Goal: Task Accomplishment & Management: Manage account settings

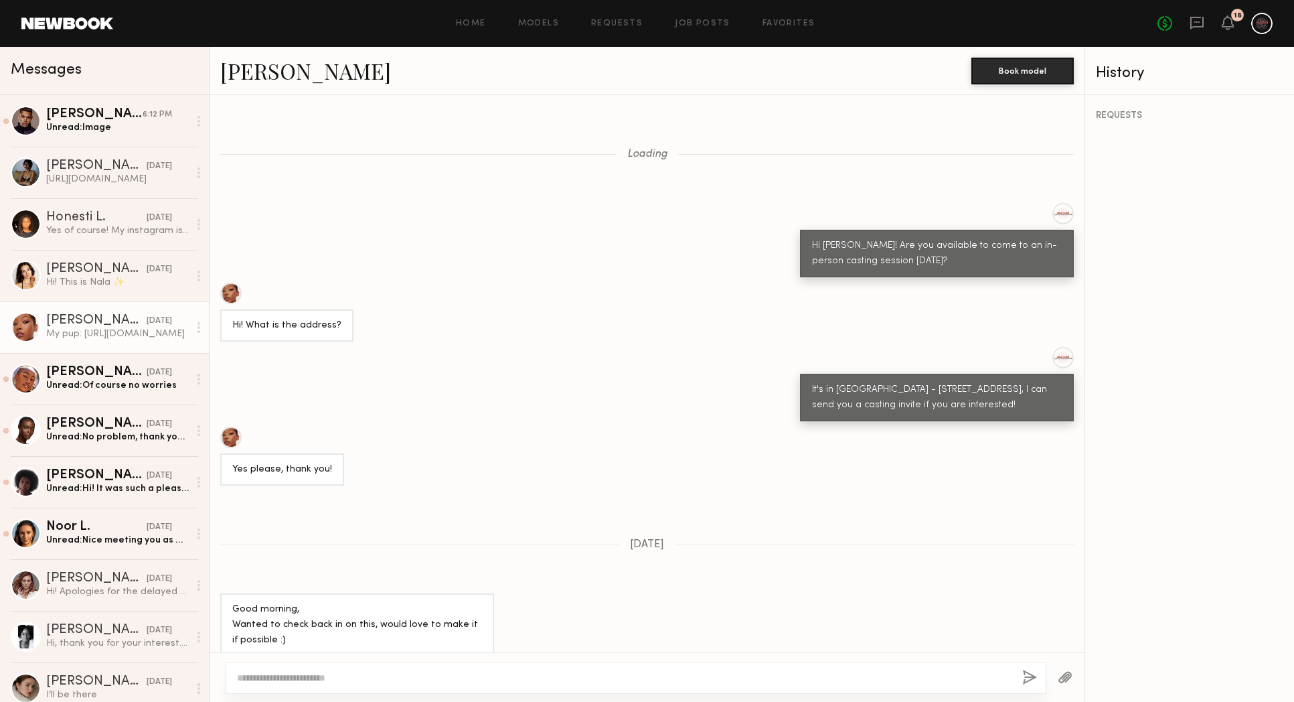
scroll to position [490, 0]
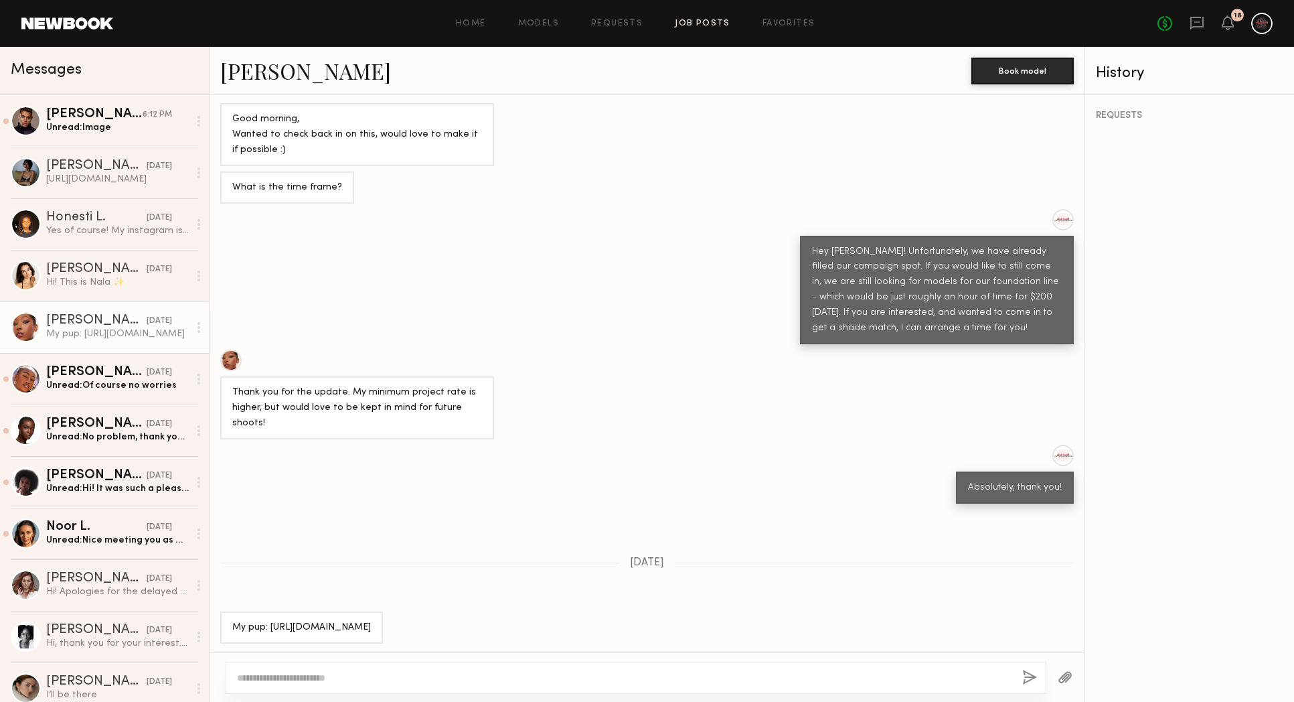
click at [712, 19] on link "Job Posts" at bounding box center [703, 23] width 56 height 9
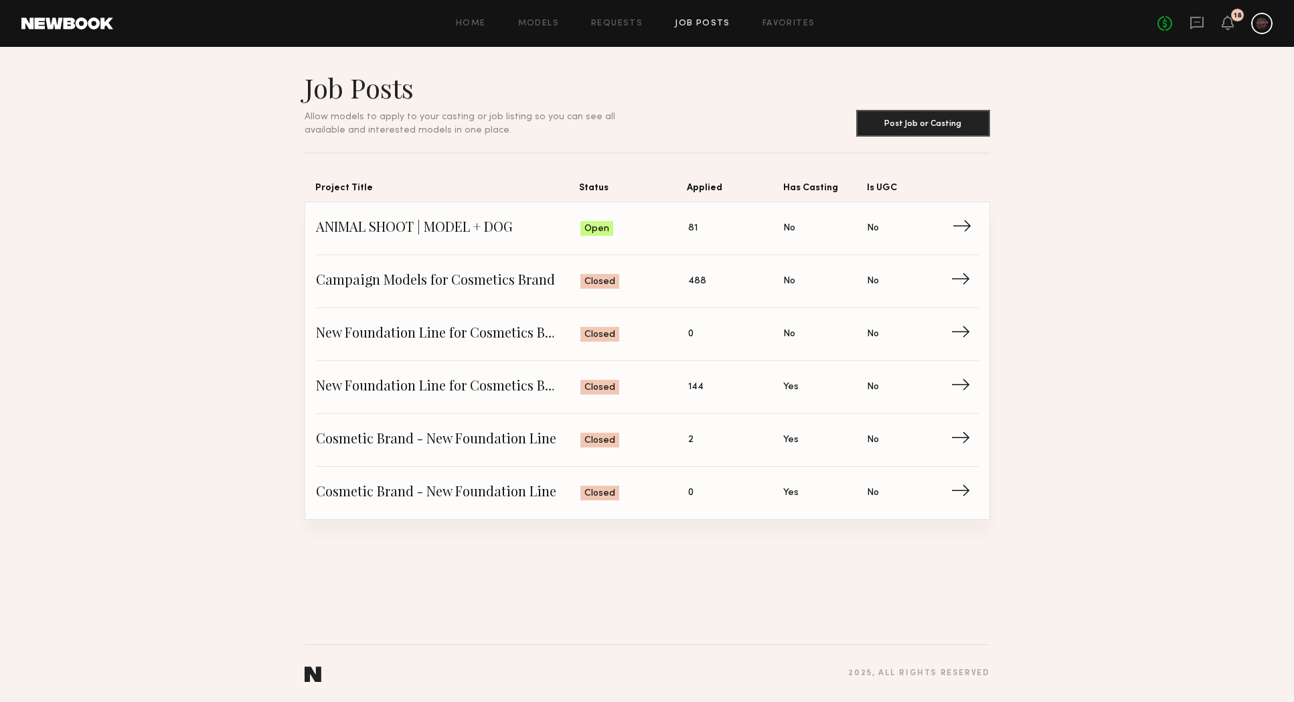
click at [531, 234] on span "ANIMAL SHOOT | MODEL + DOG" at bounding box center [448, 228] width 265 height 20
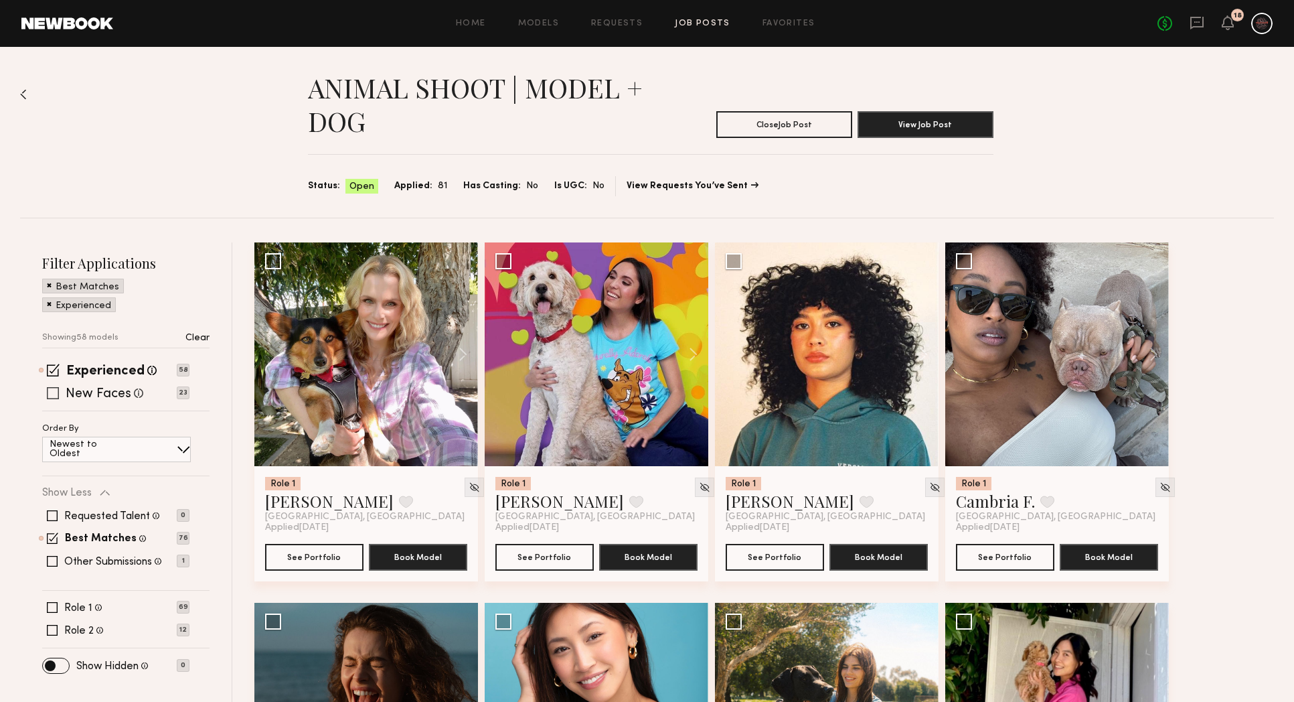
click at [56, 398] on span at bounding box center [53, 393] width 12 height 12
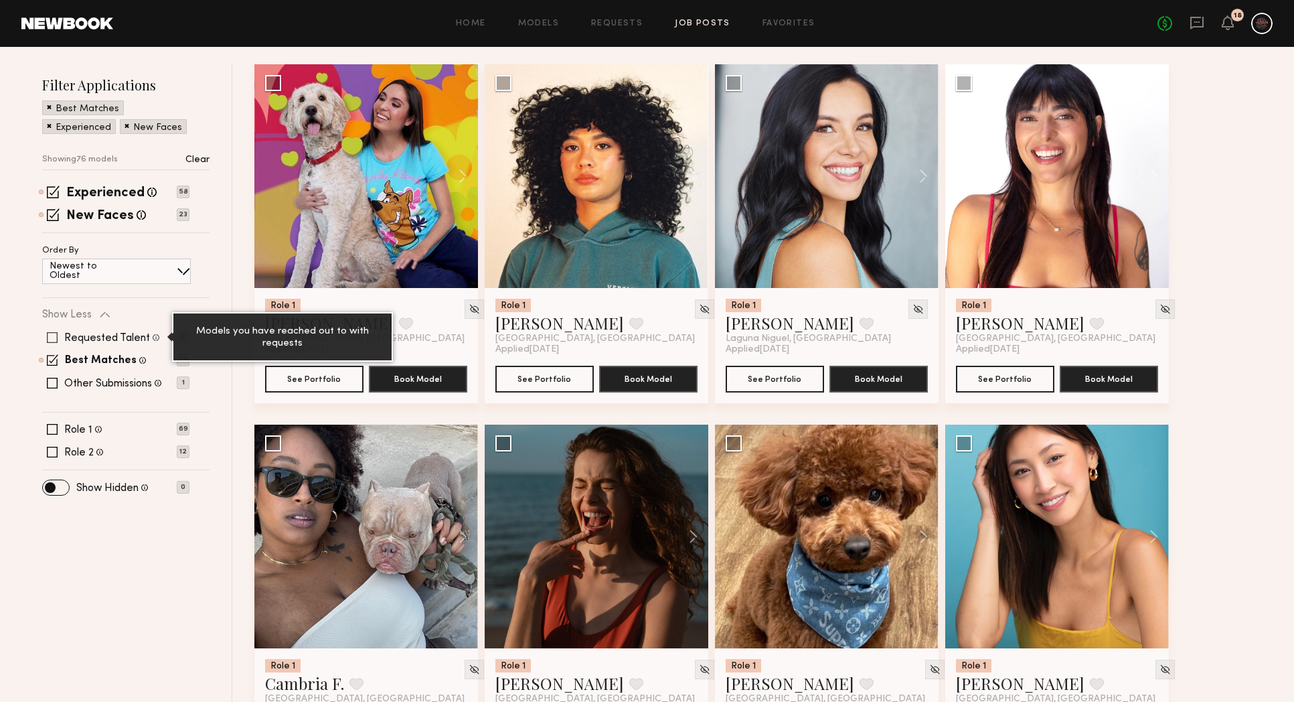
scroll to position [190, 0]
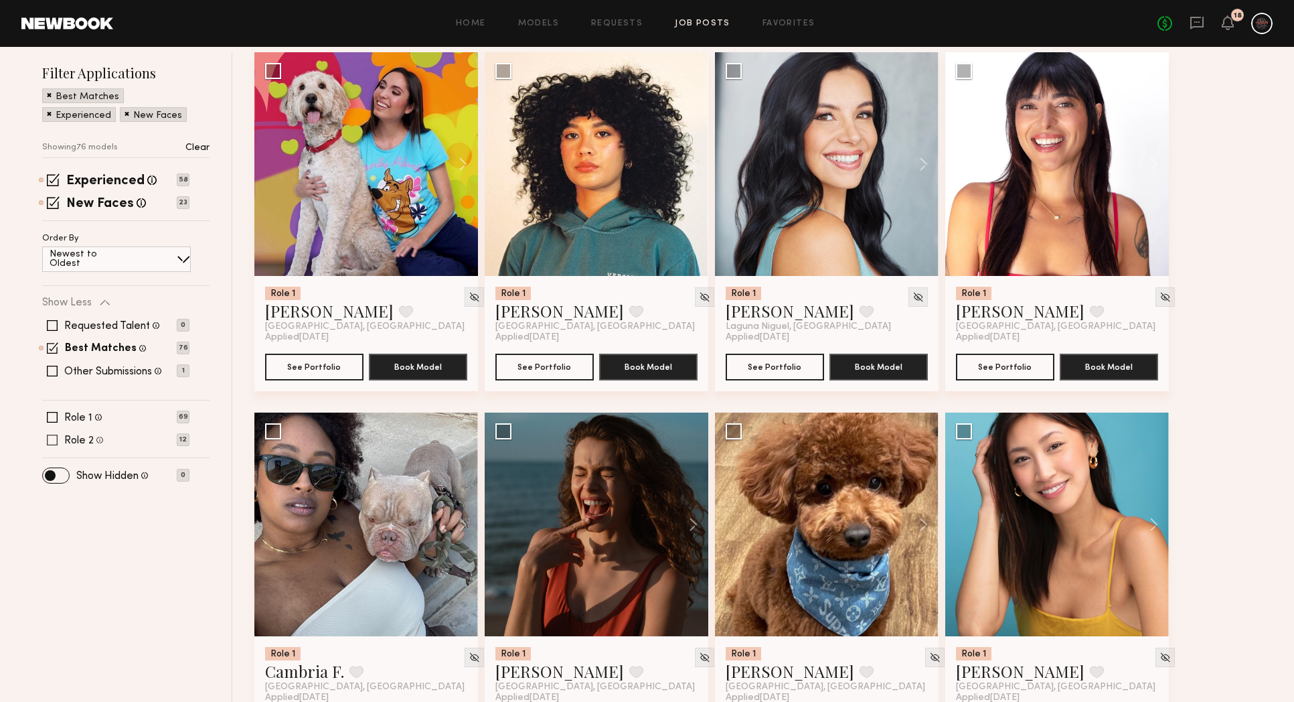
click at [53, 437] on span at bounding box center [52, 440] width 11 height 11
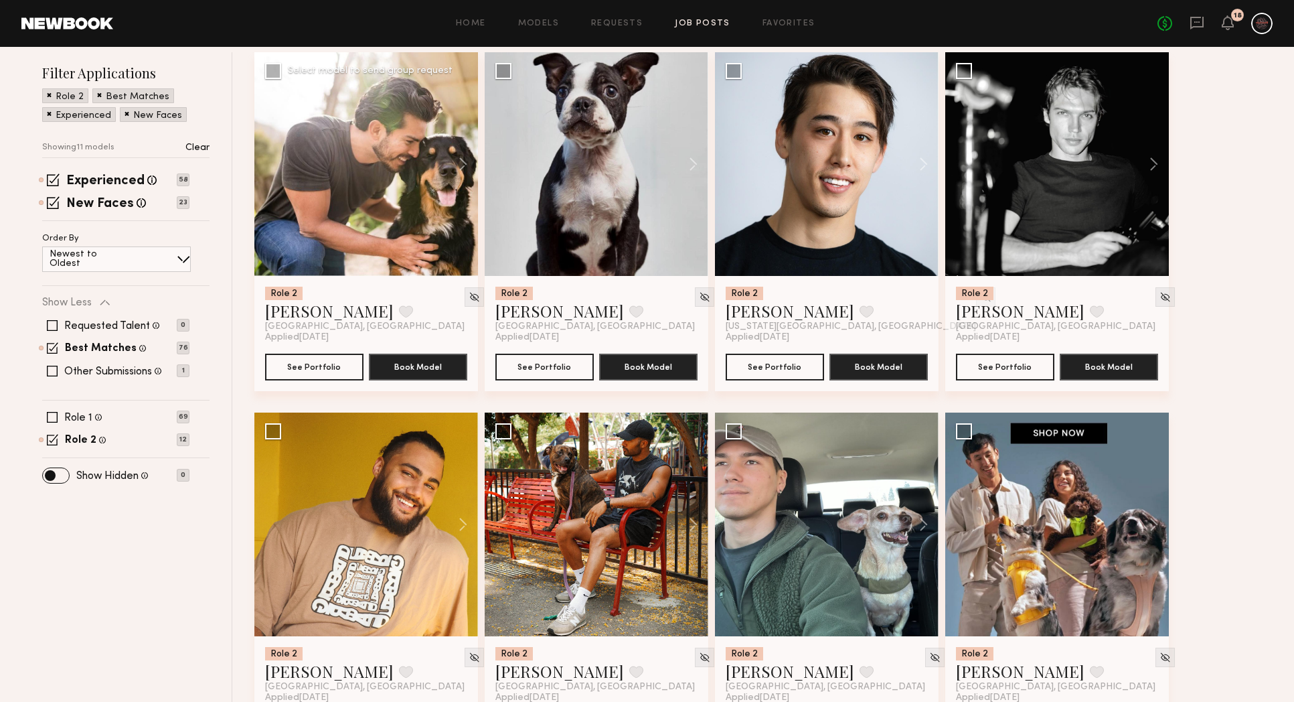
click at [388, 209] on div at bounding box center [366, 164] width 224 height 224
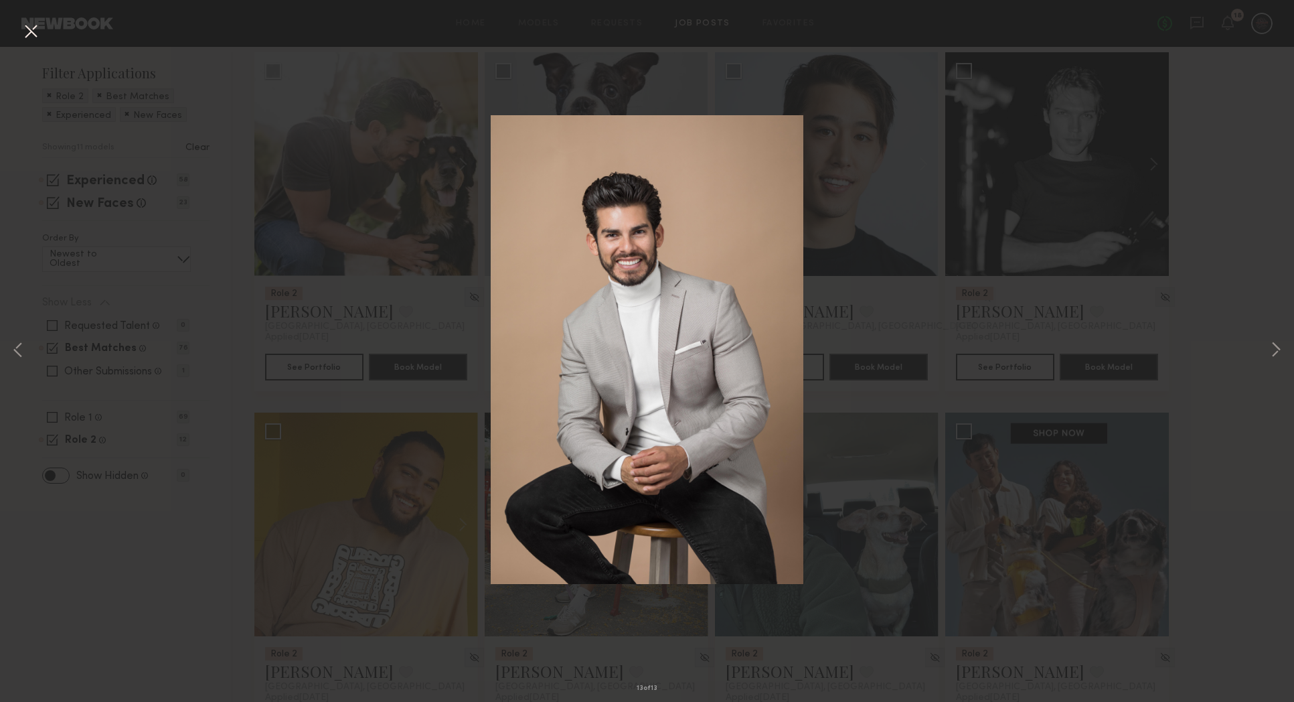
click at [1077, 376] on div "13 of 13" at bounding box center [647, 351] width 1294 height 702
click at [35, 31] on button at bounding box center [30, 32] width 21 height 24
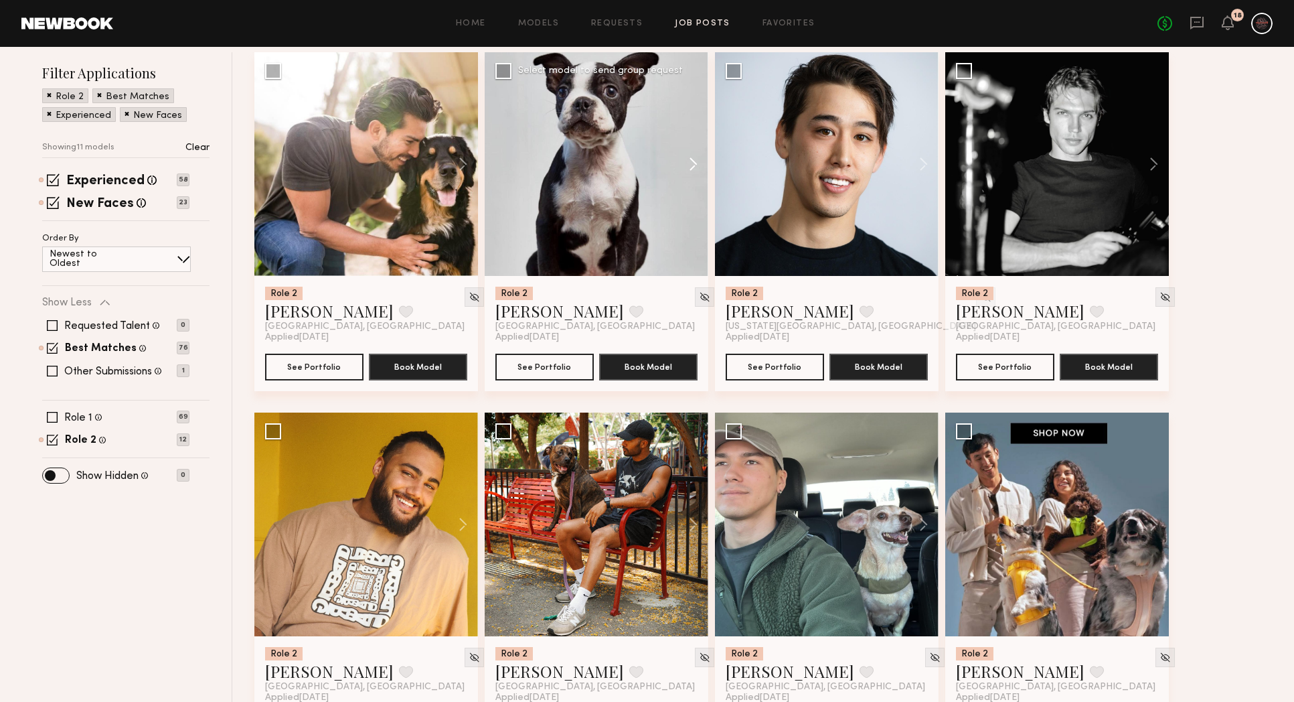
click at [683, 159] on button at bounding box center [687, 164] width 43 height 224
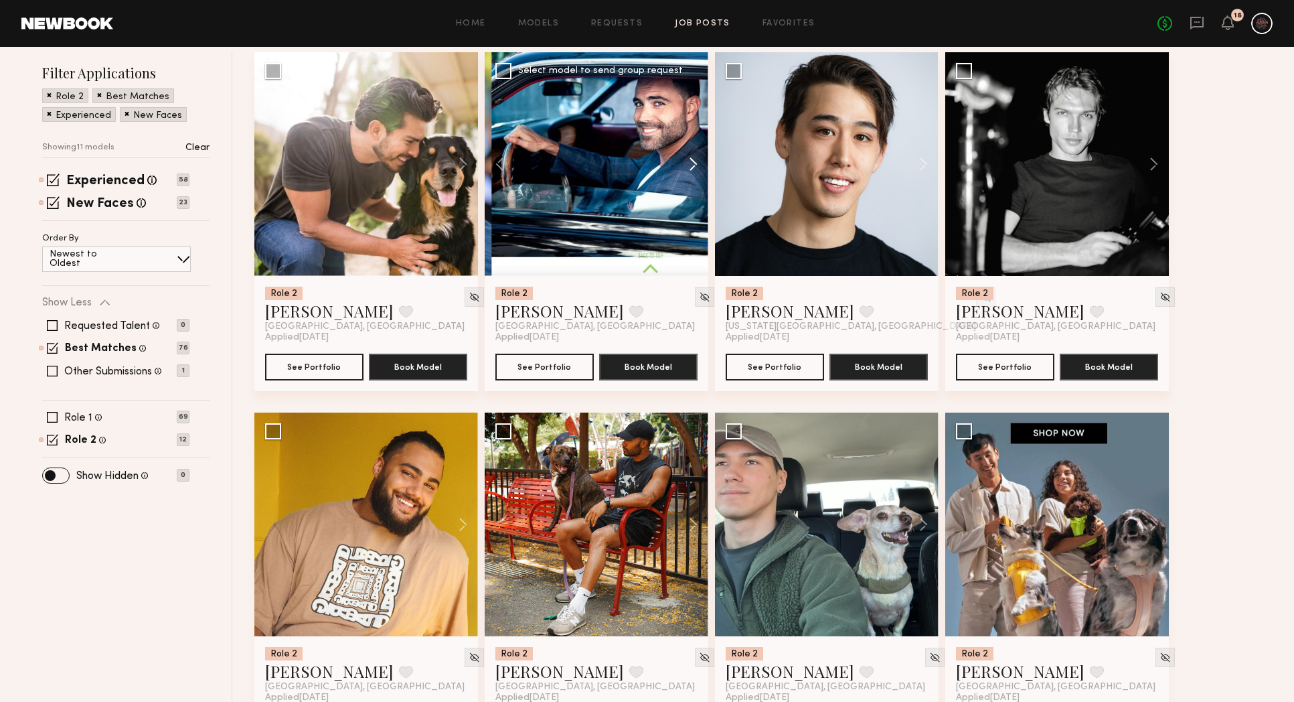
click at [683, 159] on button at bounding box center [687, 164] width 43 height 224
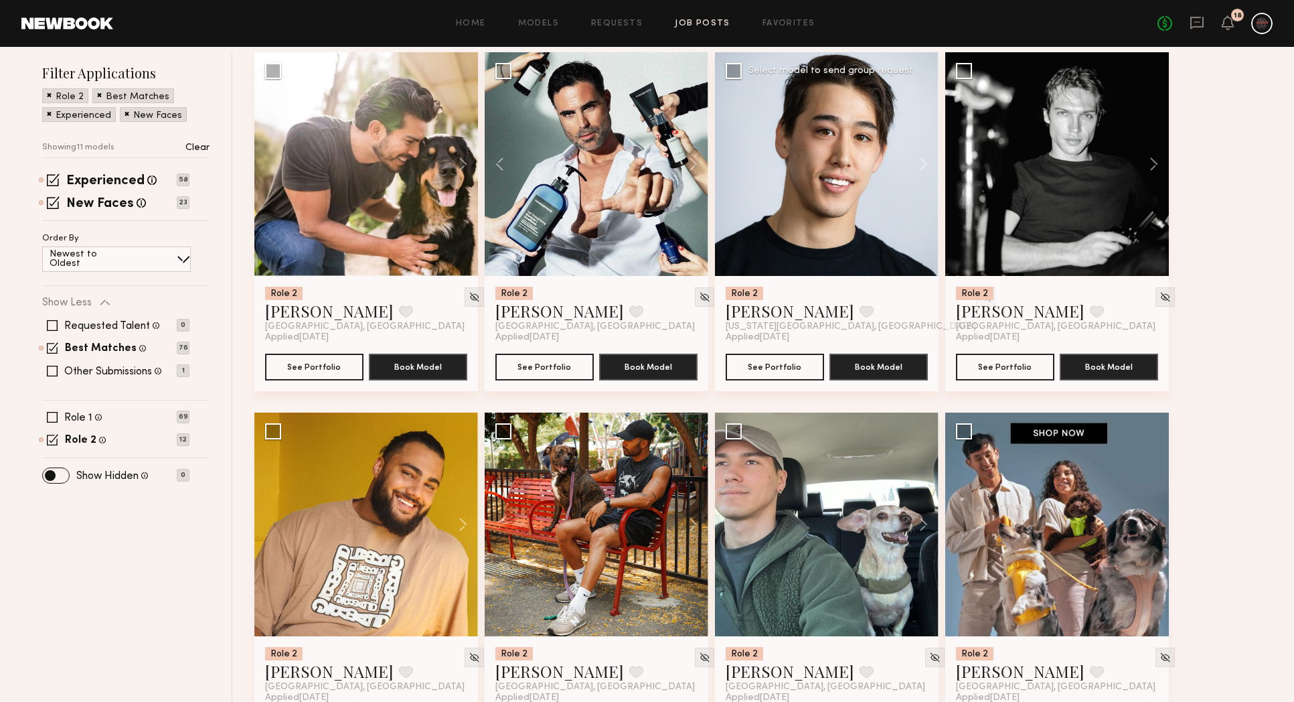
click at [850, 176] on div at bounding box center [827, 164] width 224 height 224
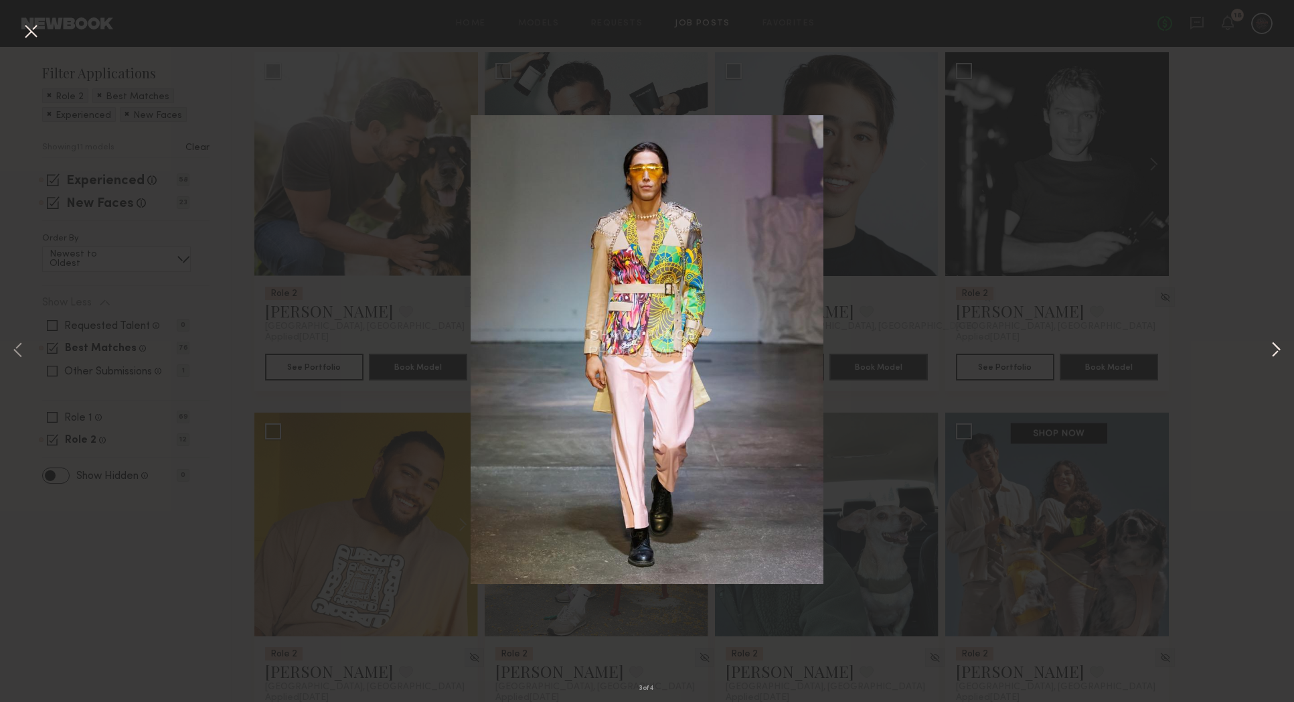
click at [1276, 360] on button at bounding box center [1276, 350] width 16 height 561
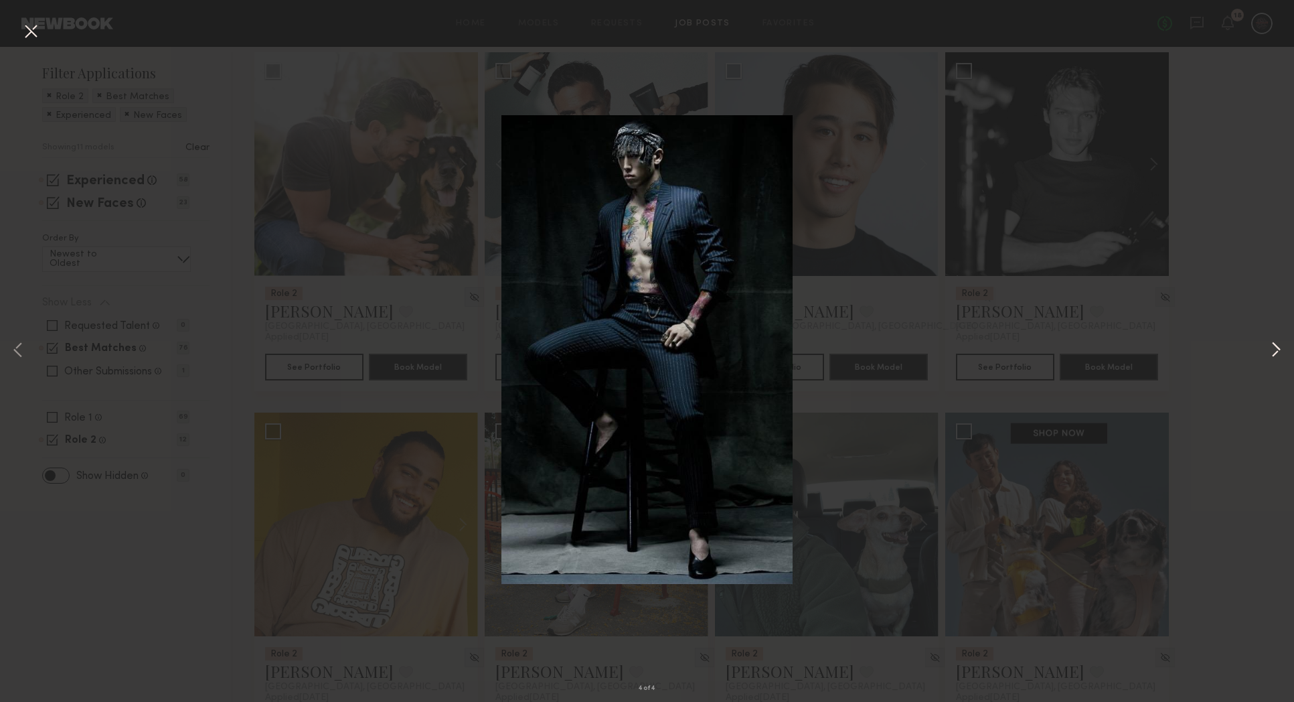
click at [1276, 358] on button at bounding box center [1276, 350] width 16 height 561
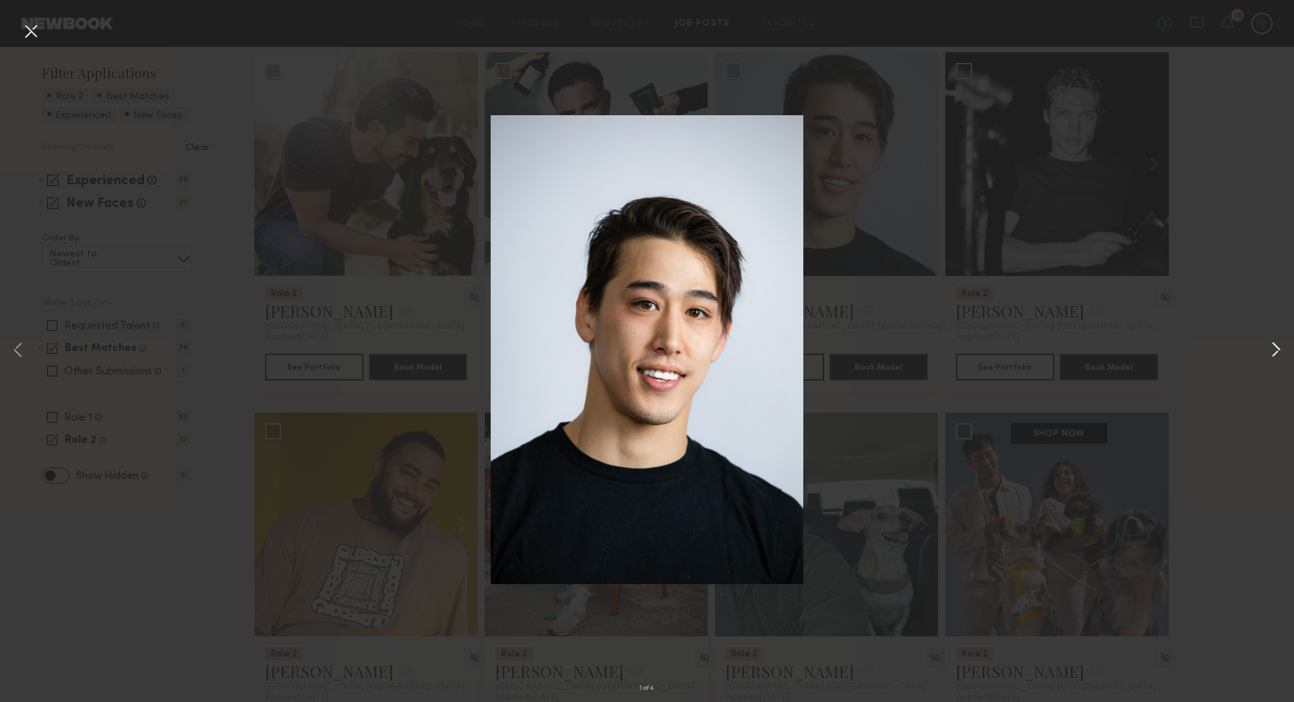
click at [1276, 358] on button at bounding box center [1276, 350] width 16 height 561
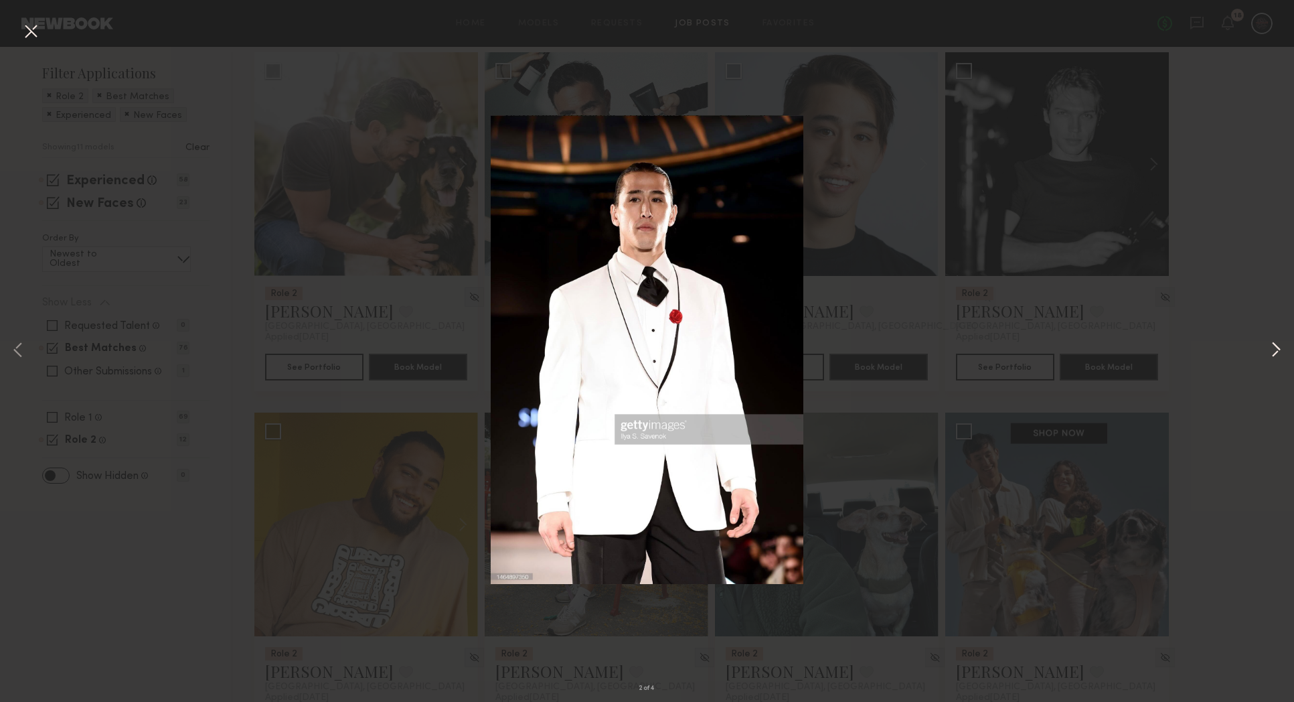
click at [1276, 358] on button at bounding box center [1276, 350] width 16 height 561
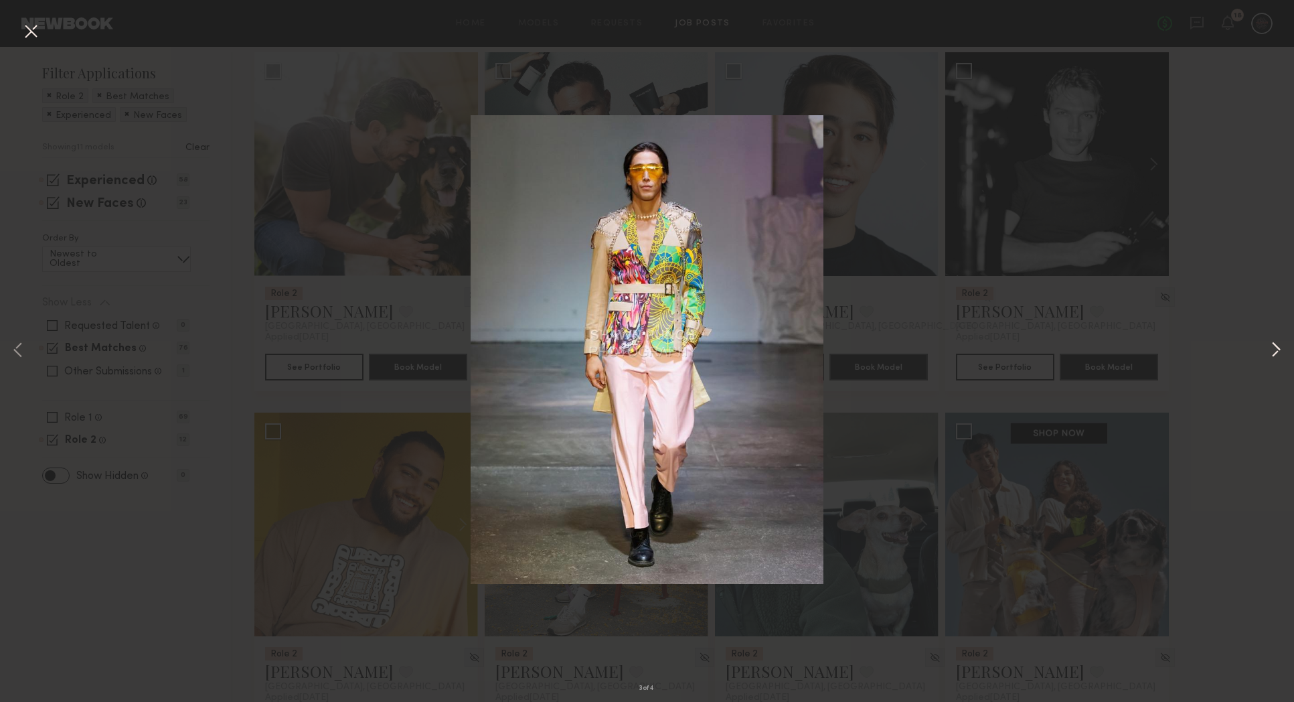
click at [1276, 358] on button at bounding box center [1276, 350] width 16 height 561
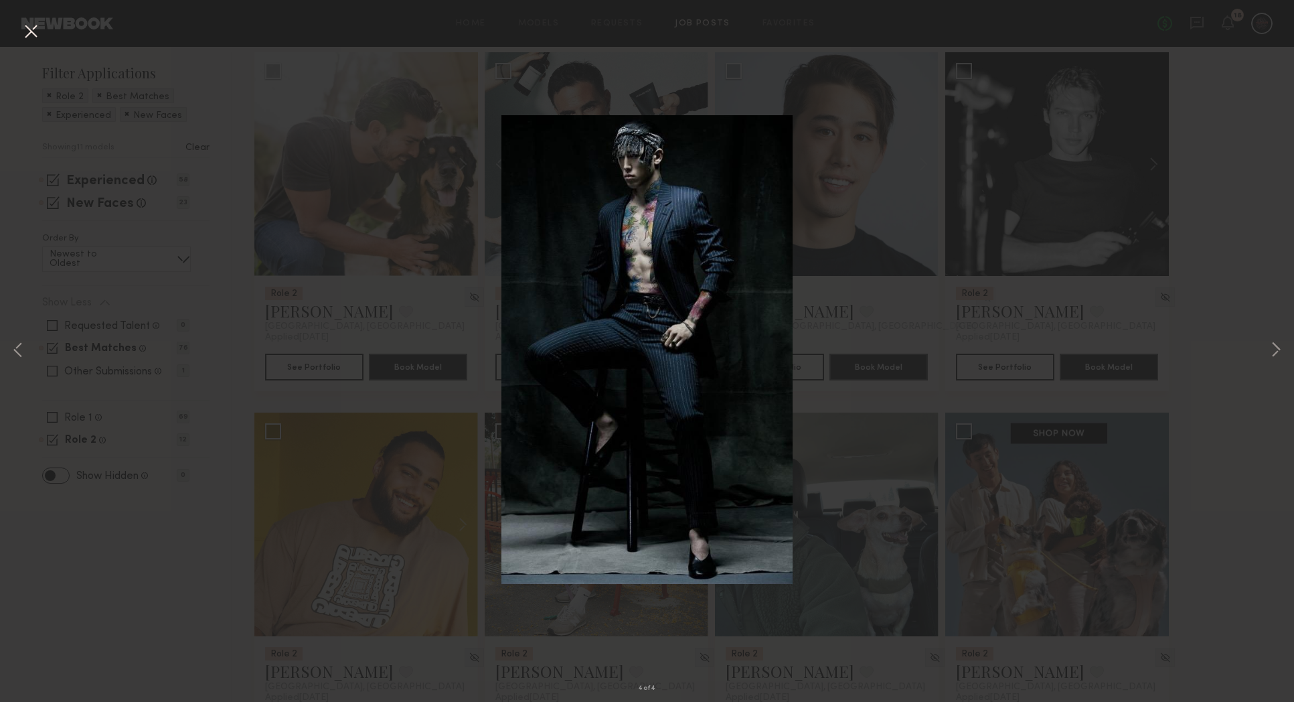
click at [1229, 355] on div "4 of 4" at bounding box center [647, 351] width 1294 height 702
click at [908, 143] on div "4 of 4" at bounding box center [647, 351] width 1294 height 702
click at [29, 29] on button at bounding box center [30, 32] width 21 height 24
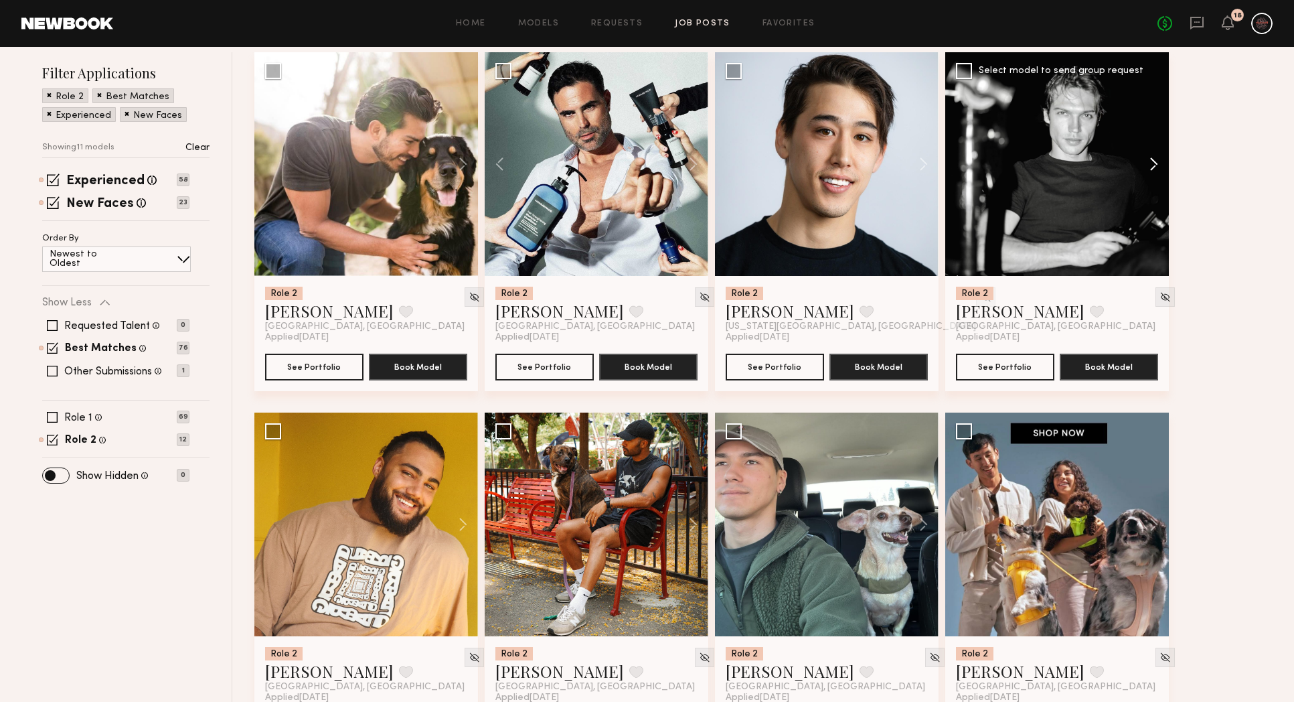
click at [1148, 167] on button at bounding box center [1147, 164] width 43 height 224
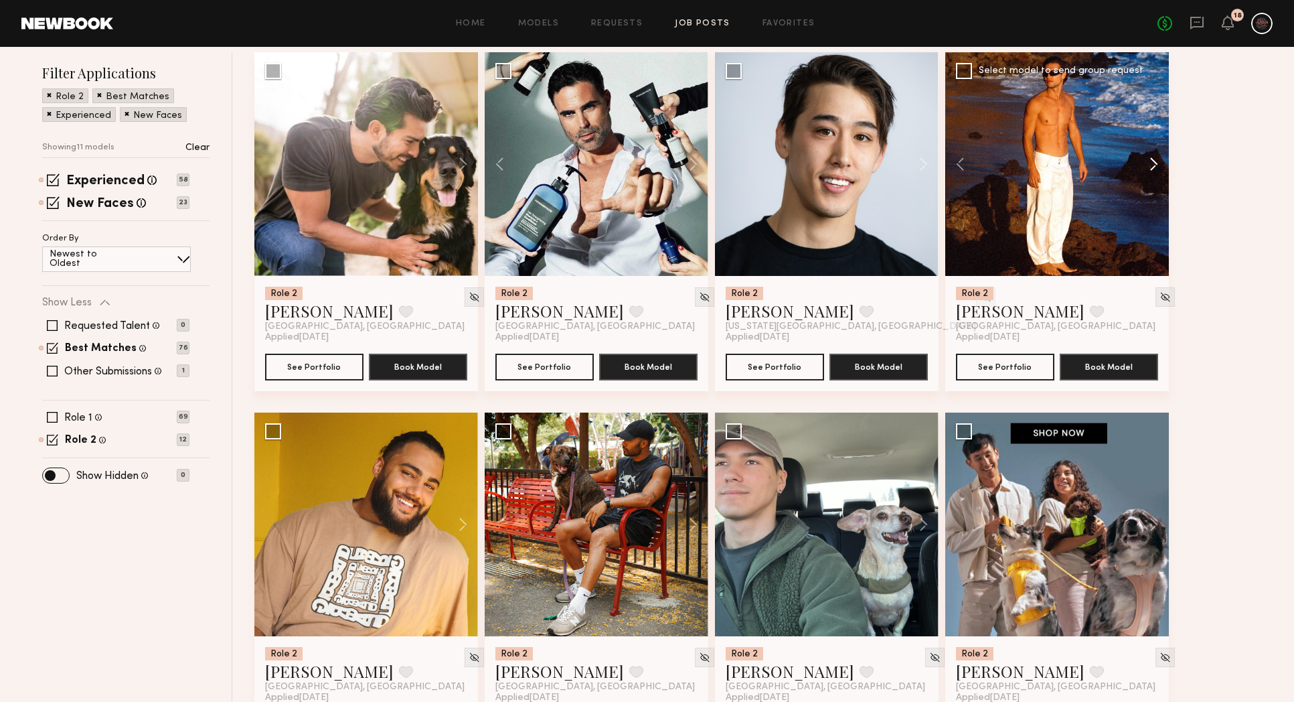
click at [1148, 167] on button at bounding box center [1147, 164] width 43 height 224
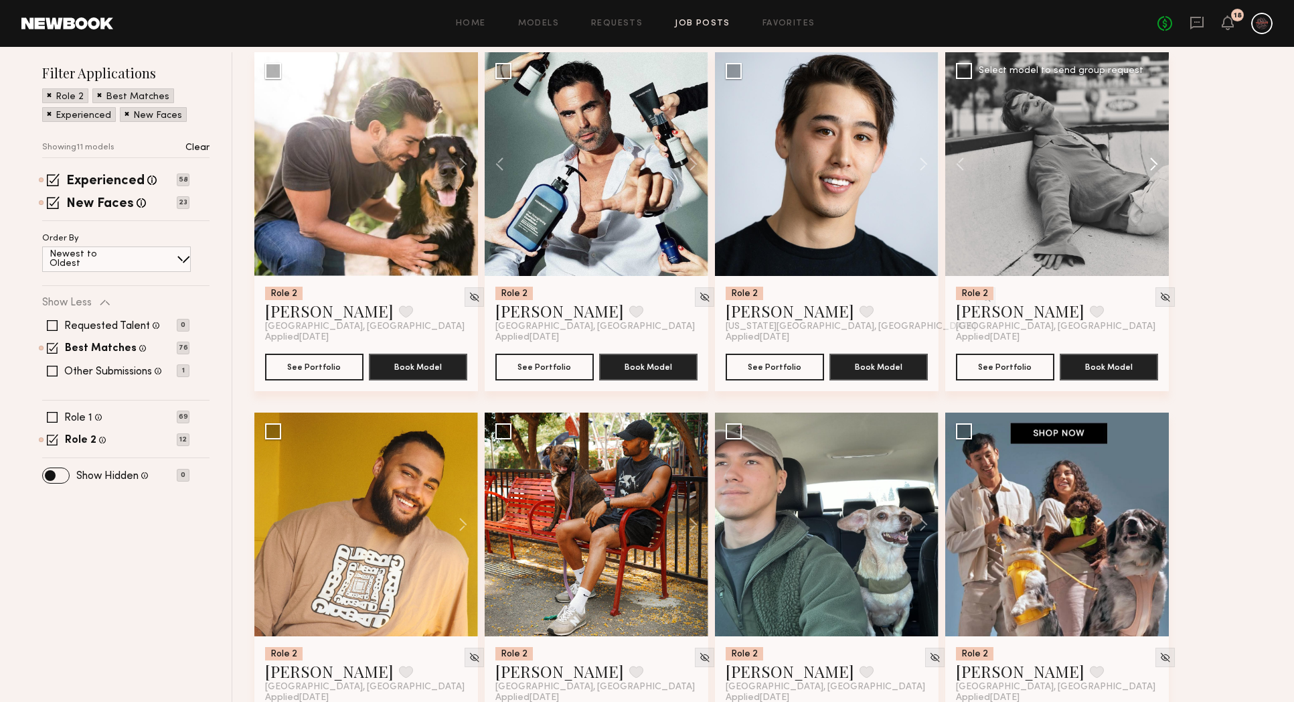
click at [1148, 167] on button at bounding box center [1147, 164] width 43 height 224
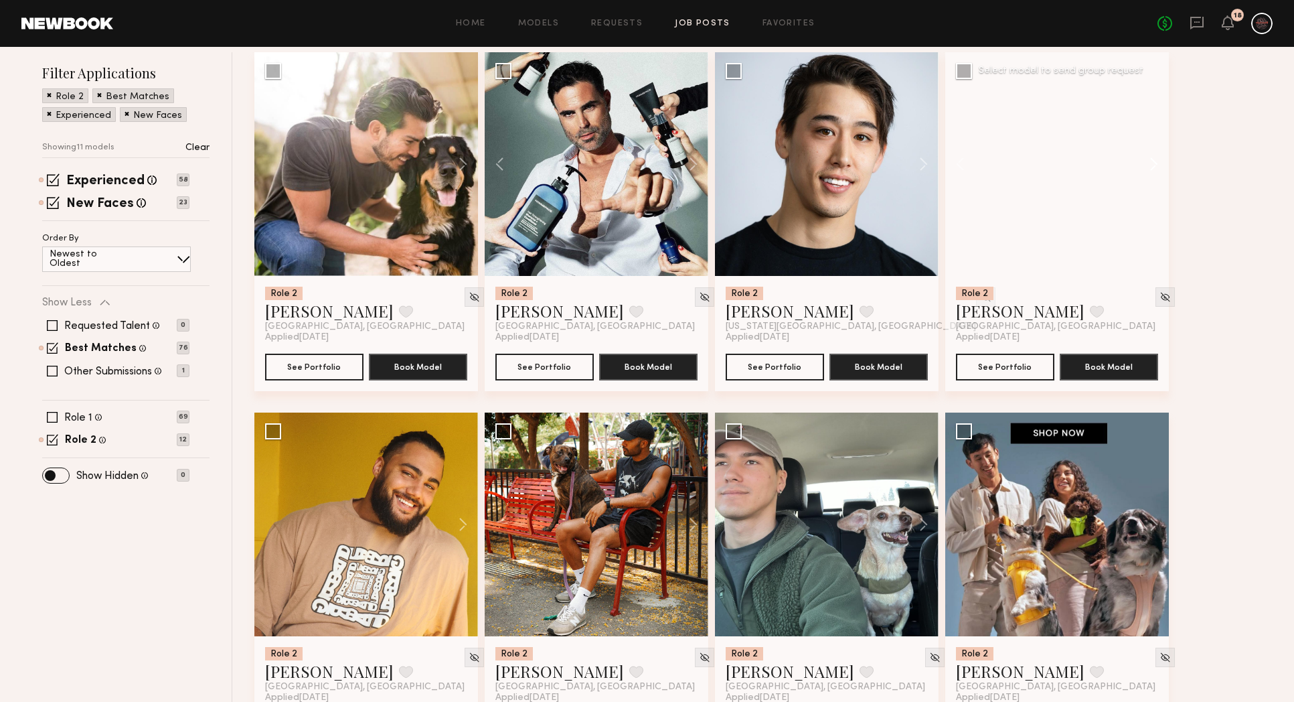
click at [1148, 167] on button at bounding box center [1147, 164] width 43 height 224
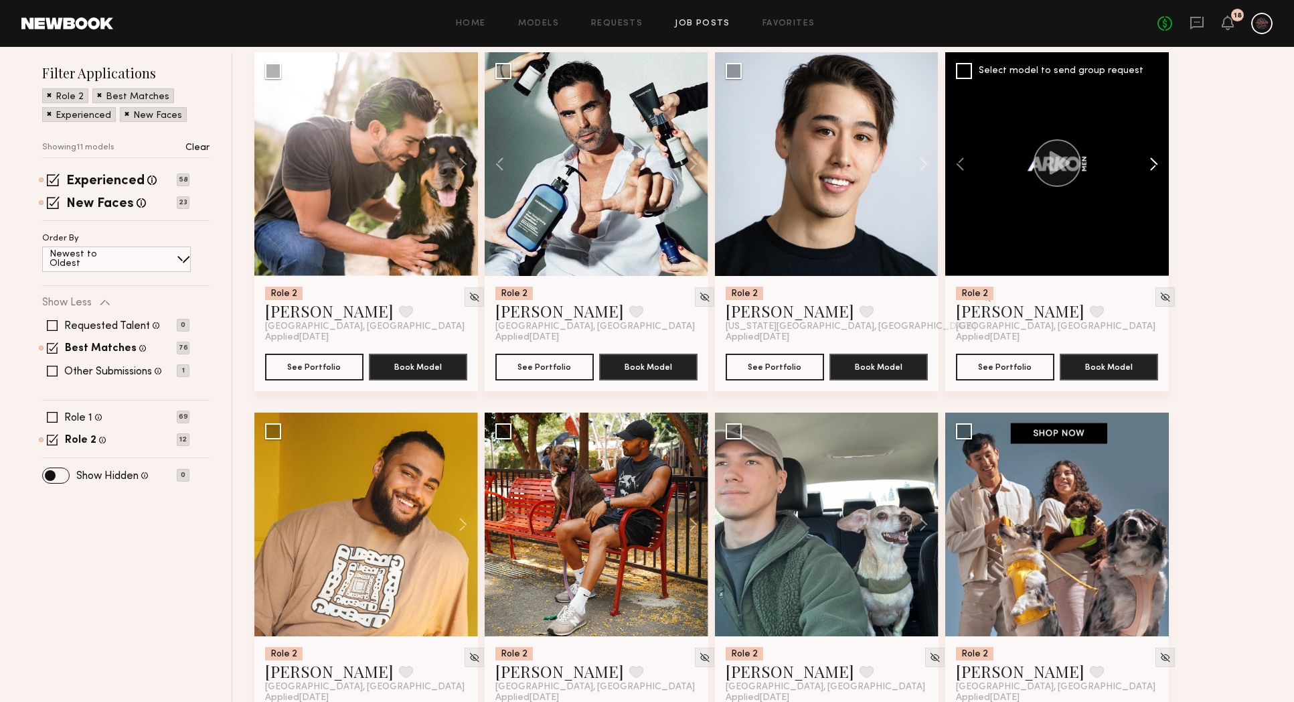
click at [1148, 167] on button at bounding box center [1147, 164] width 43 height 224
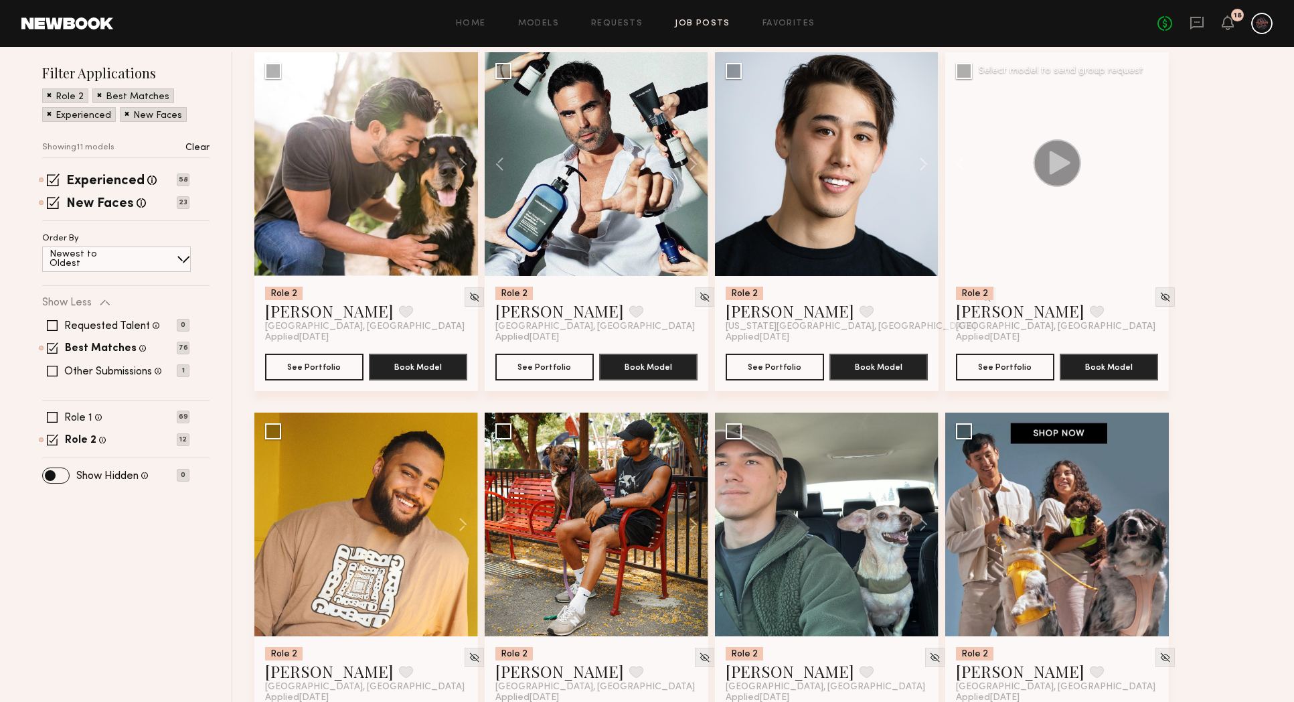
click at [1148, 167] on div at bounding box center [1057, 164] width 224 height 224
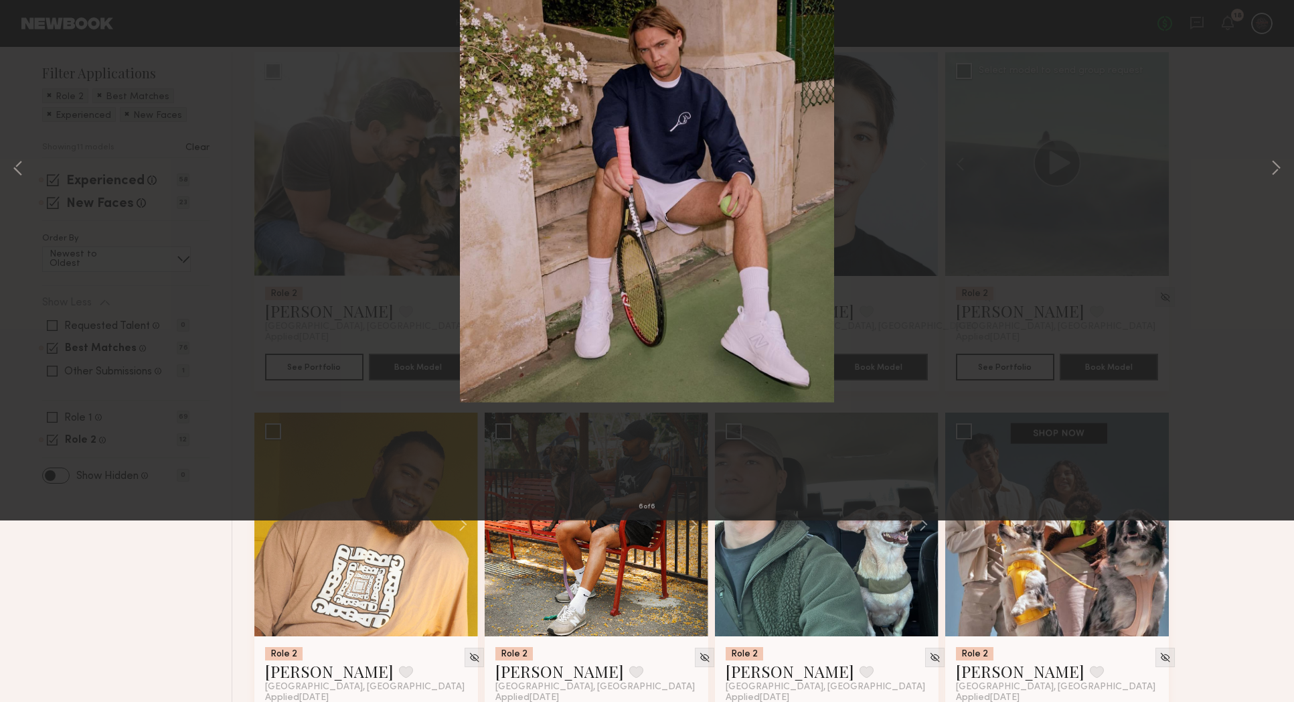
click at [33, 35] on button at bounding box center [30, 32] width 21 height 24
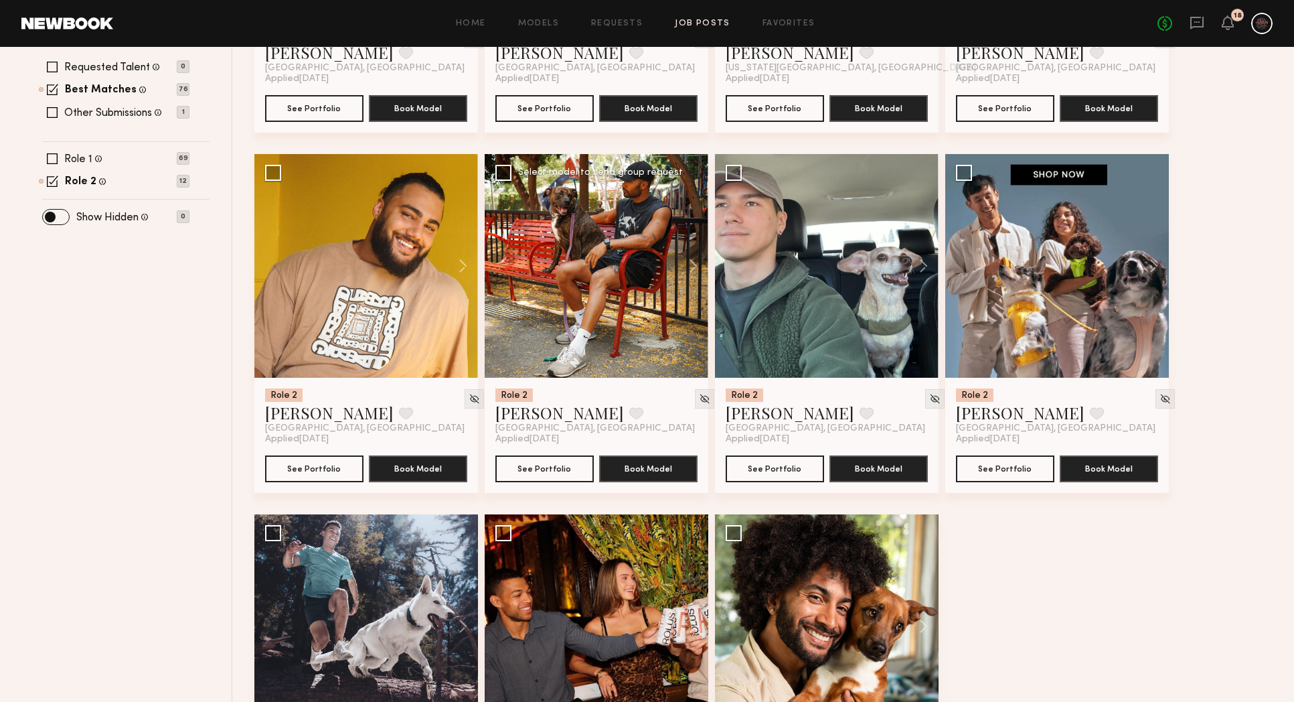
scroll to position [356, 0]
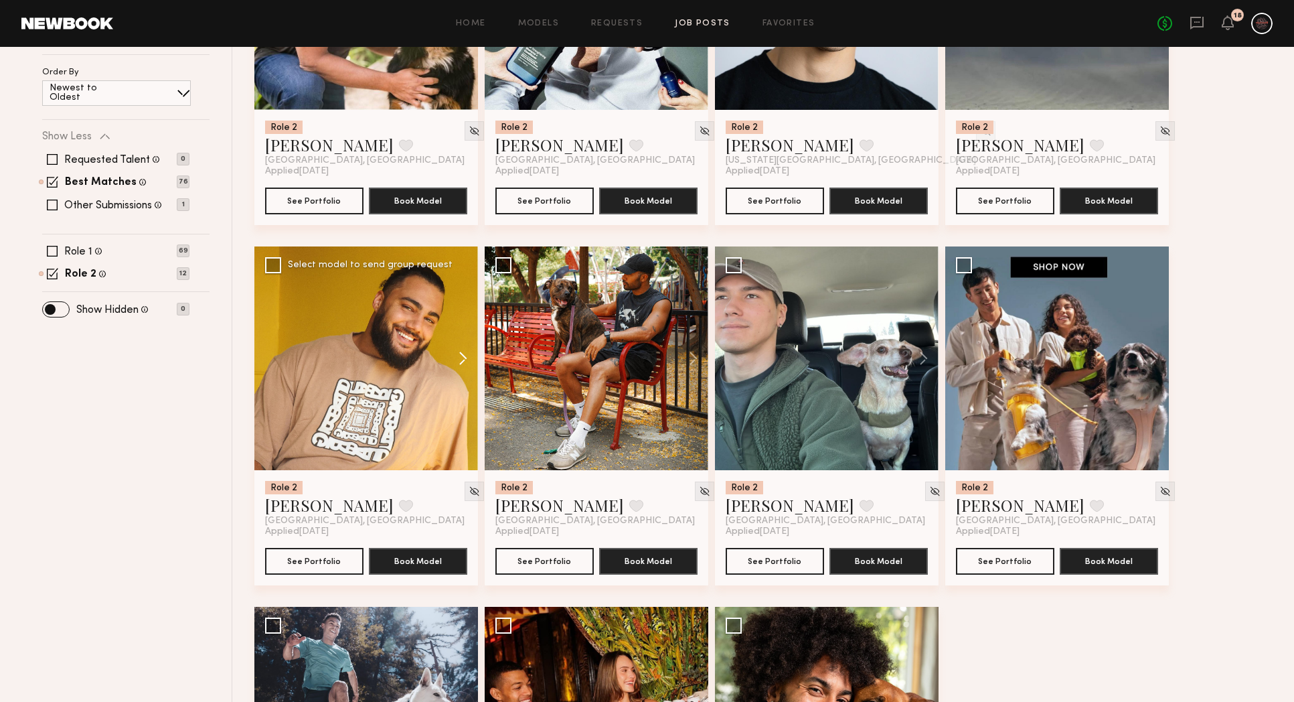
click at [458, 358] on button at bounding box center [456, 358] width 43 height 224
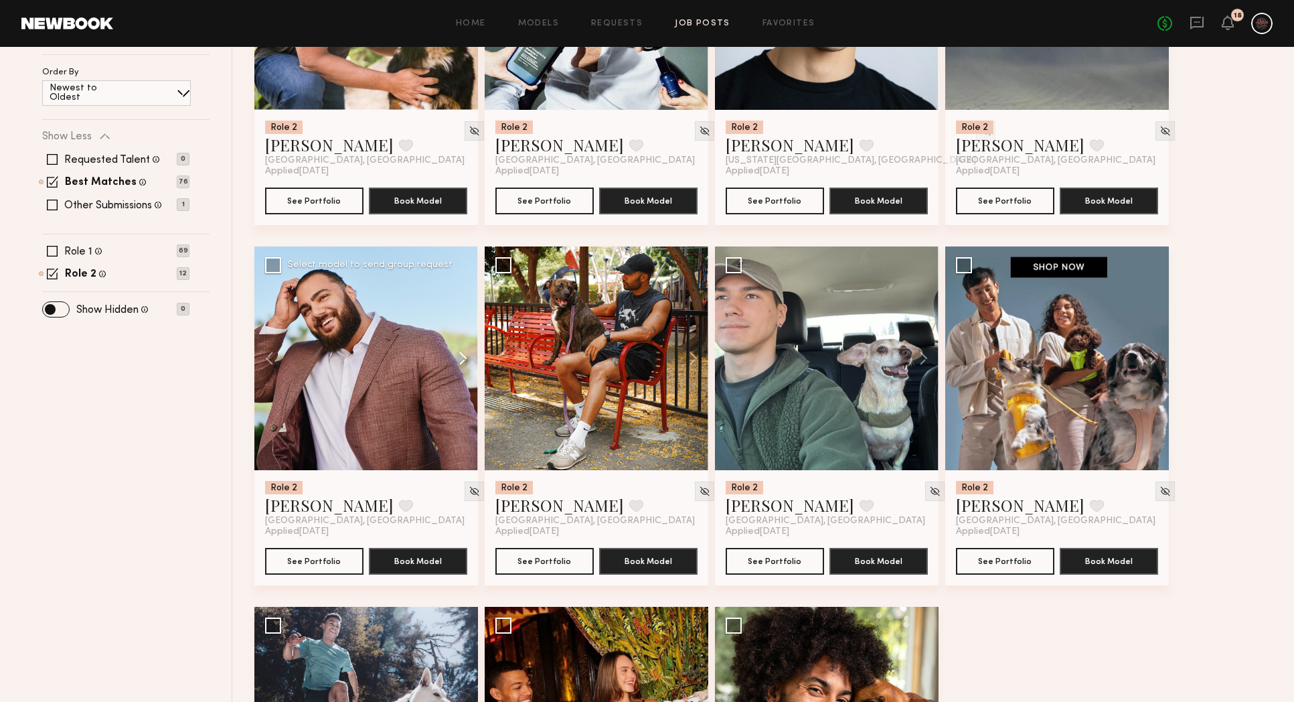
click at [458, 358] on button at bounding box center [456, 358] width 43 height 224
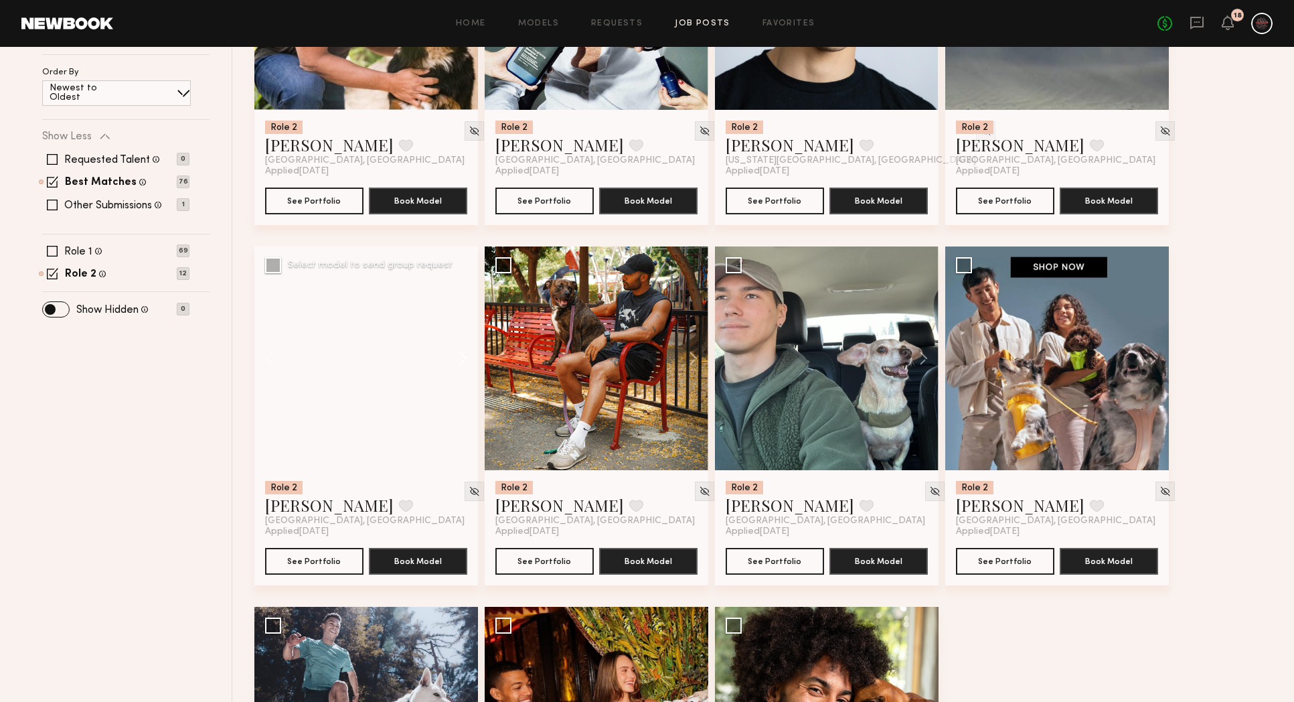
click at [458, 358] on button at bounding box center [456, 358] width 43 height 224
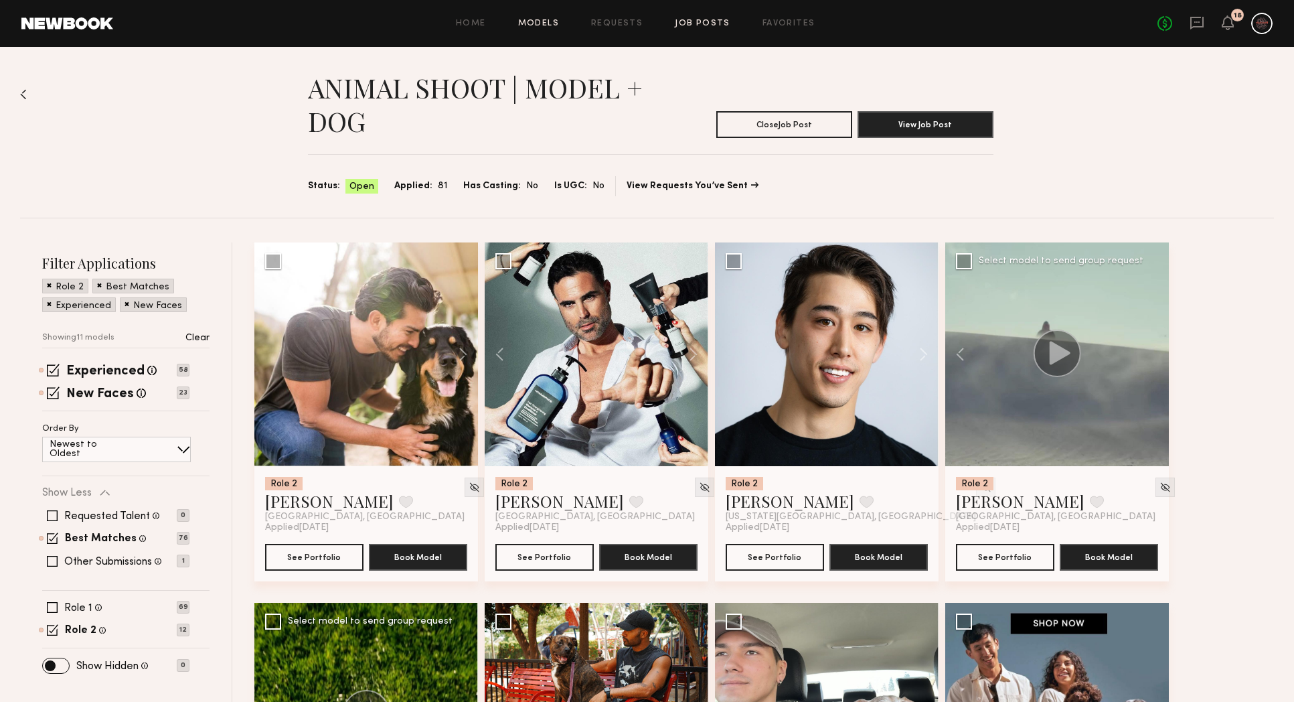
scroll to position [1, 0]
click at [1198, 18] on icon at bounding box center [1197, 22] width 15 height 15
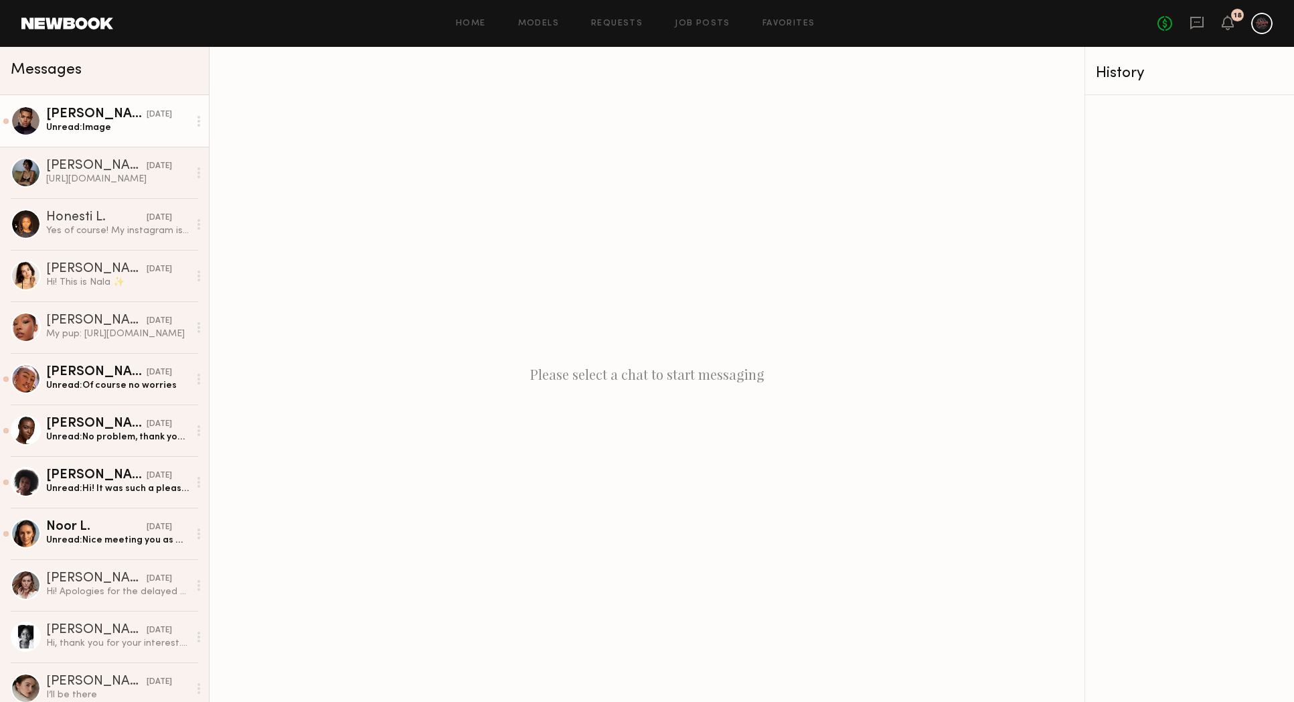
click at [66, 119] on div "[PERSON_NAME]" at bounding box center [96, 114] width 100 height 13
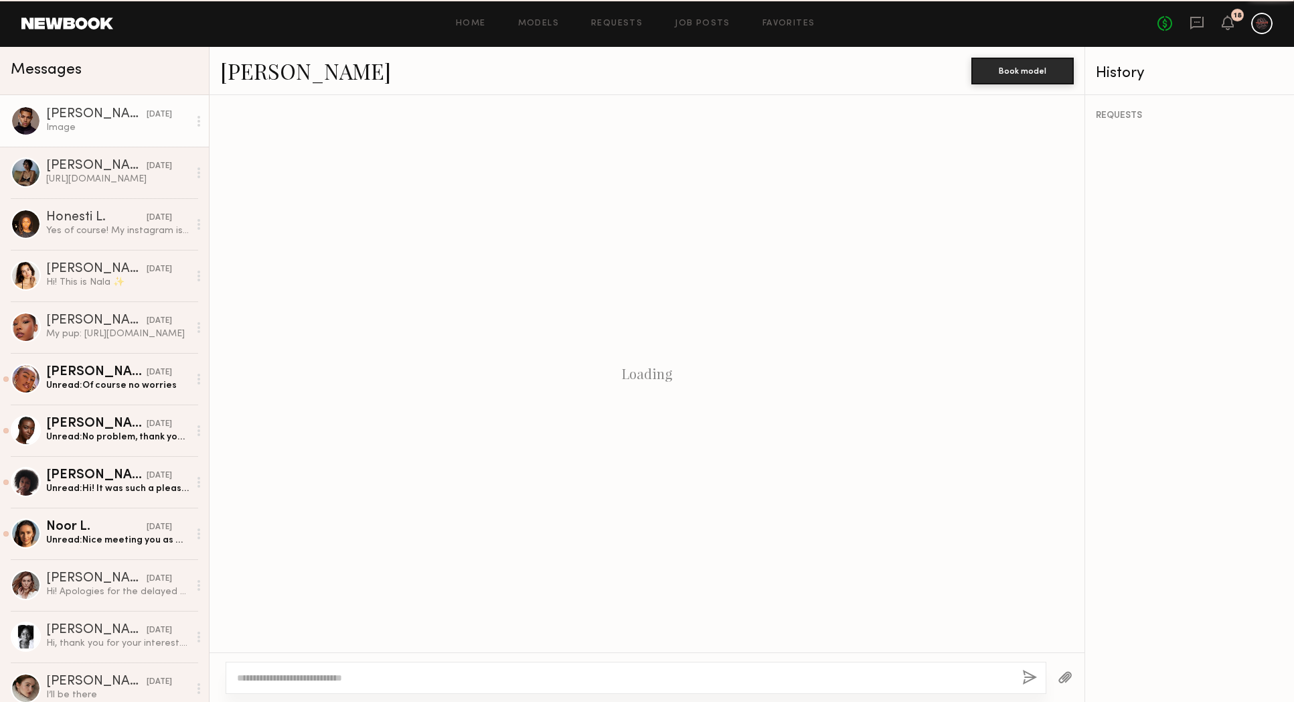
scroll to position [278, 0]
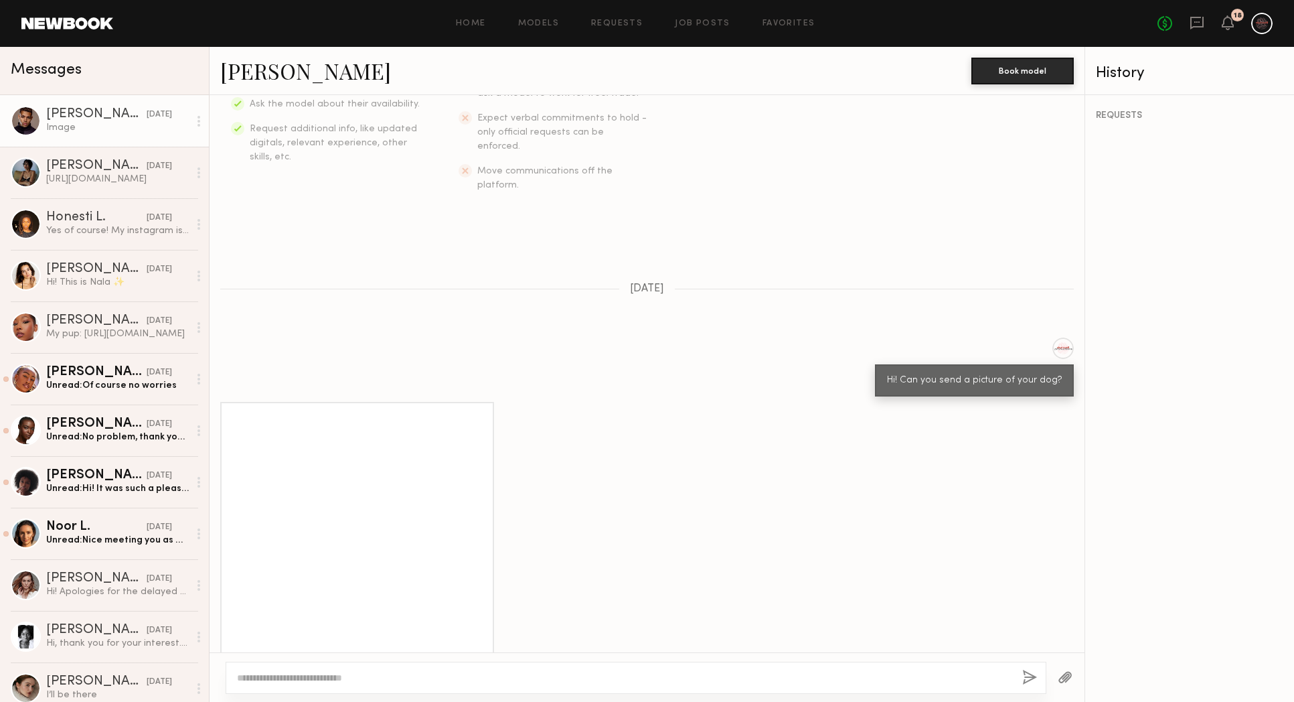
click at [432, 483] on div at bounding box center [357, 535] width 250 height 250
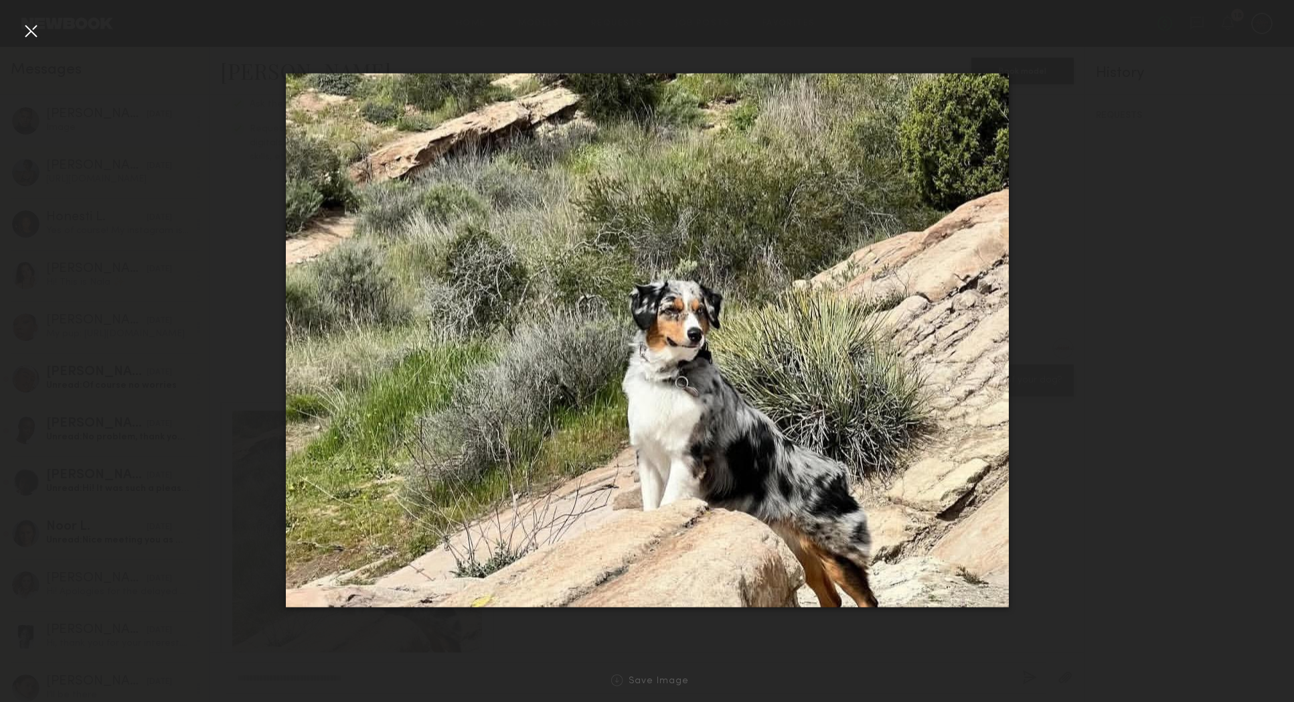
click at [37, 34] on div at bounding box center [30, 30] width 21 height 21
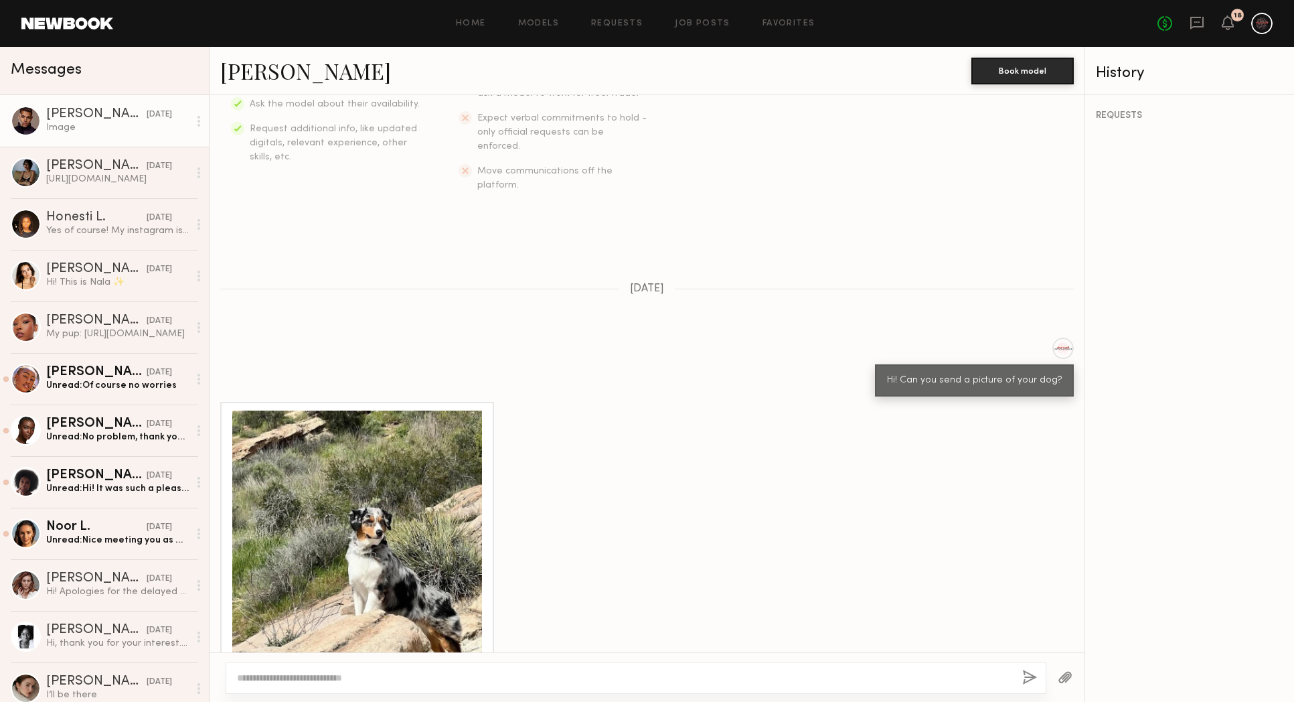
click at [86, 117] on div "[PERSON_NAME]" at bounding box center [96, 114] width 100 height 13
click at [693, 23] on link "Job Posts" at bounding box center [703, 23] width 56 height 9
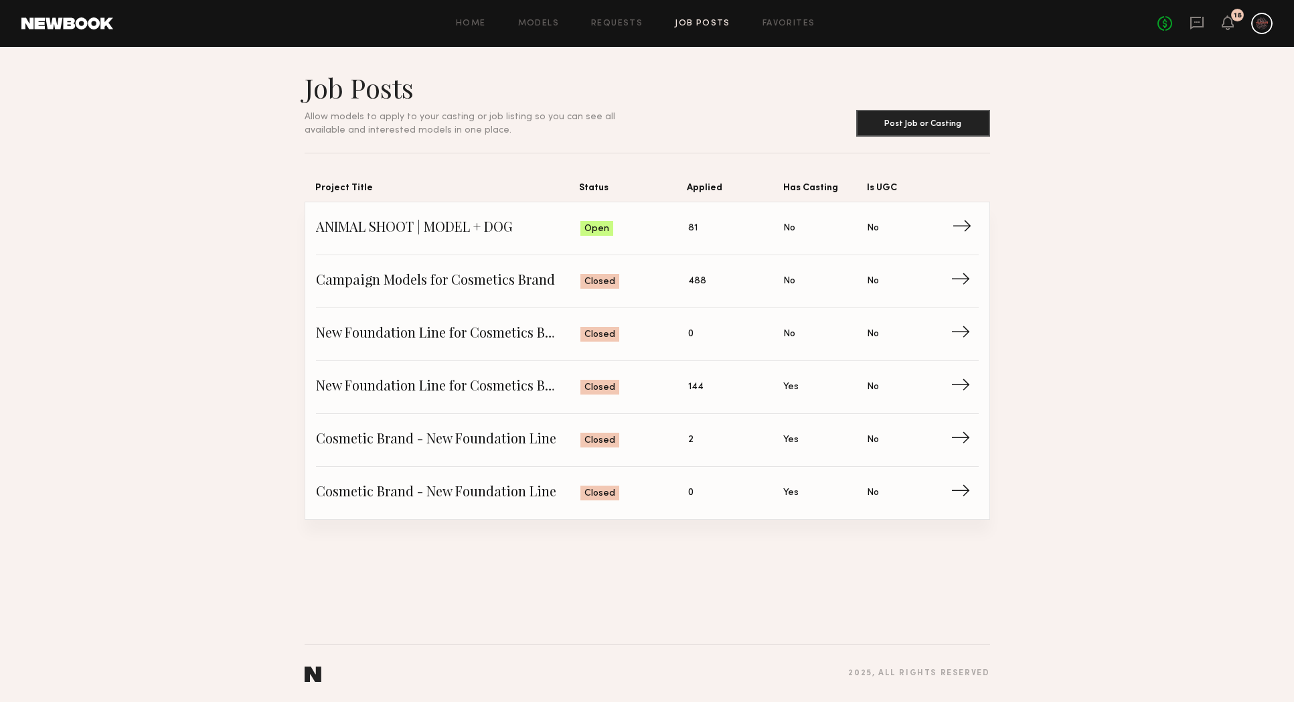
click at [477, 214] on link "ANIMAL SHOOT | MODEL + DOG Status: Open Applied: 81 Has Casting: No Is UGC: No →" at bounding box center [647, 228] width 663 height 53
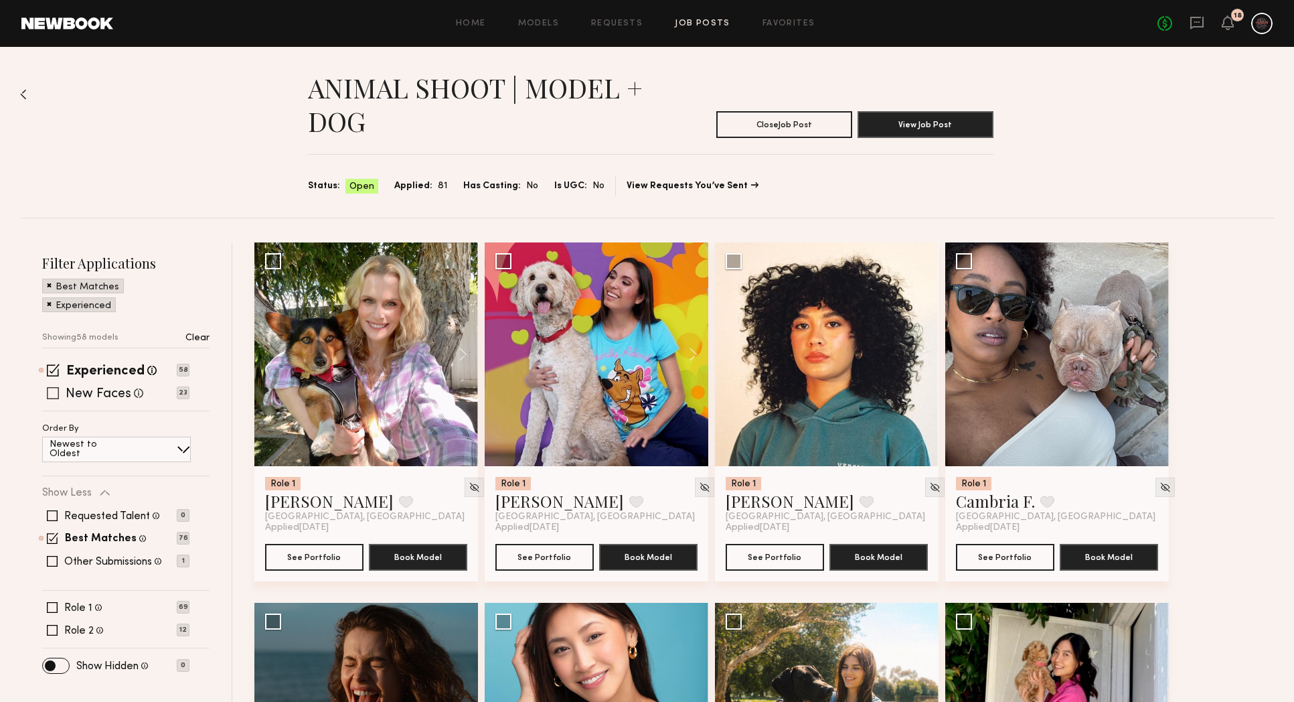
click at [56, 392] on span at bounding box center [53, 393] width 12 height 12
click at [53, 631] on span at bounding box center [52, 630] width 11 height 11
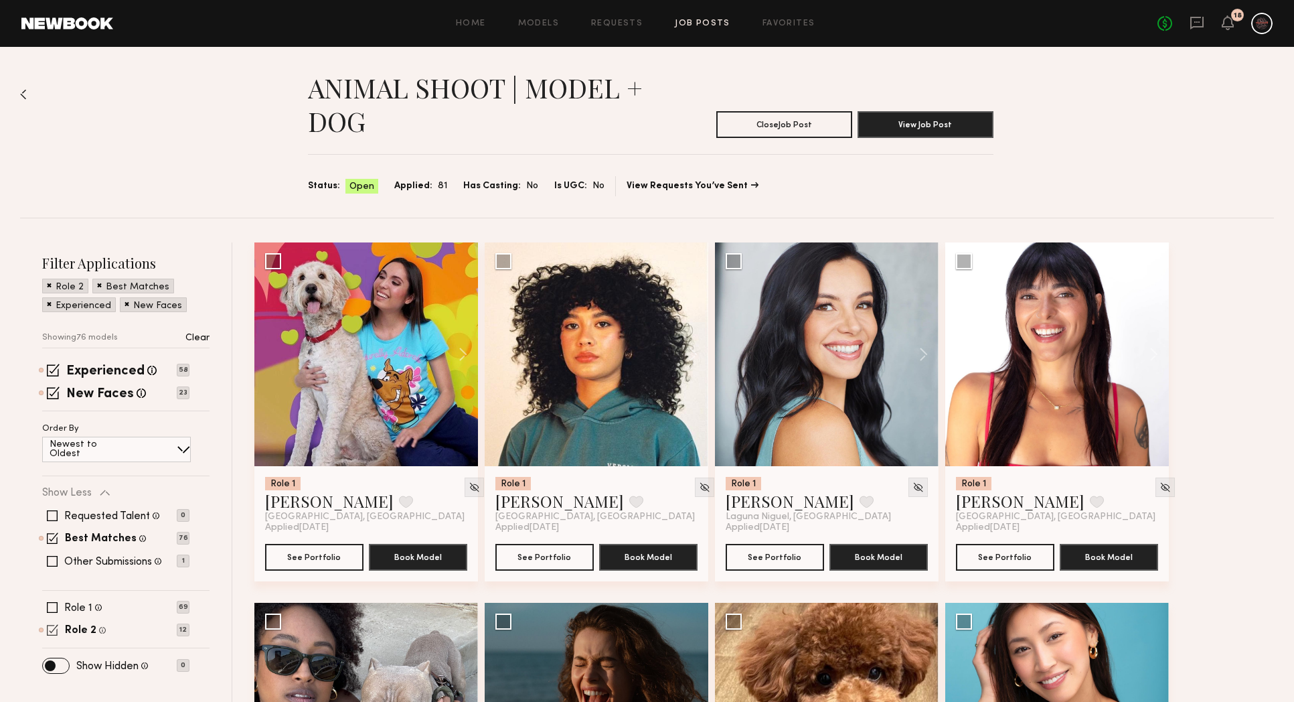
click at [56, 631] on span at bounding box center [52, 629] width 11 height 11
click at [56, 631] on span at bounding box center [52, 630] width 11 height 11
click at [52, 626] on span at bounding box center [52, 629] width 11 height 11
click at [52, 612] on span at bounding box center [52, 607] width 11 height 11
click at [52, 612] on span at bounding box center [52, 606] width 11 height 11
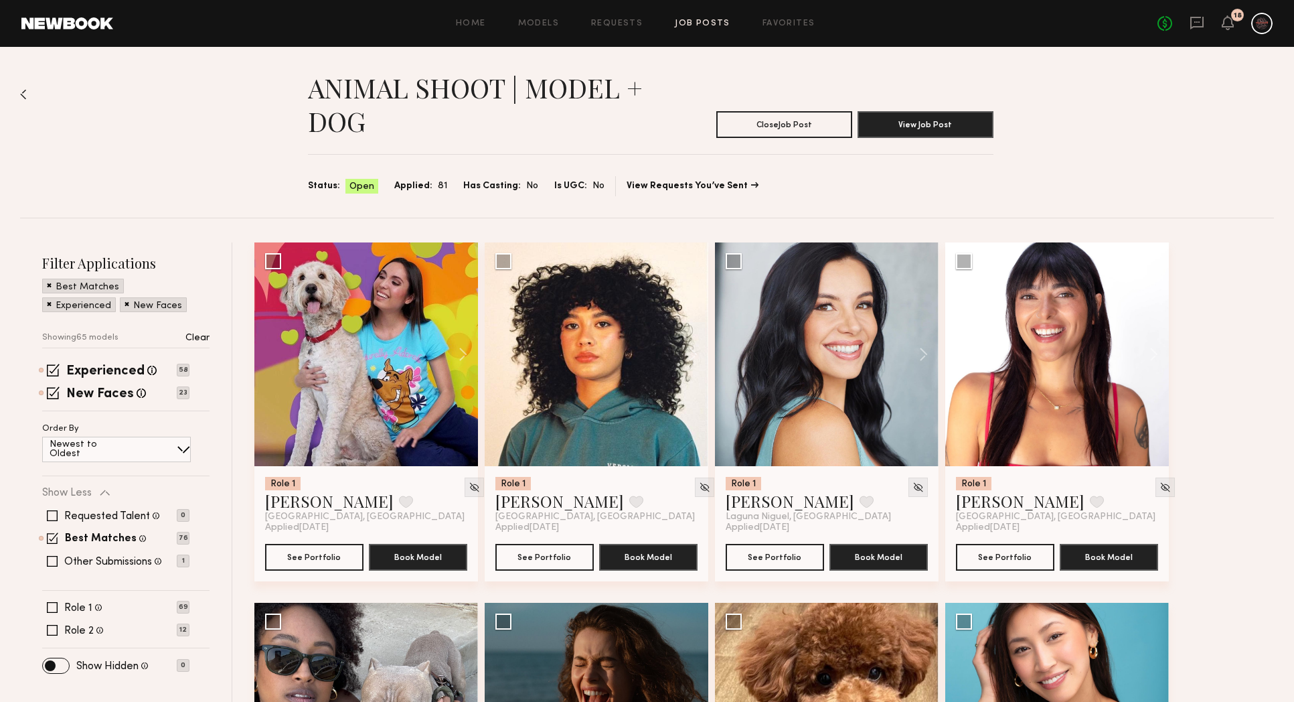
click at [52, 622] on div "Role 1 Female, 18–45, All ethnicities 69 Role 2 Male, 18–45, All ethnicities 12" at bounding box center [125, 618] width 167 height 33
click at [52, 632] on span at bounding box center [52, 630] width 11 height 11
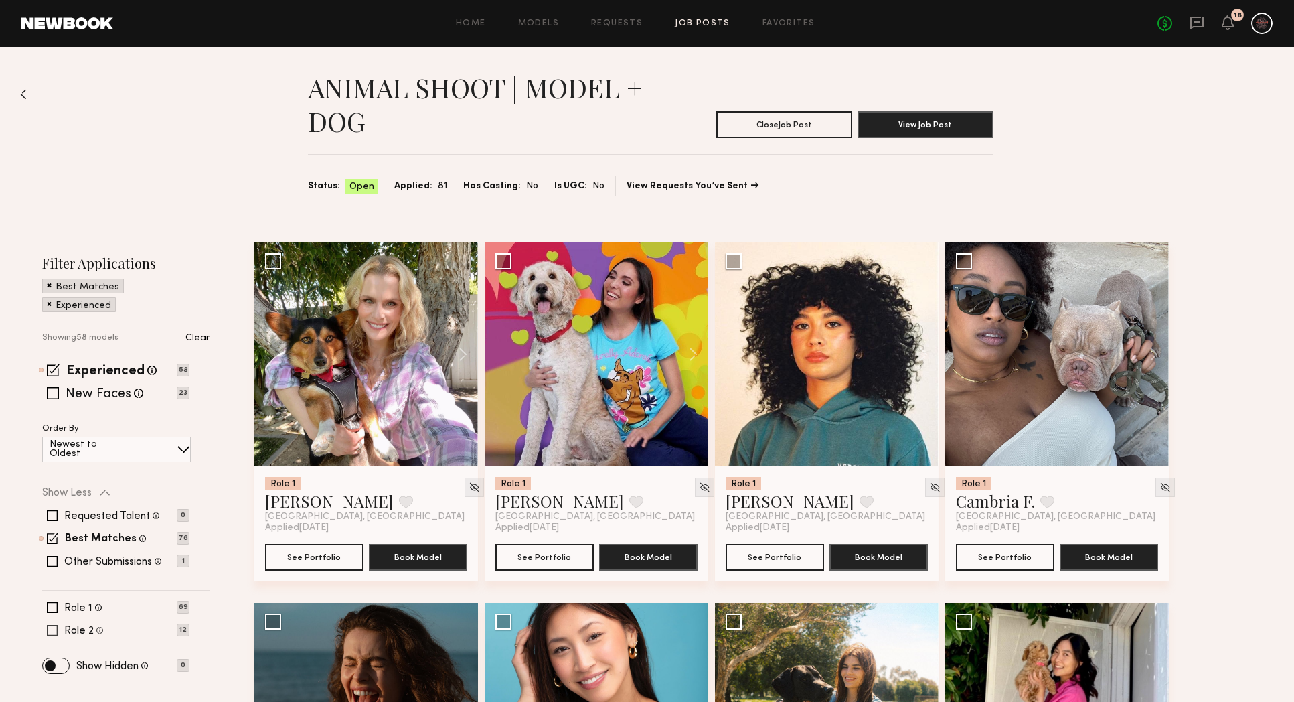
click at [50, 630] on span at bounding box center [52, 630] width 11 height 11
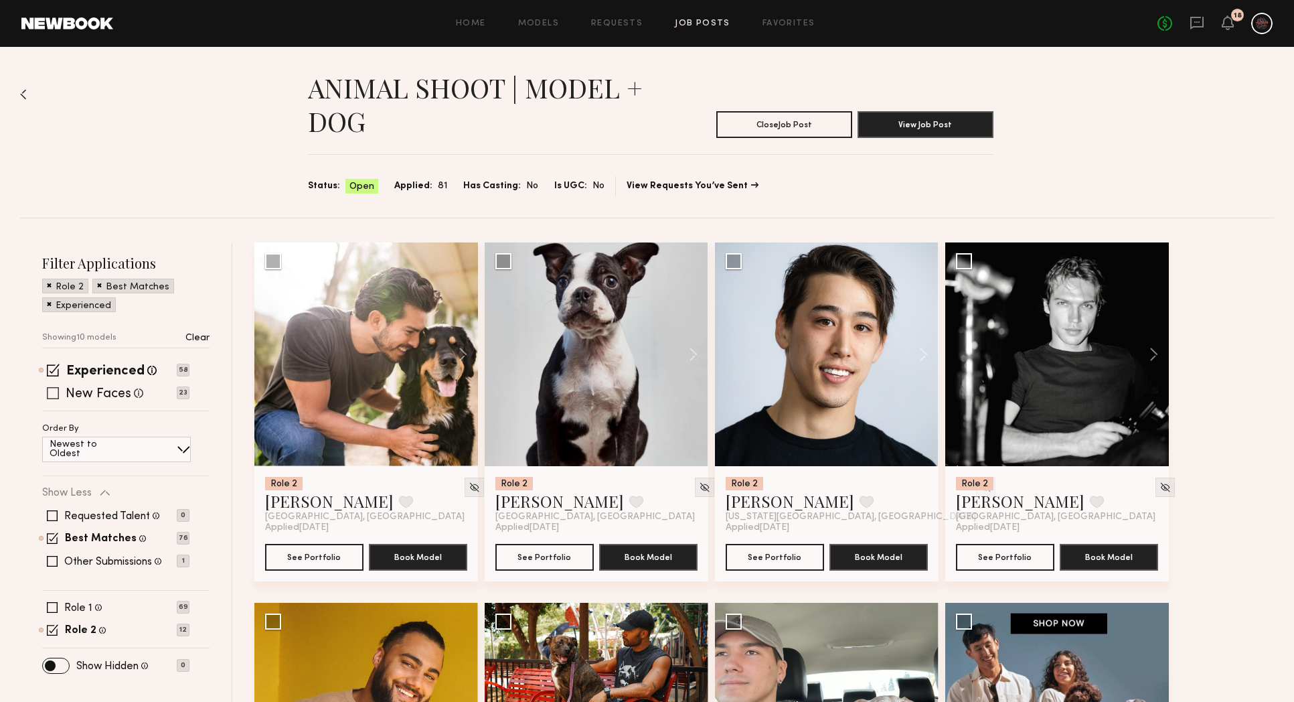
click at [52, 396] on span at bounding box center [53, 393] width 12 height 12
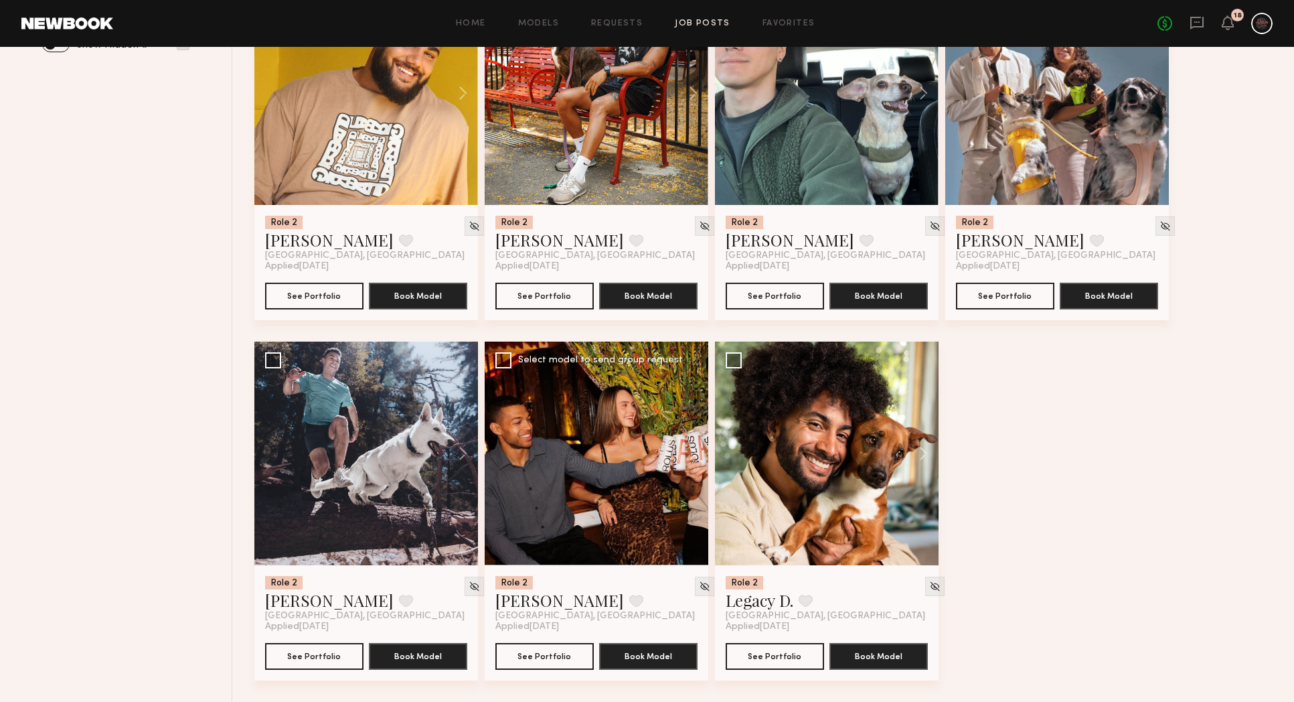
click at [583, 477] on div at bounding box center [597, 453] width 224 height 224
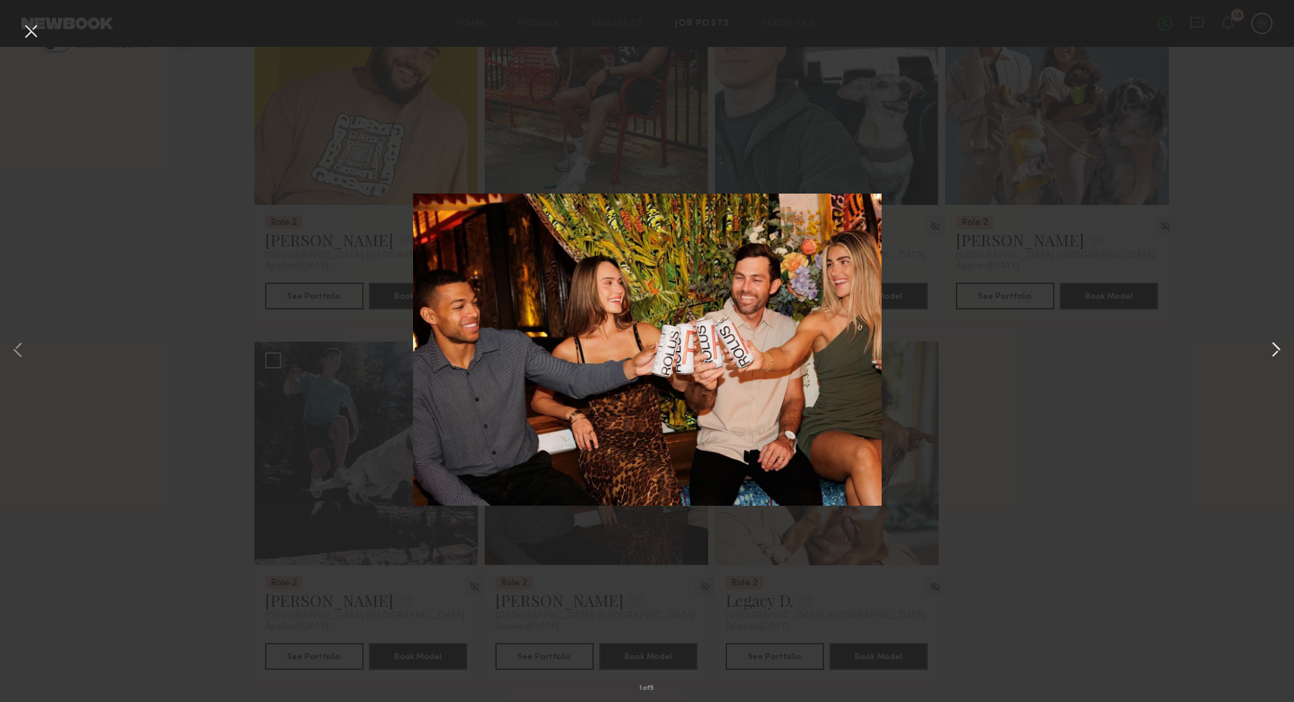
click at [1283, 348] on button at bounding box center [1276, 350] width 16 height 561
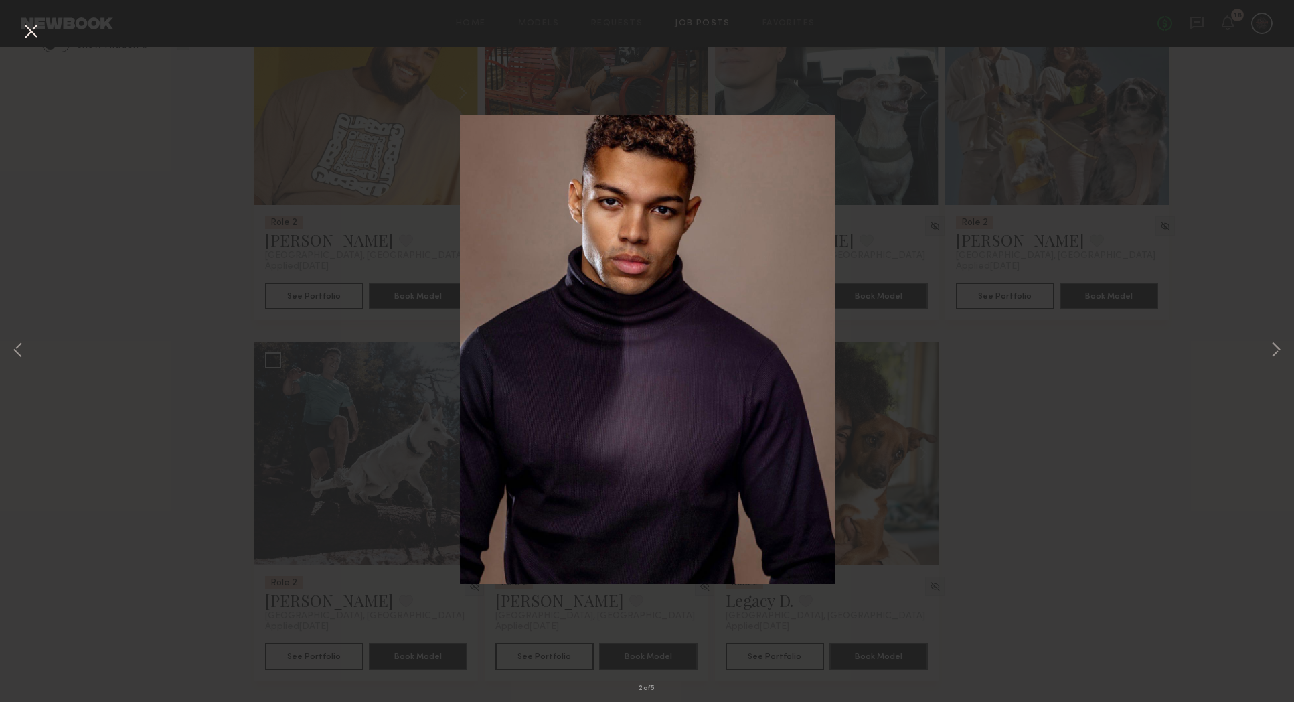
drag, startPoint x: 1273, startPoint y: 356, endPoint x: 1267, endPoint y: 362, distance: 8.5
click at [1273, 356] on button at bounding box center [1276, 350] width 16 height 561
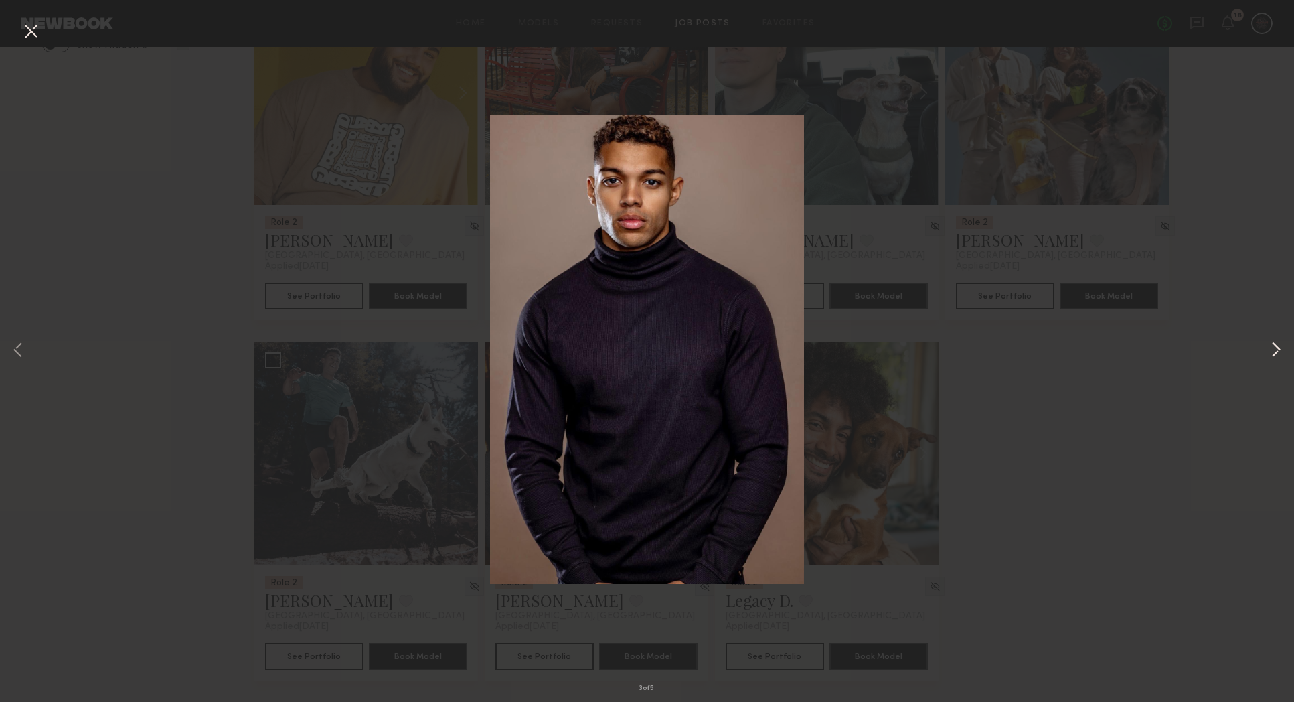
click at [1276, 352] on button at bounding box center [1276, 350] width 16 height 561
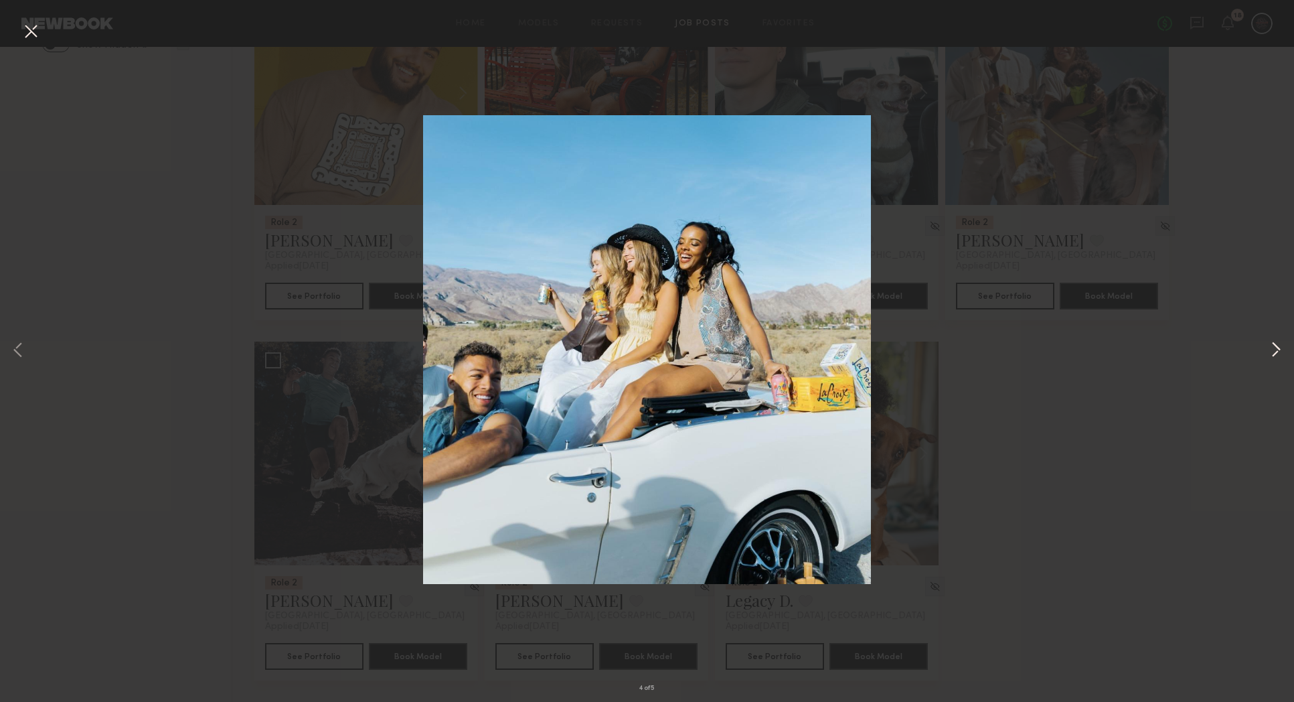
click at [1276, 352] on button at bounding box center [1276, 350] width 16 height 561
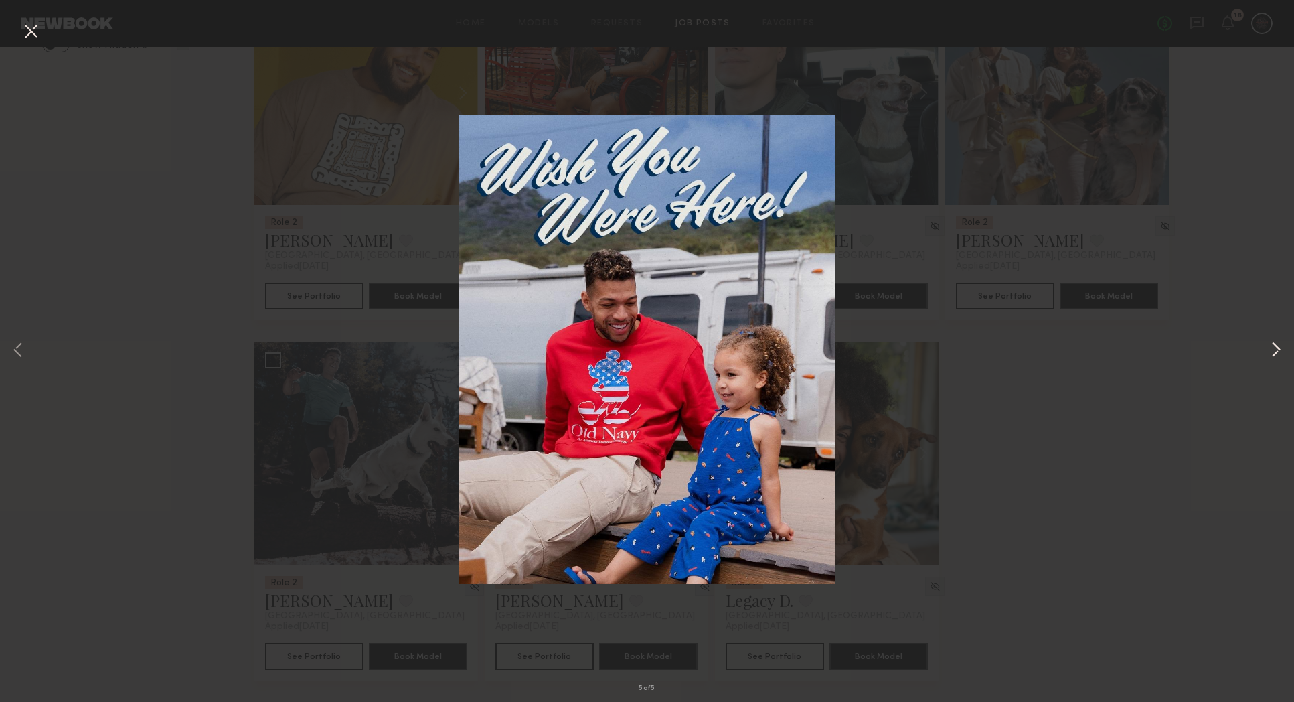
click at [1282, 355] on button at bounding box center [1276, 350] width 16 height 561
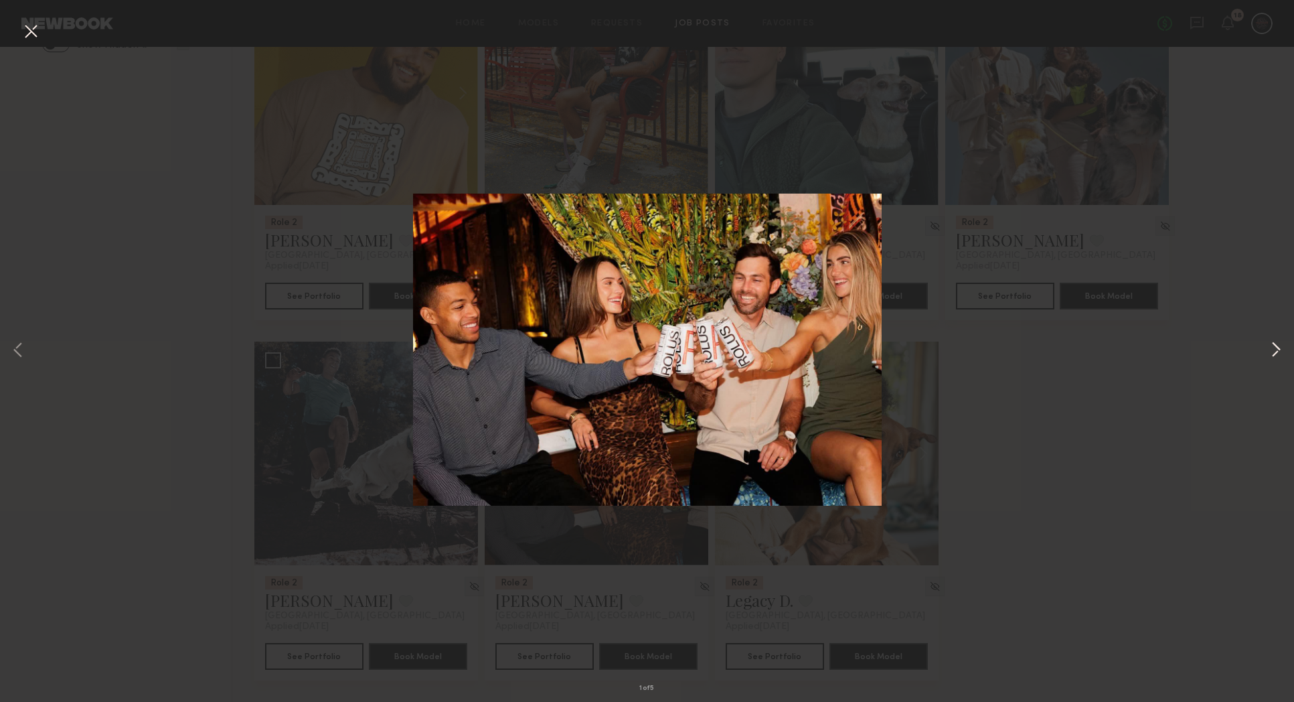
click at [1281, 356] on button at bounding box center [1276, 350] width 16 height 561
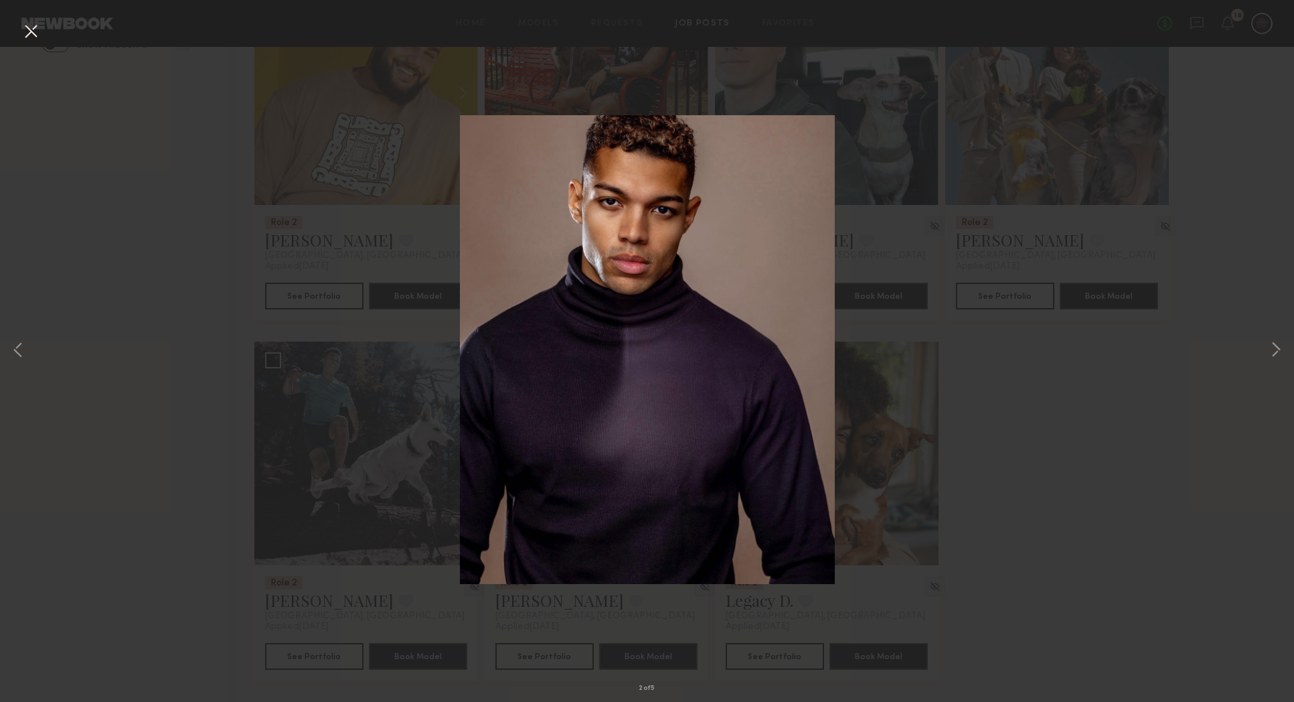
click at [9, 354] on div "2 of 5" at bounding box center [647, 351] width 1294 height 702
click at [17, 352] on button at bounding box center [18, 350] width 16 height 561
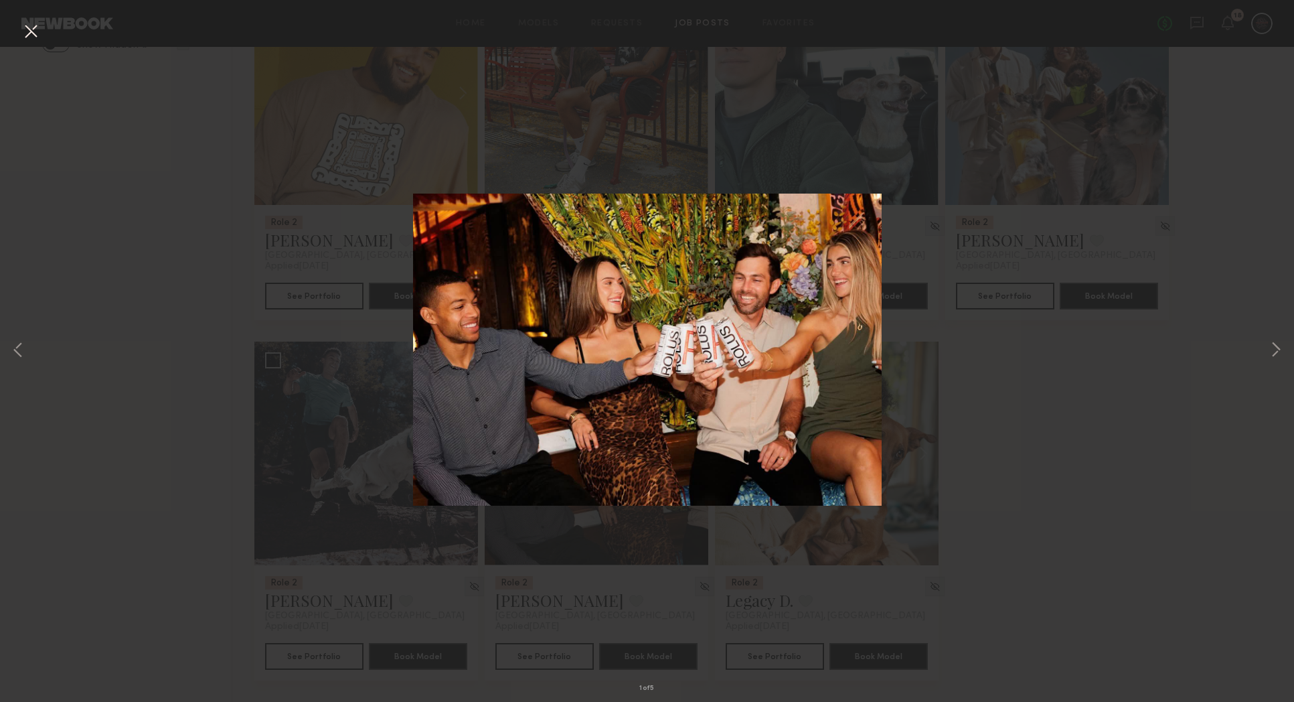
click at [469, 67] on div "1 of 5" at bounding box center [647, 351] width 1294 height 702
click at [37, 32] on button at bounding box center [30, 32] width 21 height 24
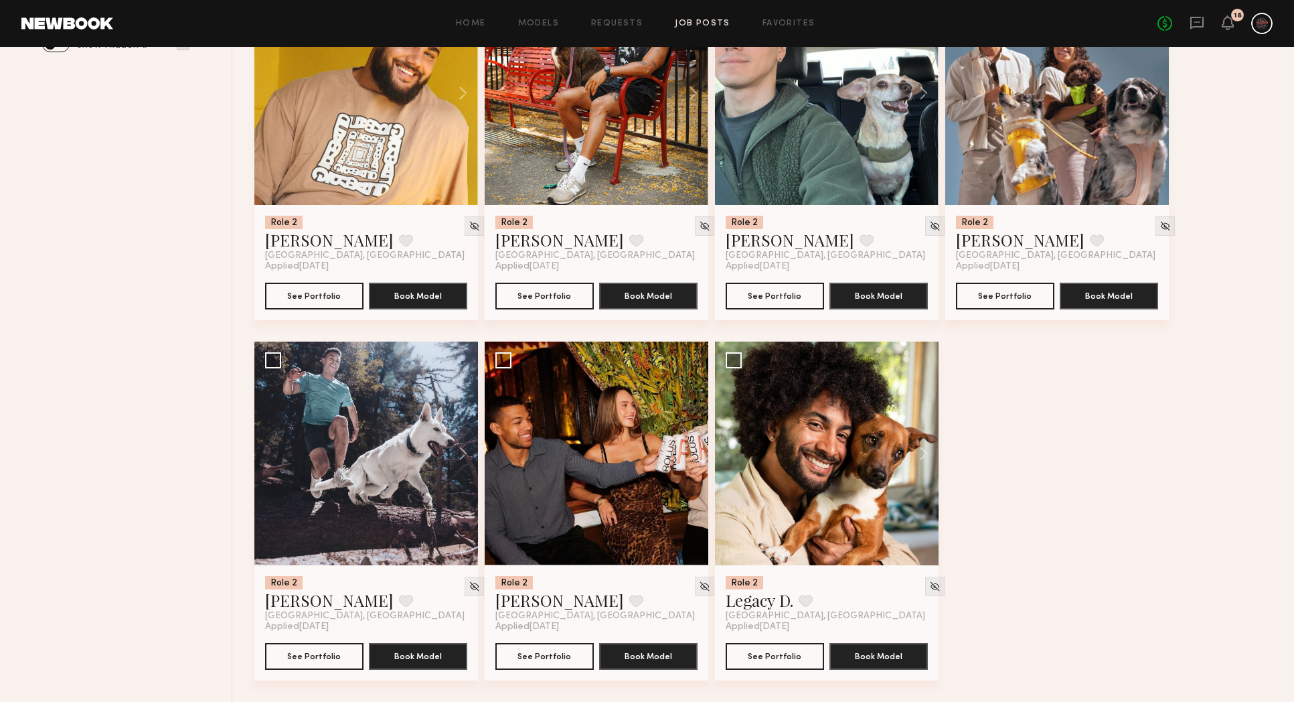
click at [1207, 22] on div "No fees up to $5,000 18" at bounding box center [1215, 23] width 115 height 21
click at [1199, 25] on icon at bounding box center [1197, 22] width 15 height 15
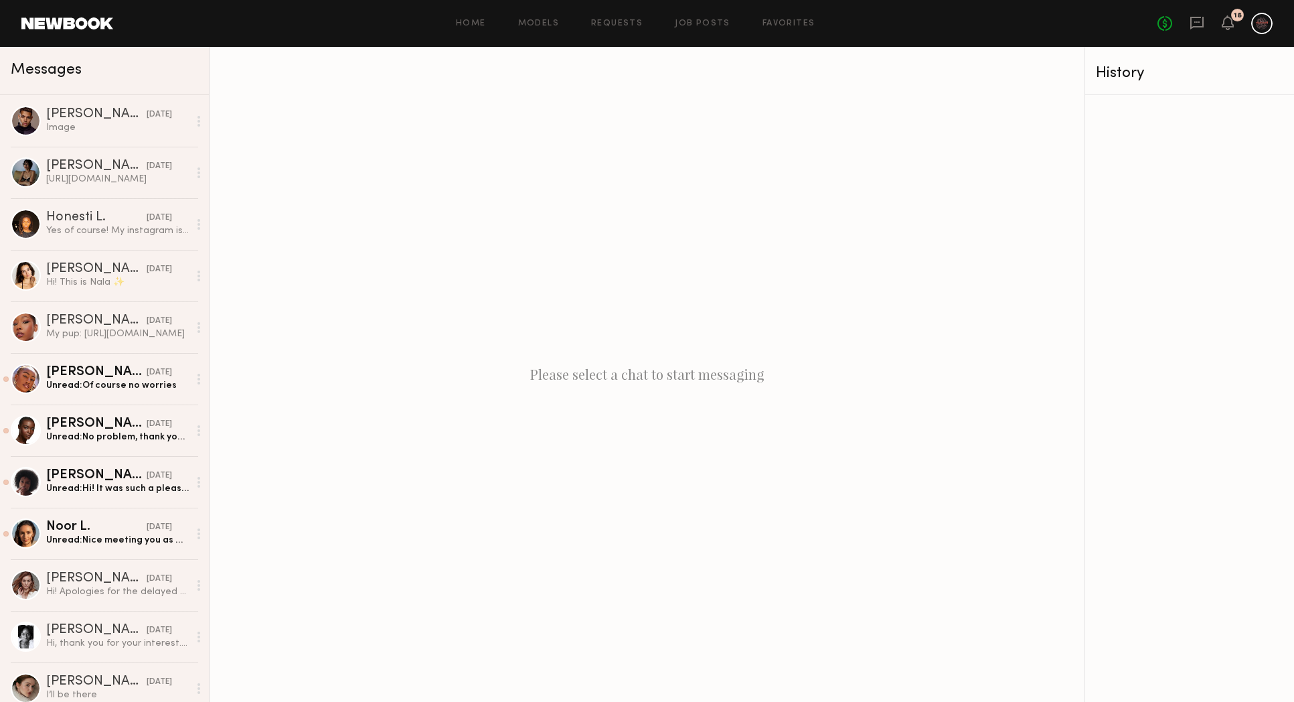
click at [732, 23] on div "Home Models Requests Job Posts Favorites Sign Out" at bounding box center [635, 23] width 1045 height 9
click at [720, 29] on div "Home Models Requests Job Posts Favorites Sign Out No fees up to $5,000 18" at bounding box center [693, 23] width 1160 height 21
click at [716, 27] on link "Job Posts" at bounding box center [703, 23] width 56 height 9
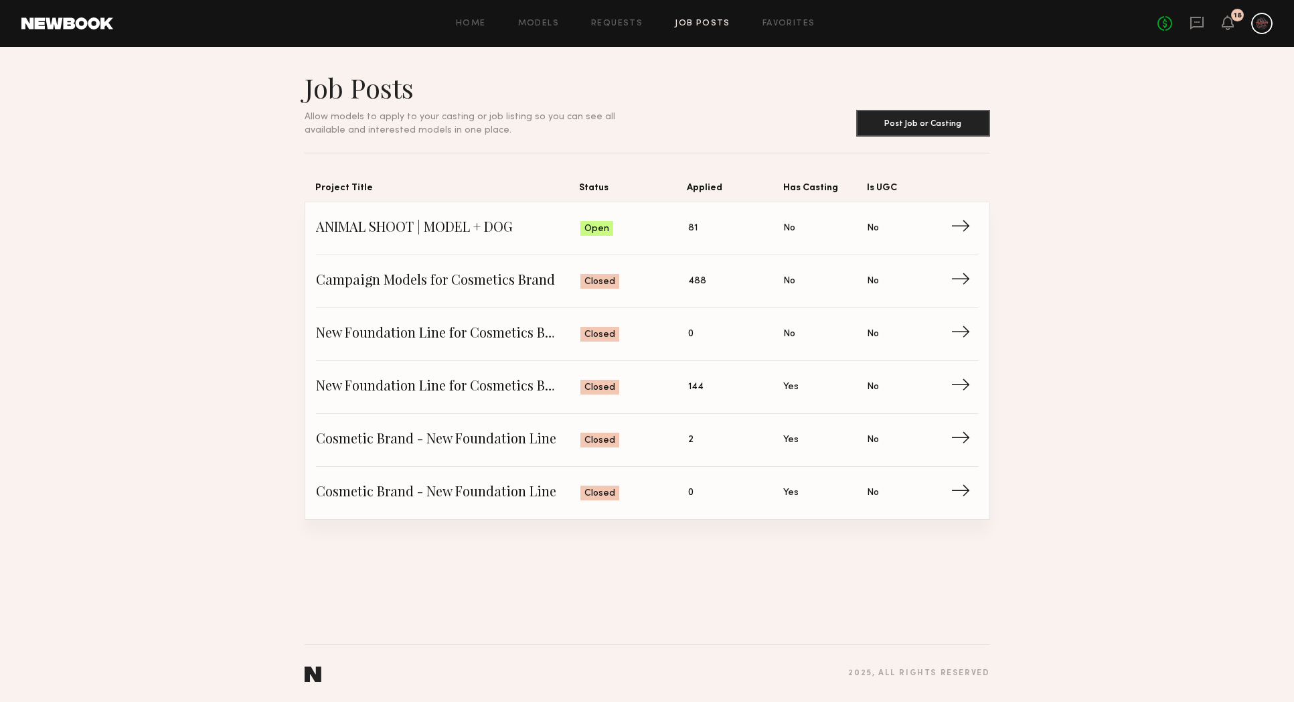
click at [1195, 30] on link at bounding box center [1197, 23] width 15 height 17
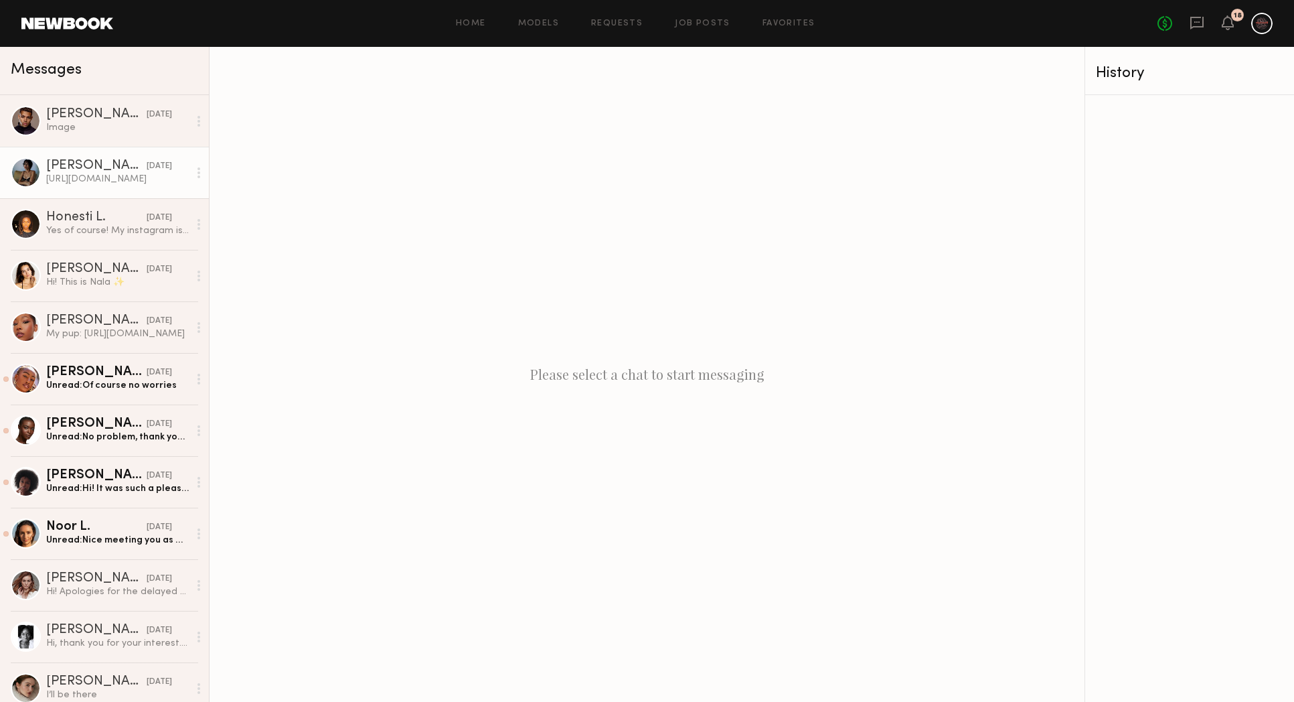
click at [123, 147] on link "[PERSON_NAME] [DATE] [URL][DOMAIN_NAME]" at bounding box center [104, 173] width 209 height 52
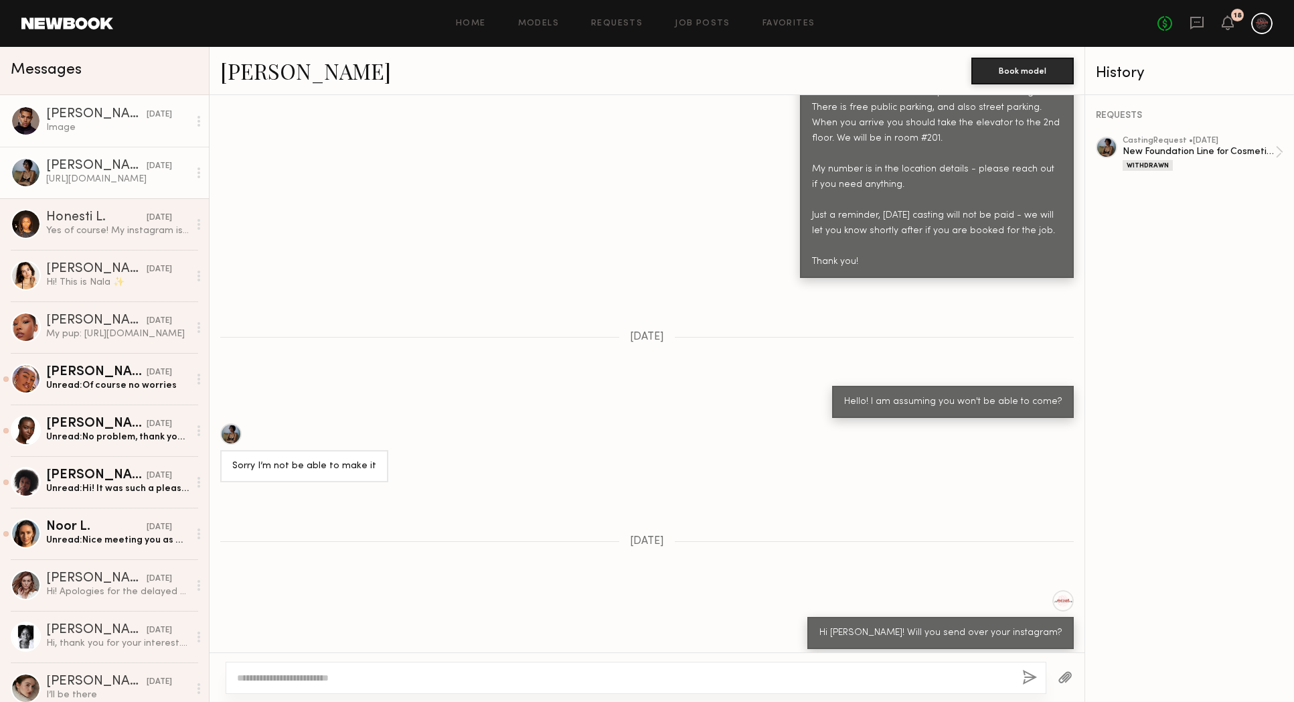
scroll to position [1434, 0]
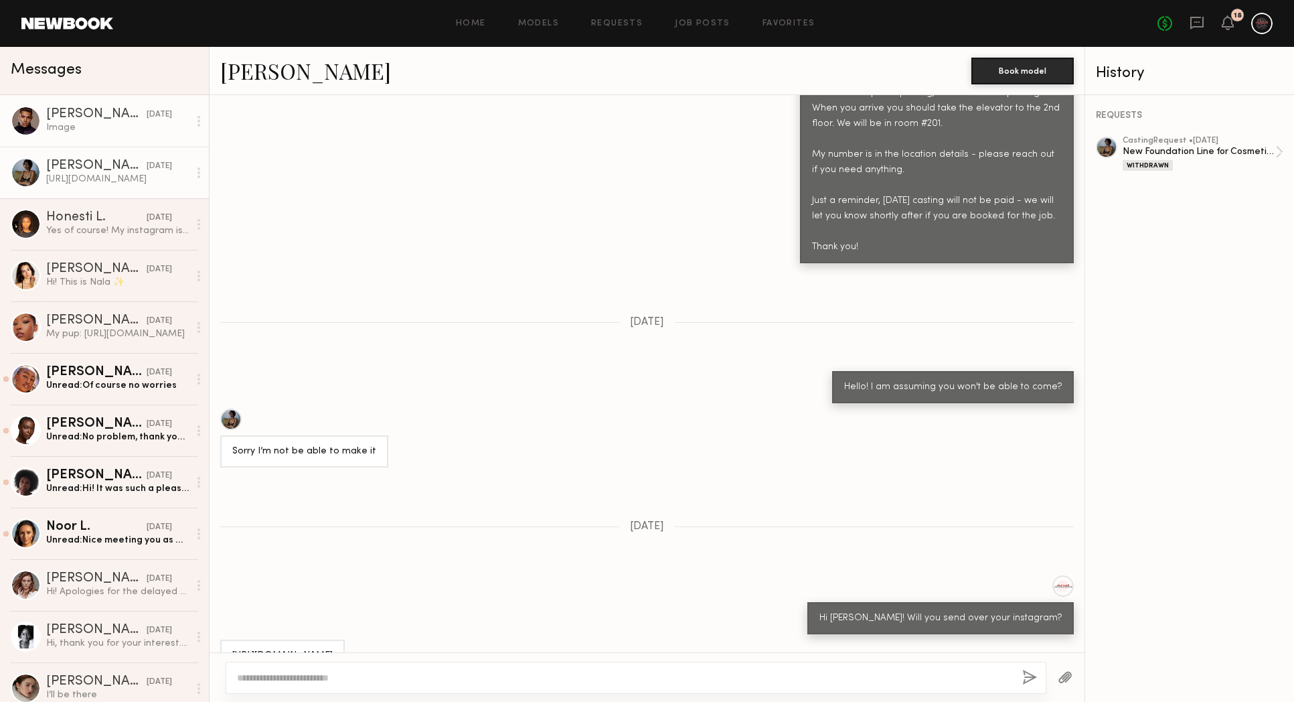
click at [92, 141] on link "[PERSON_NAME] [DATE] Image" at bounding box center [104, 121] width 209 height 52
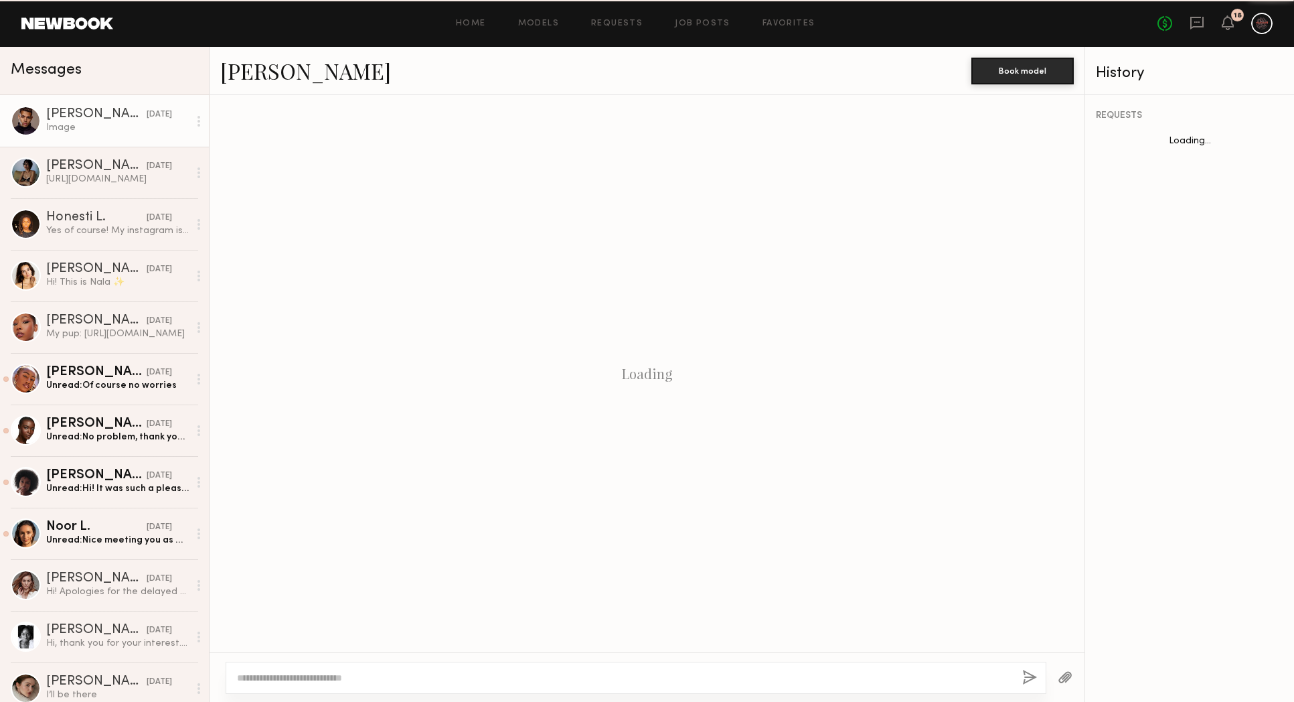
scroll to position [278, 0]
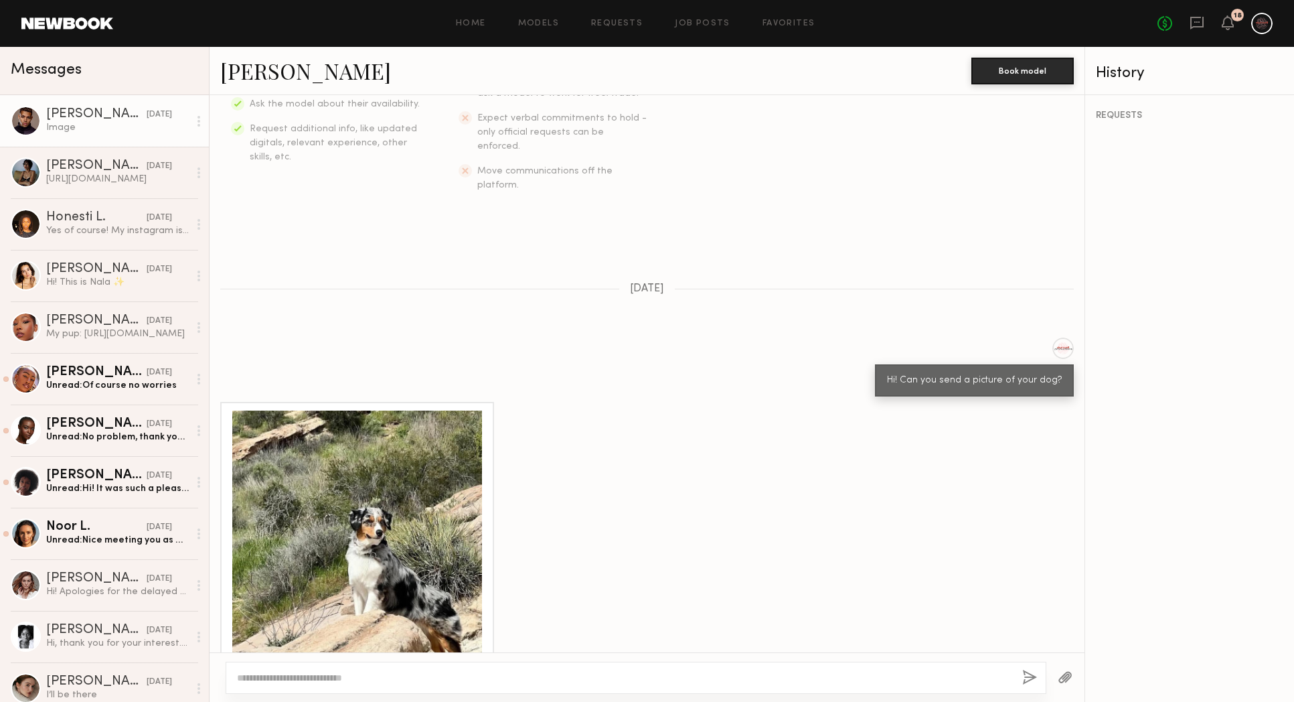
click at [948, 373] on div "Hi! Can you send a picture of your dog?" at bounding box center [974, 380] width 175 height 15
copy div "Hi! Can you send a picture of your dog?"
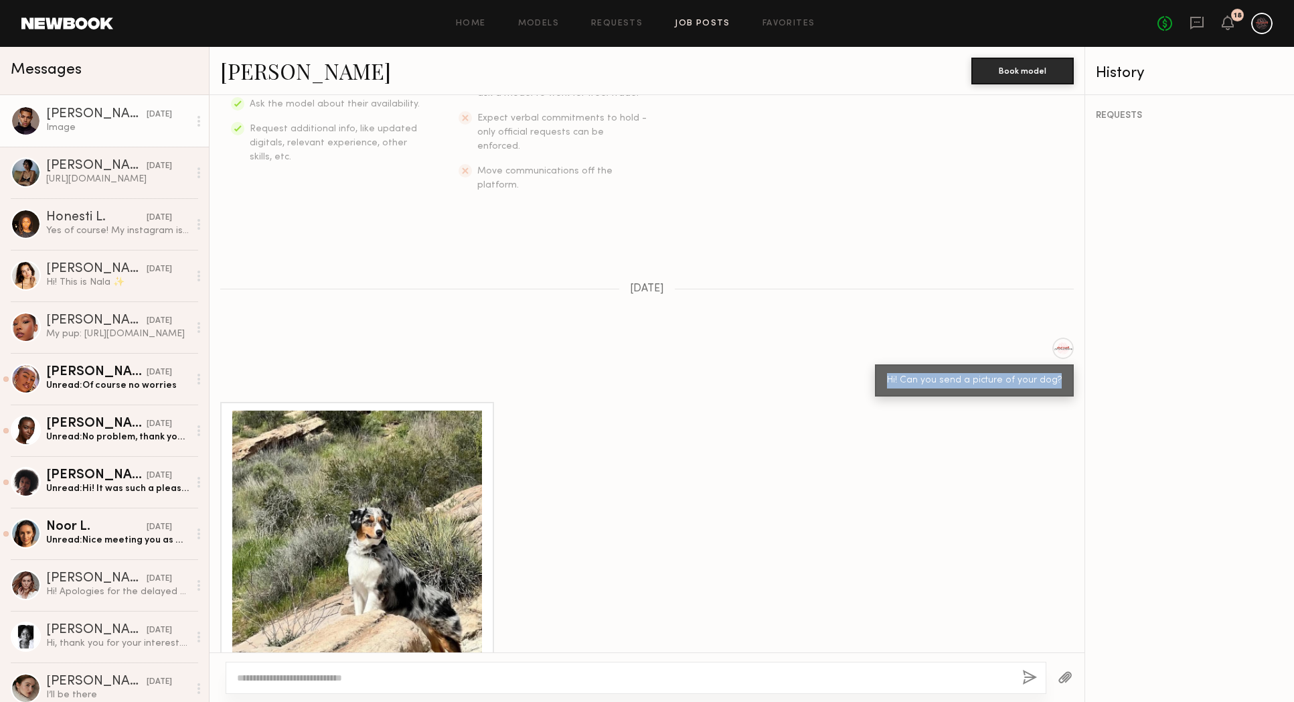
click at [697, 21] on link "Job Posts" at bounding box center [703, 23] width 56 height 9
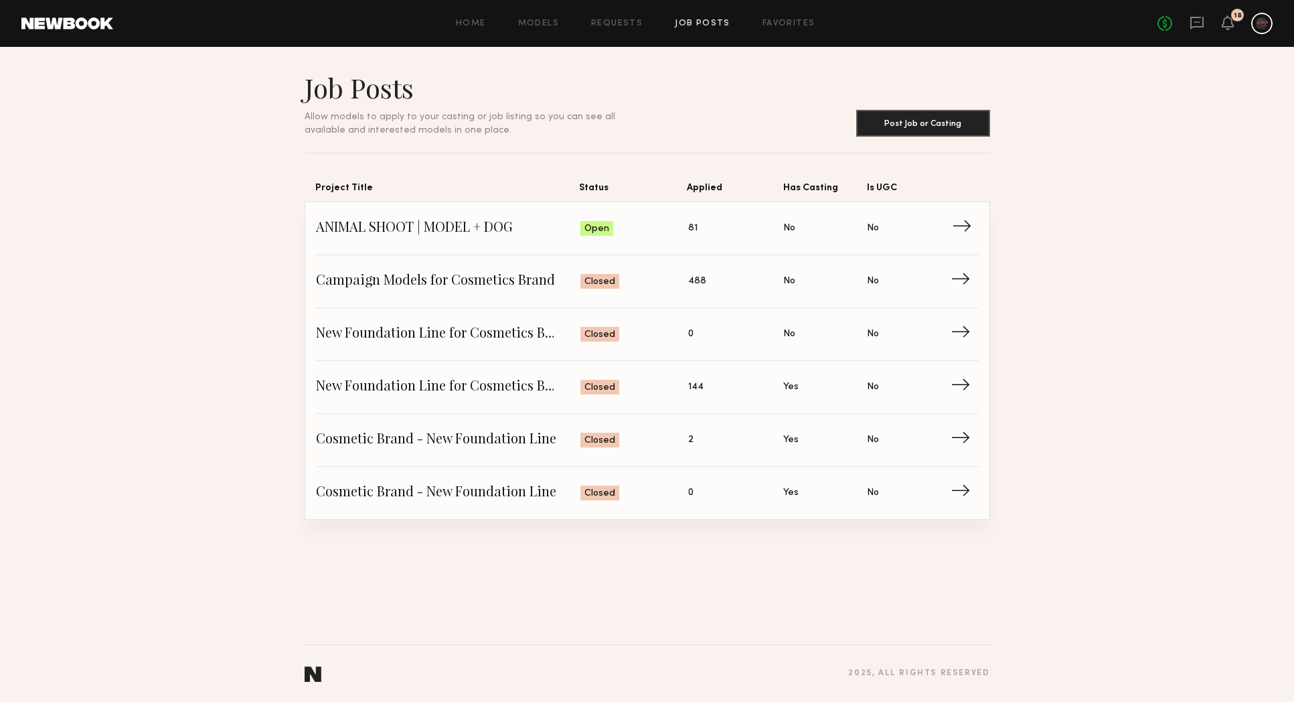
click at [718, 226] on span "Applied: 81" at bounding box center [736, 228] width 96 height 20
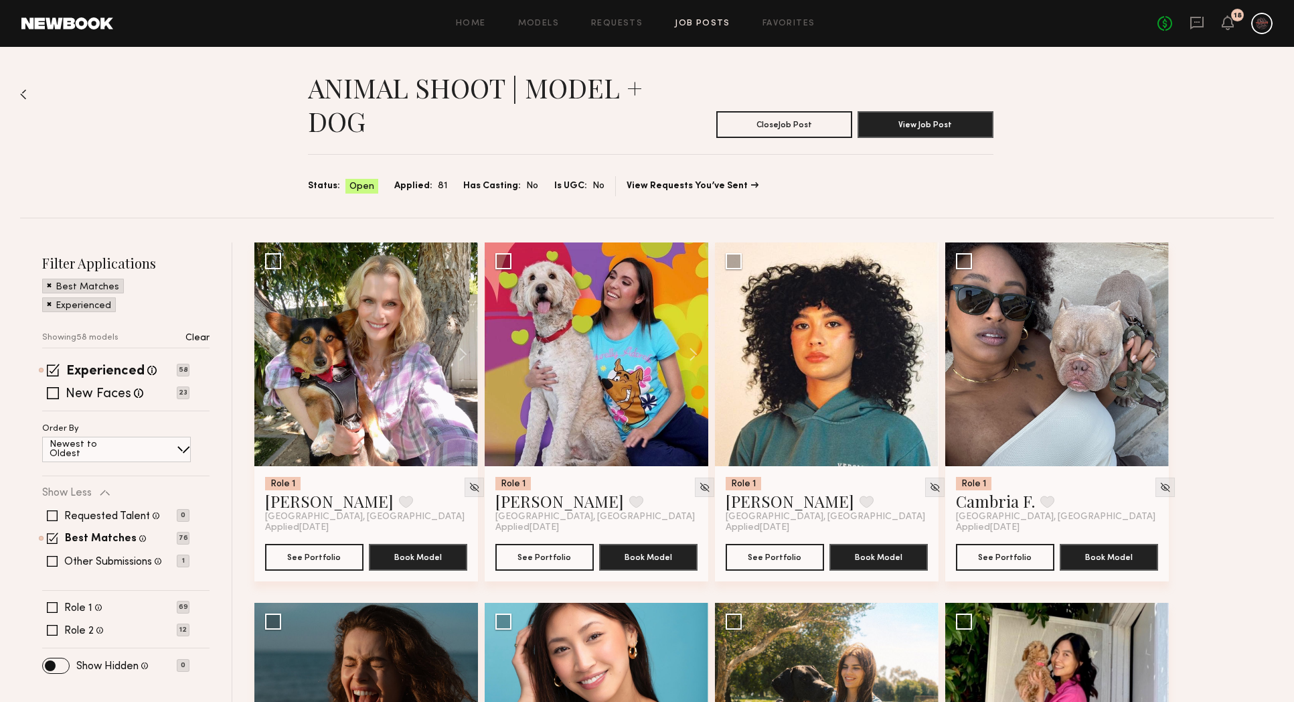
click at [51, 399] on div "Experienced Talent we've deemed to have ample paid, professional modeling exper…" at bounding box center [125, 388] width 167 height 46
click at [51, 390] on span at bounding box center [53, 393] width 12 height 12
click at [52, 629] on span at bounding box center [52, 630] width 11 height 11
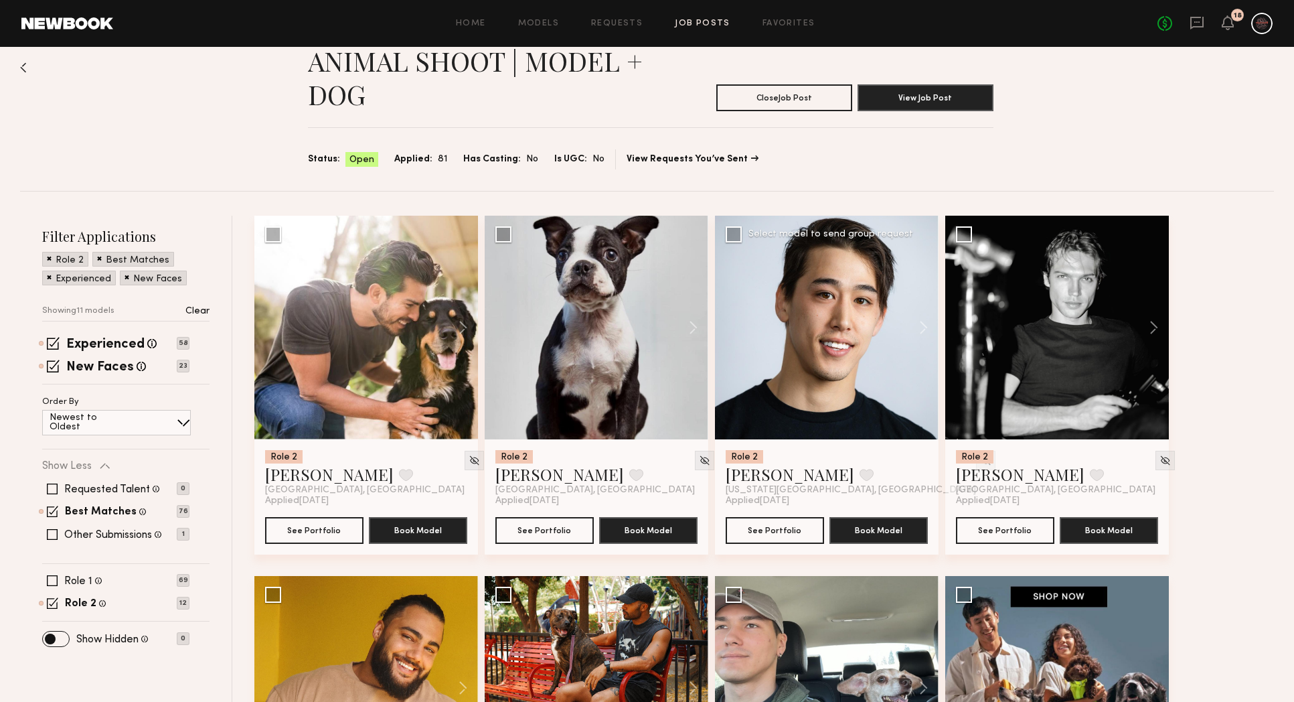
scroll to position [27, 0]
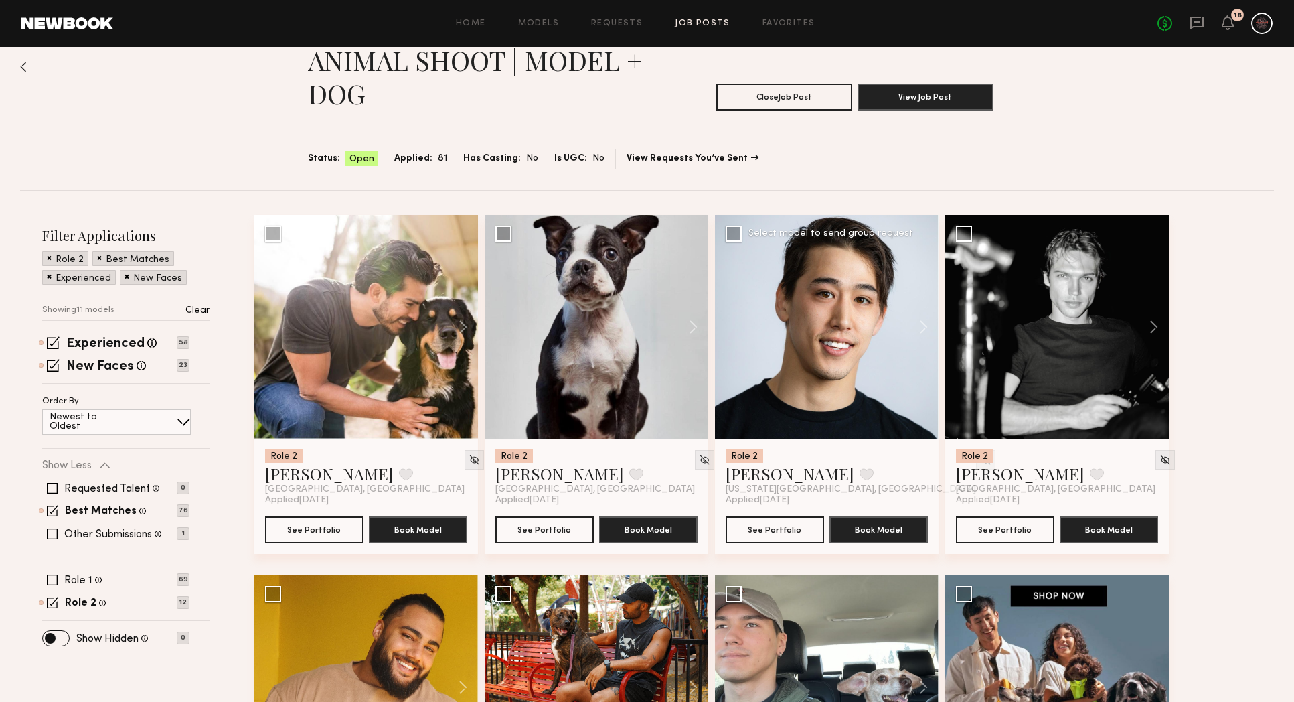
click at [850, 353] on div at bounding box center [827, 327] width 224 height 224
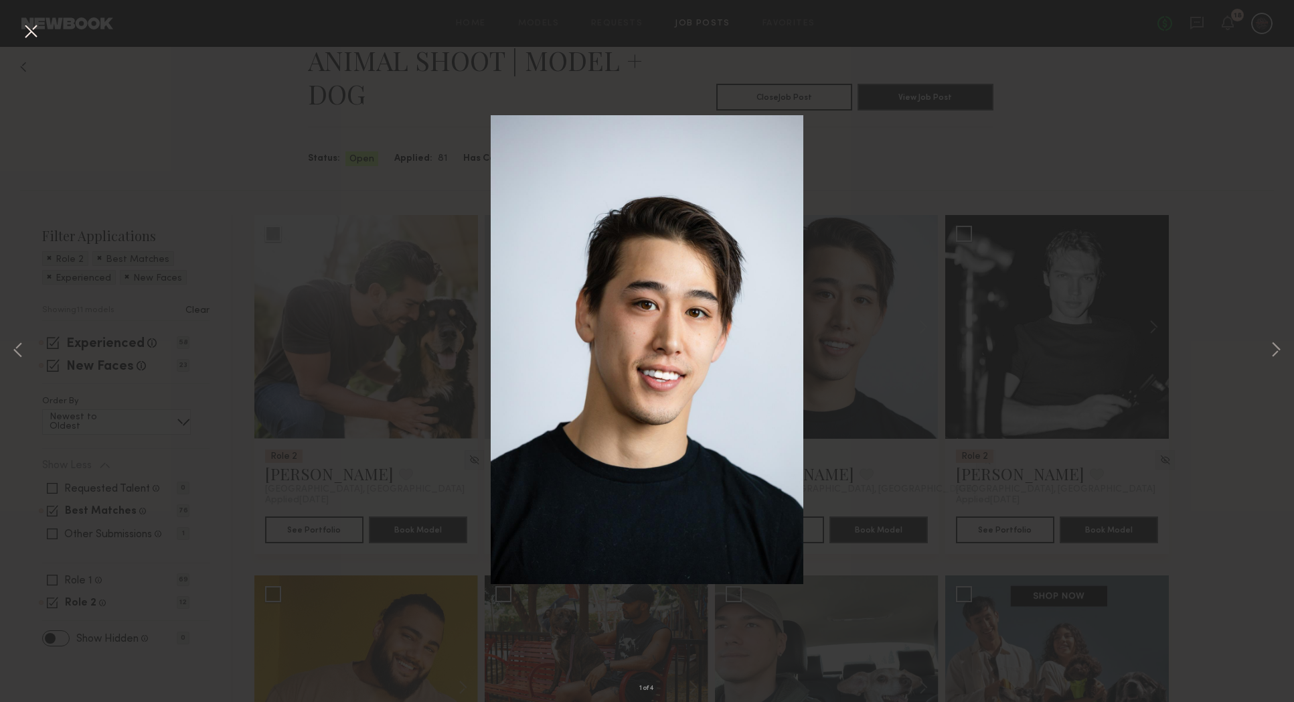
click at [1067, 391] on div "1 of 4" at bounding box center [647, 351] width 1294 height 702
click at [35, 36] on button at bounding box center [30, 32] width 21 height 24
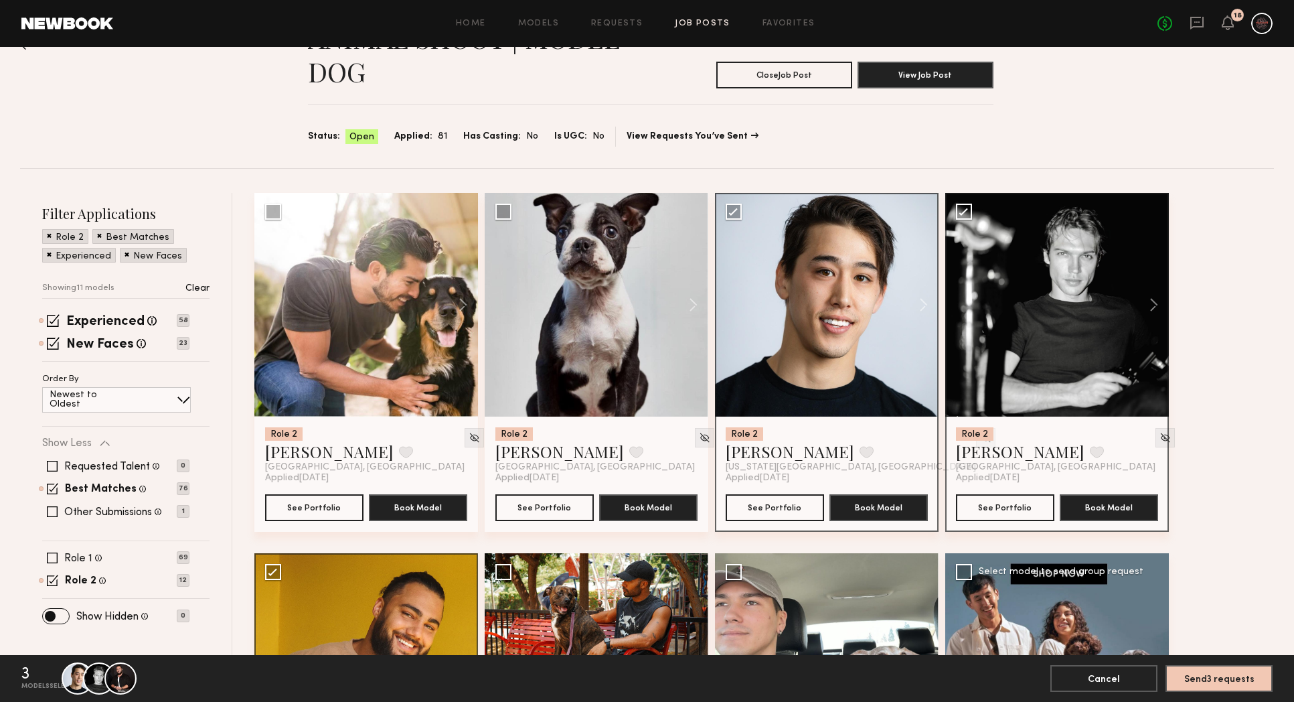
scroll to position [0, 0]
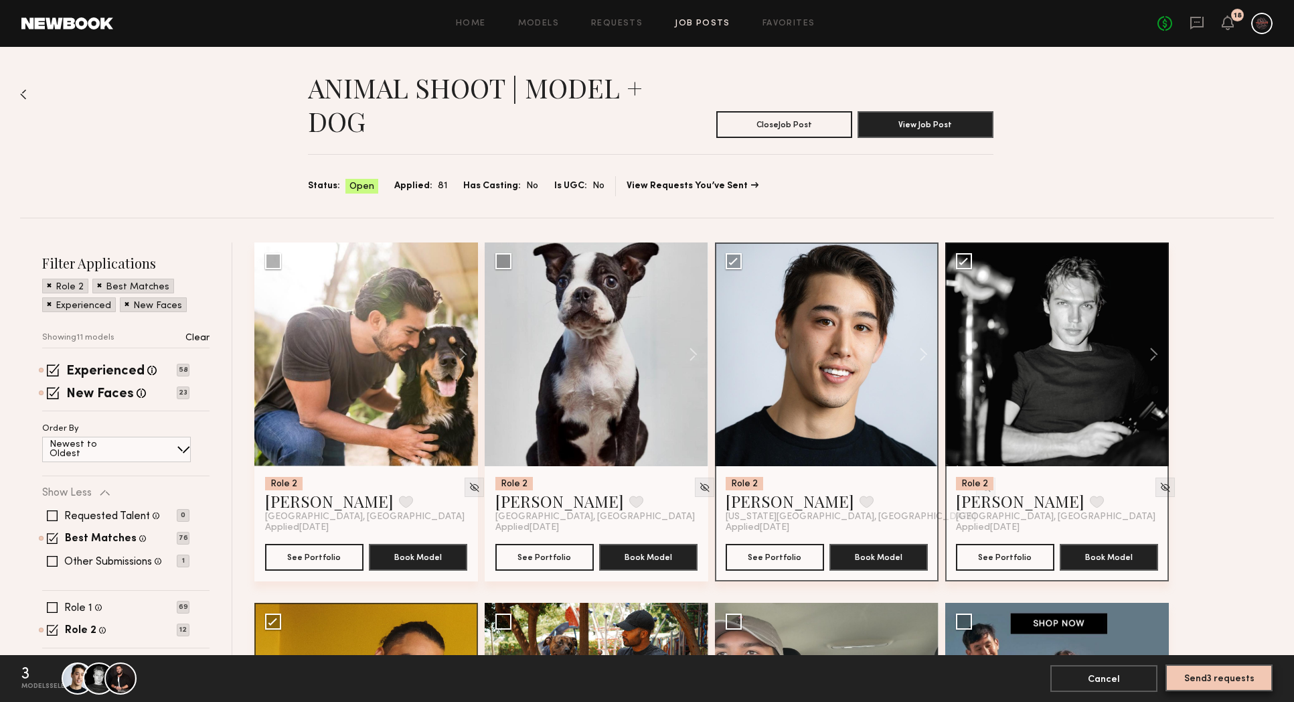
click at [1219, 682] on button "Send 3 requests" at bounding box center [1219, 677] width 107 height 27
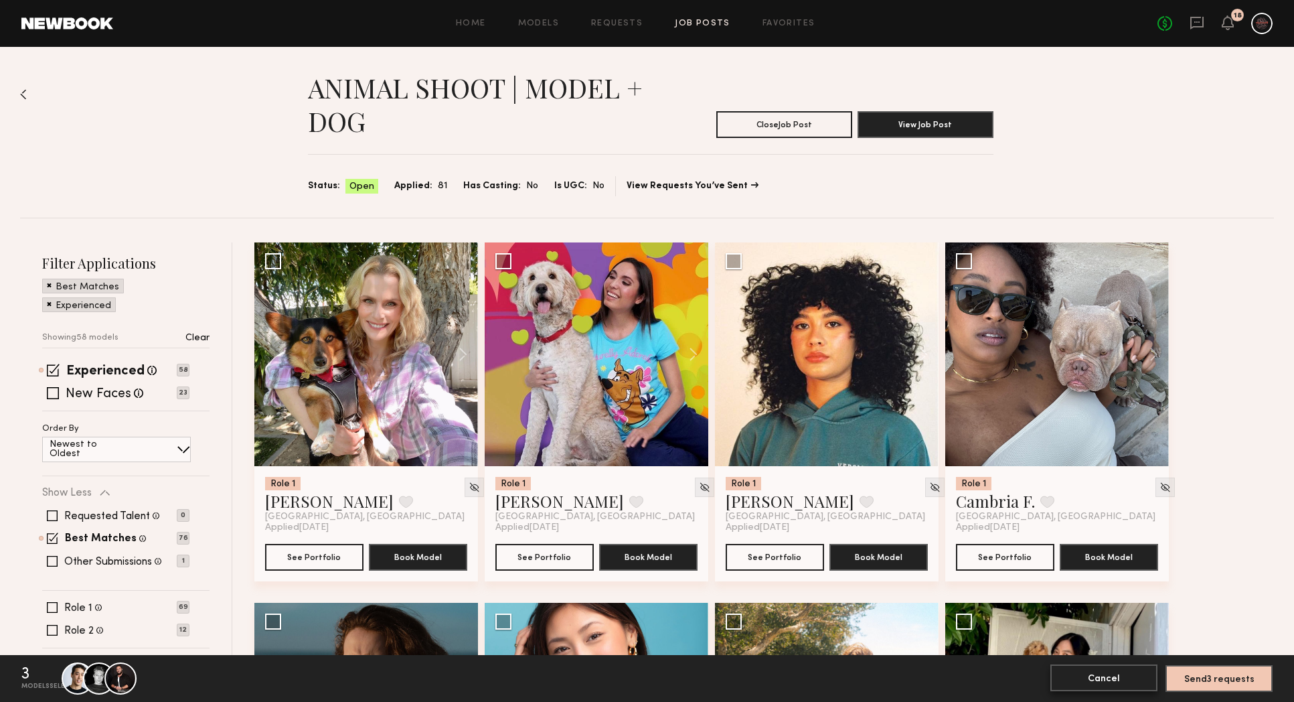
click at [1065, 687] on button "Cancel" at bounding box center [1104, 677] width 107 height 27
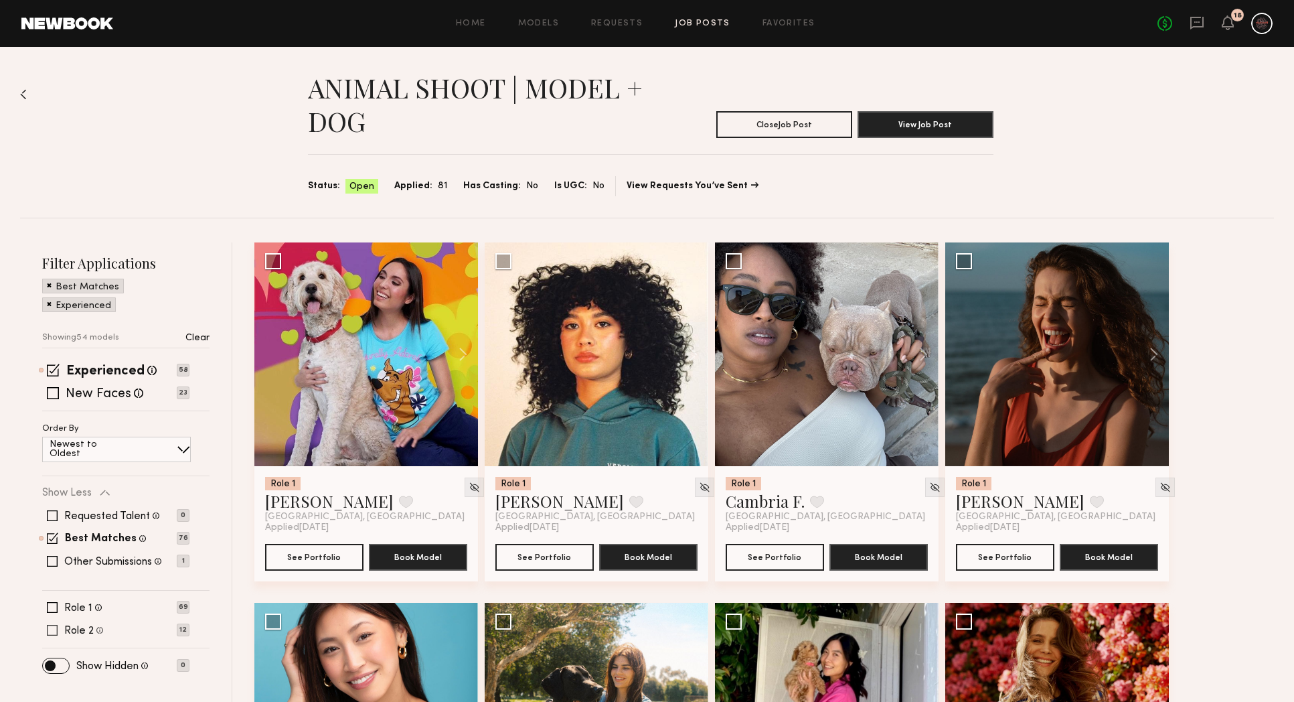
click at [57, 630] on span at bounding box center [52, 630] width 11 height 11
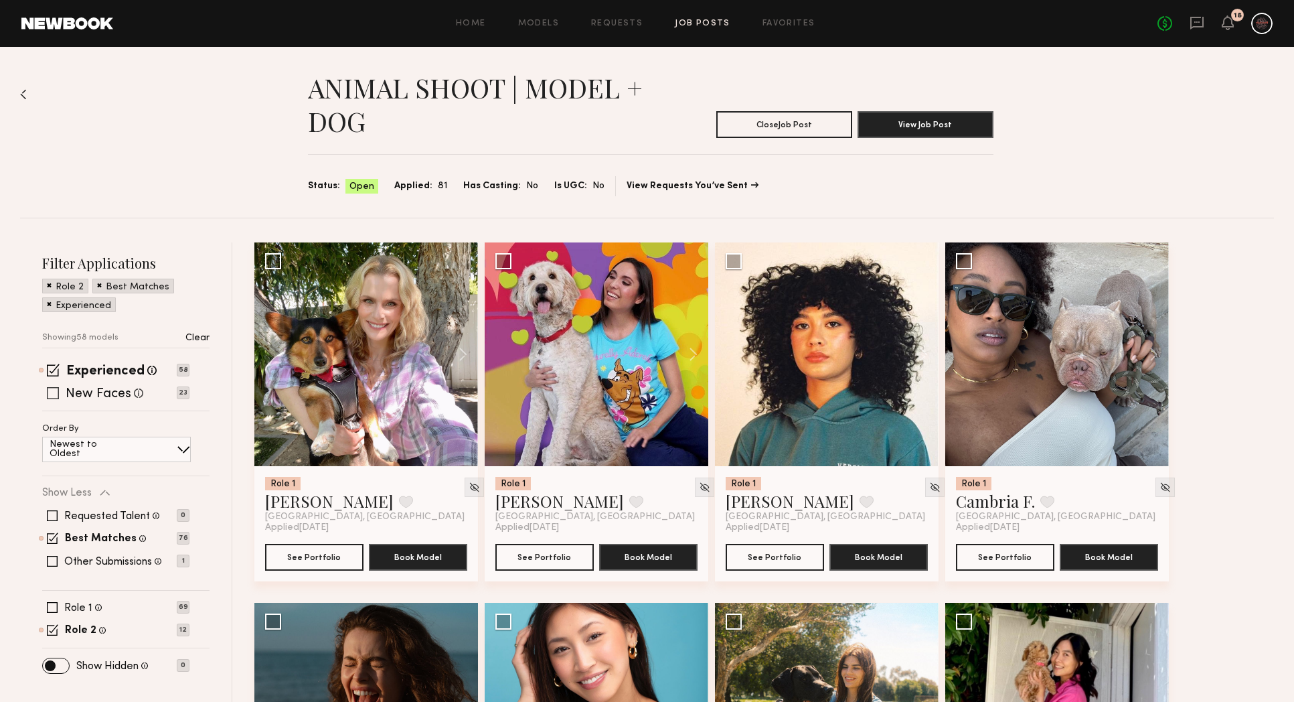
click at [53, 388] on span at bounding box center [53, 393] width 12 height 12
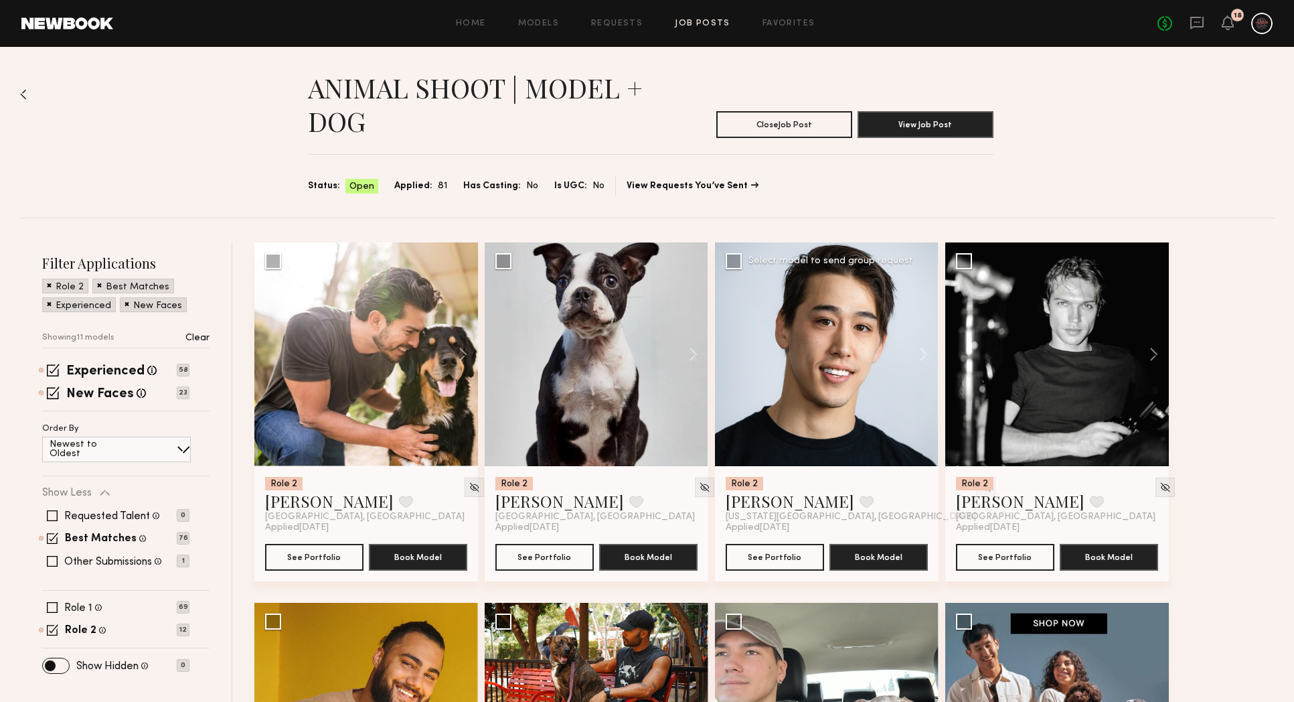
click at [827, 434] on div at bounding box center [827, 354] width 224 height 224
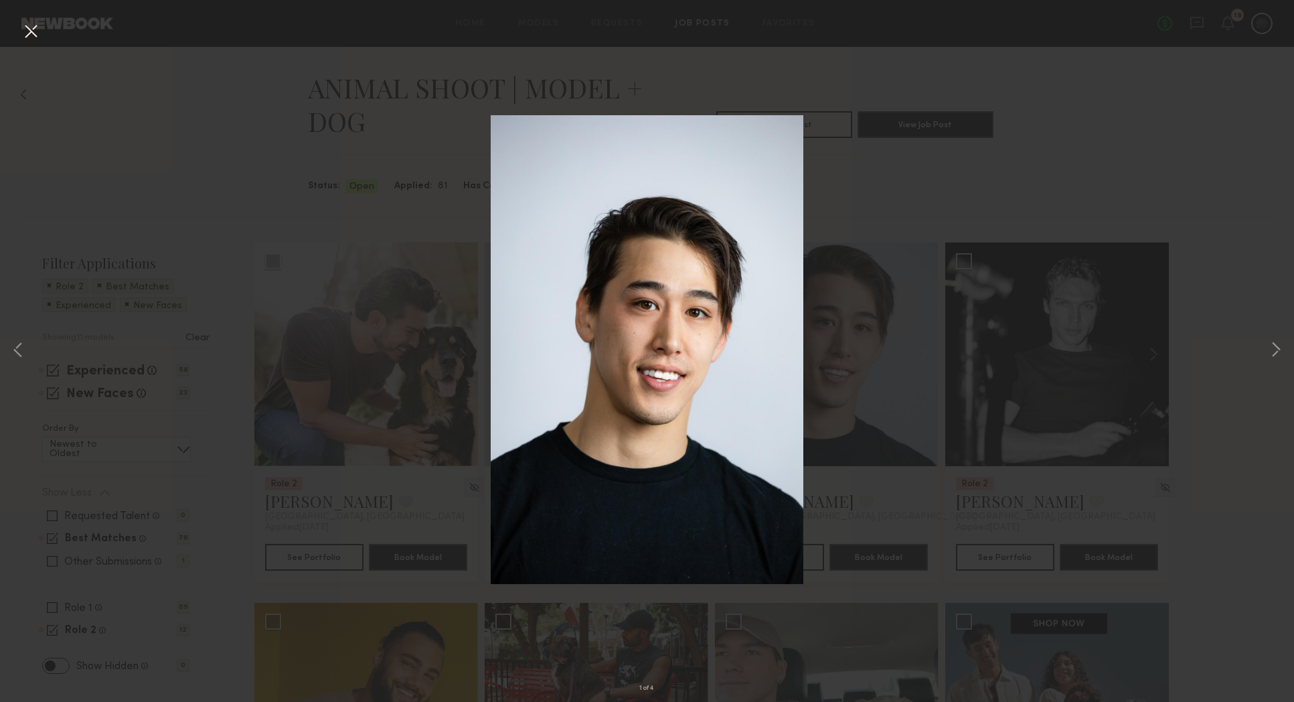
drag, startPoint x: 944, startPoint y: 454, endPoint x: 319, endPoint y: 122, distance: 708.1
click at [941, 452] on div "1 of 4" at bounding box center [647, 351] width 1294 height 702
click at [38, 31] on button at bounding box center [30, 32] width 21 height 24
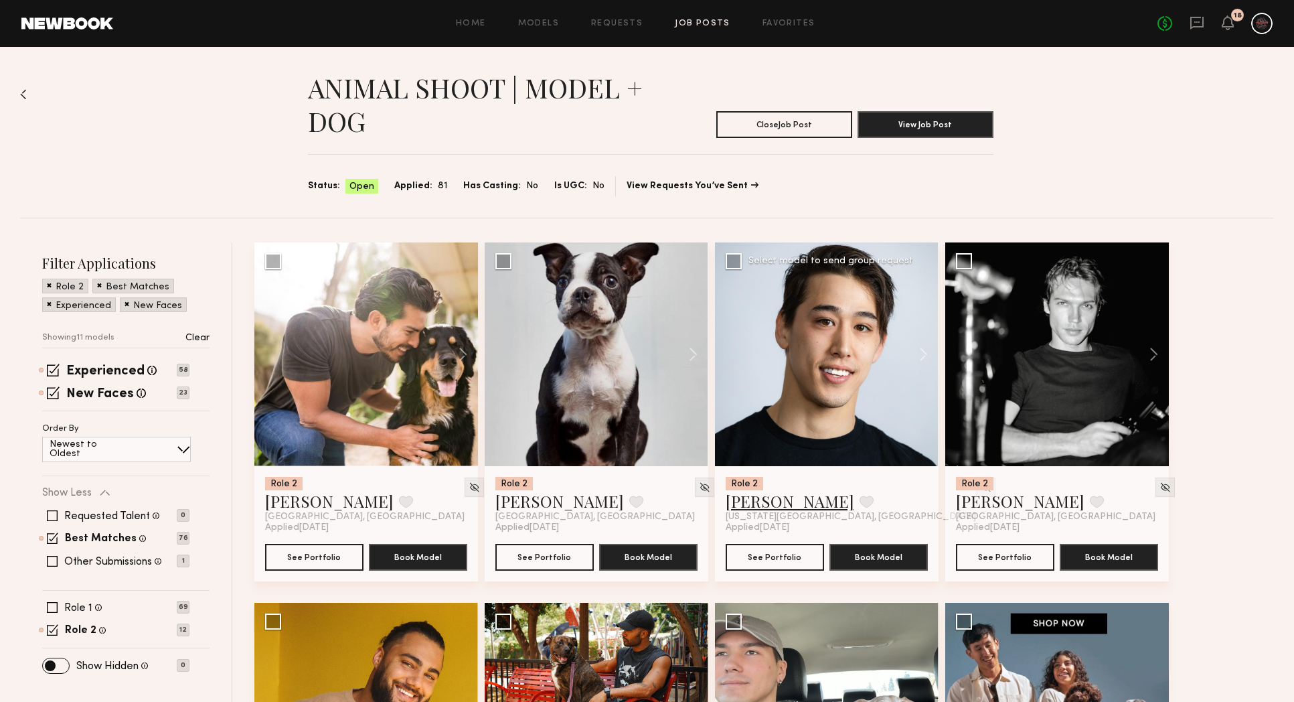
click at [750, 502] on link "[PERSON_NAME]" at bounding box center [790, 500] width 129 height 21
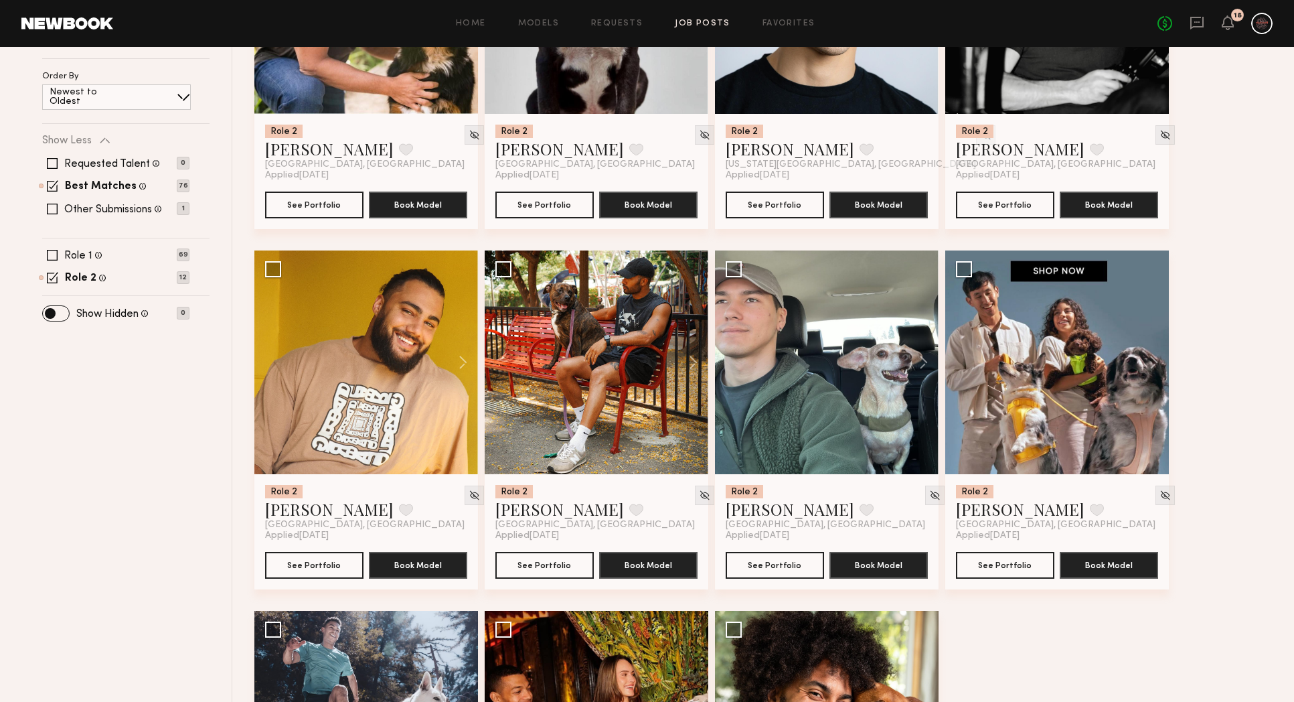
scroll to position [317, 0]
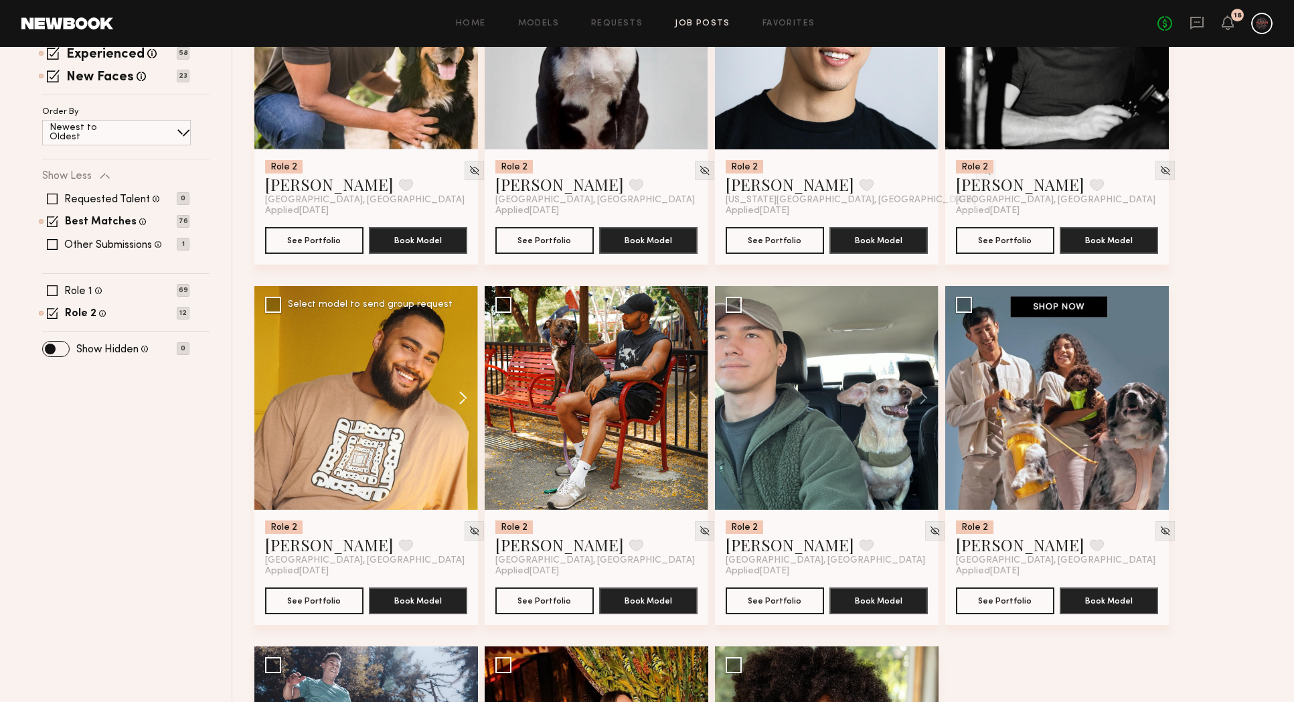
click at [463, 399] on button at bounding box center [456, 398] width 43 height 224
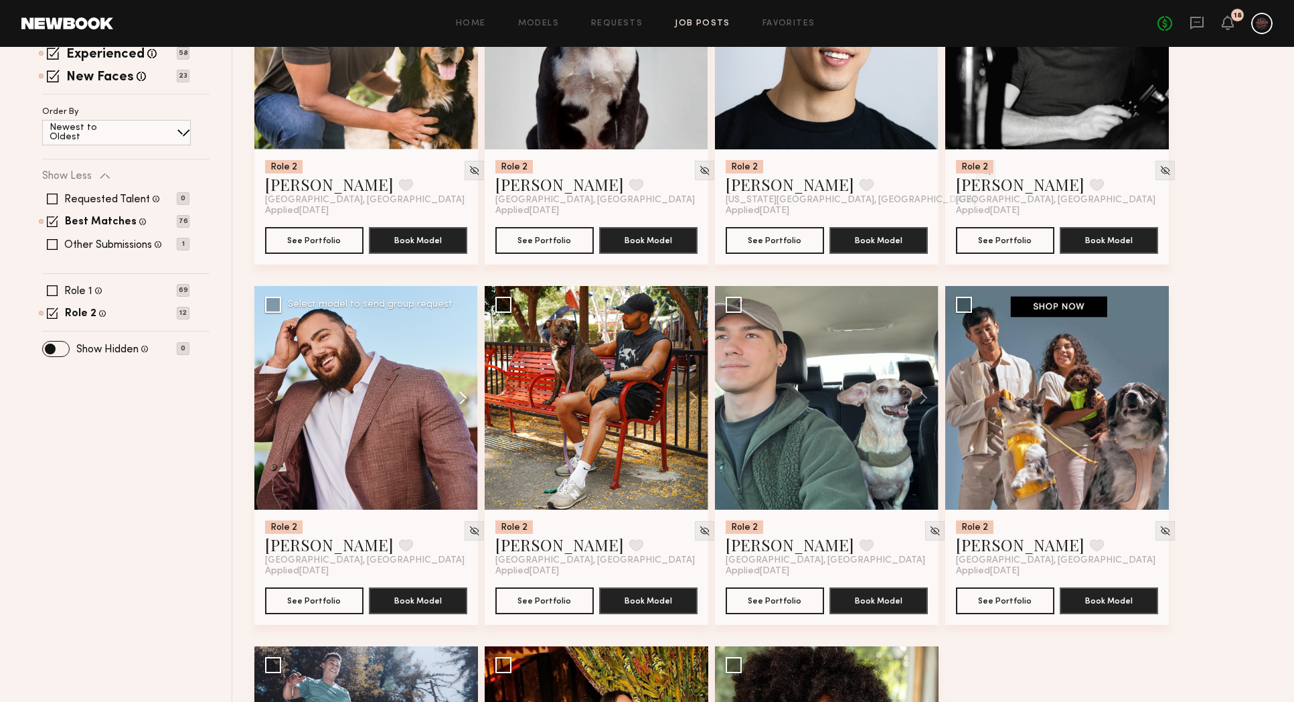
click at [463, 399] on button at bounding box center [456, 398] width 43 height 224
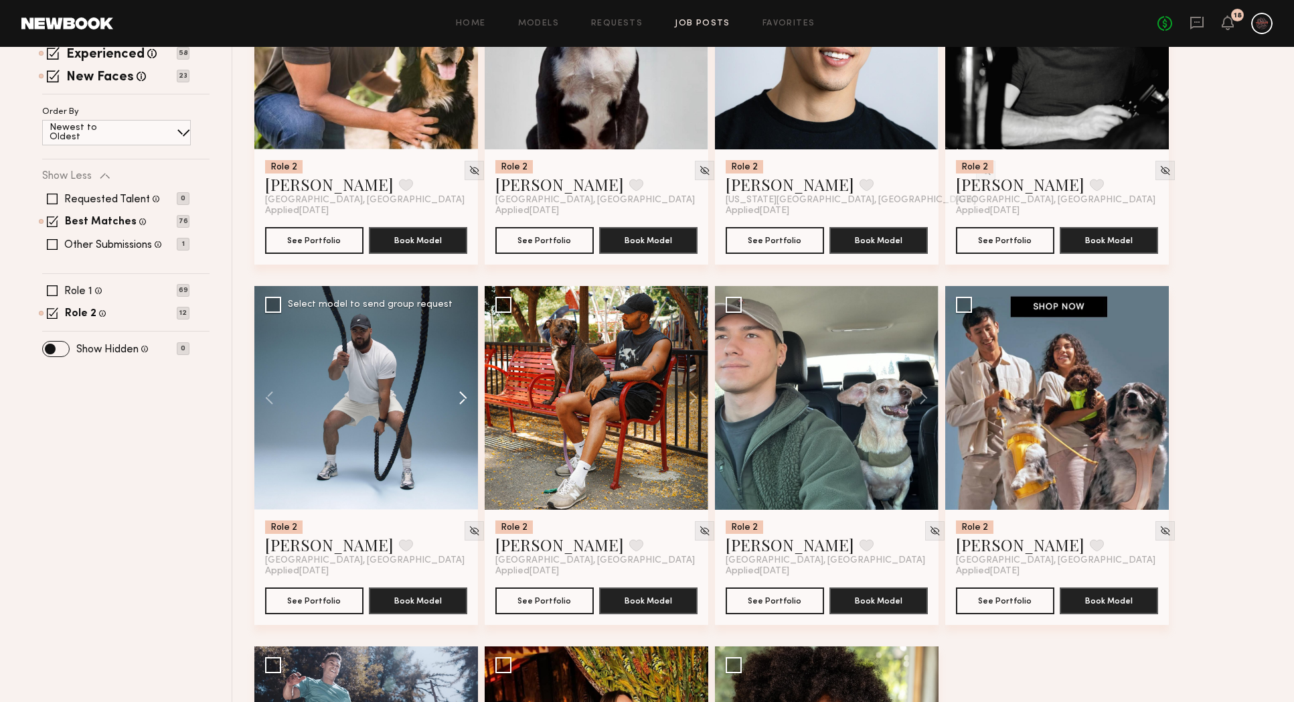
click at [463, 399] on button at bounding box center [456, 398] width 43 height 224
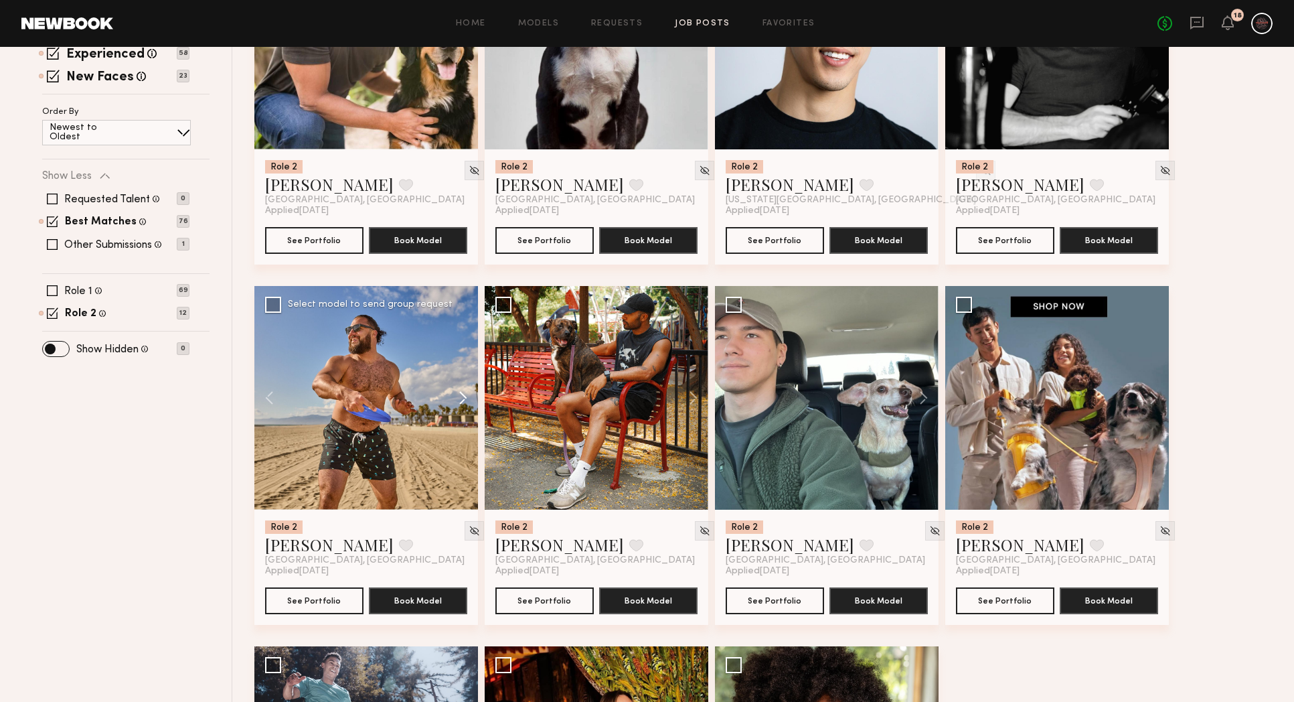
click at [463, 399] on button at bounding box center [456, 398] width 43 height 224
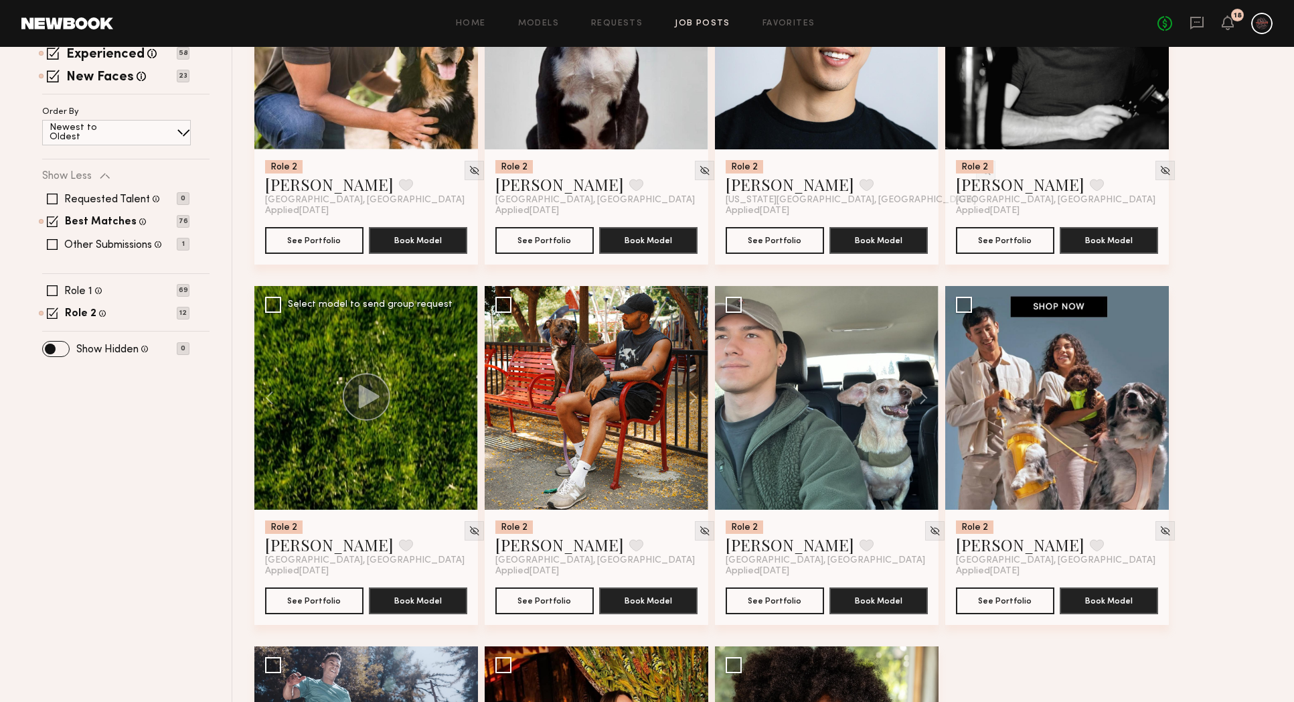
click at [359, 397] on icon at bounding box center [368, 395] width 21 height 23
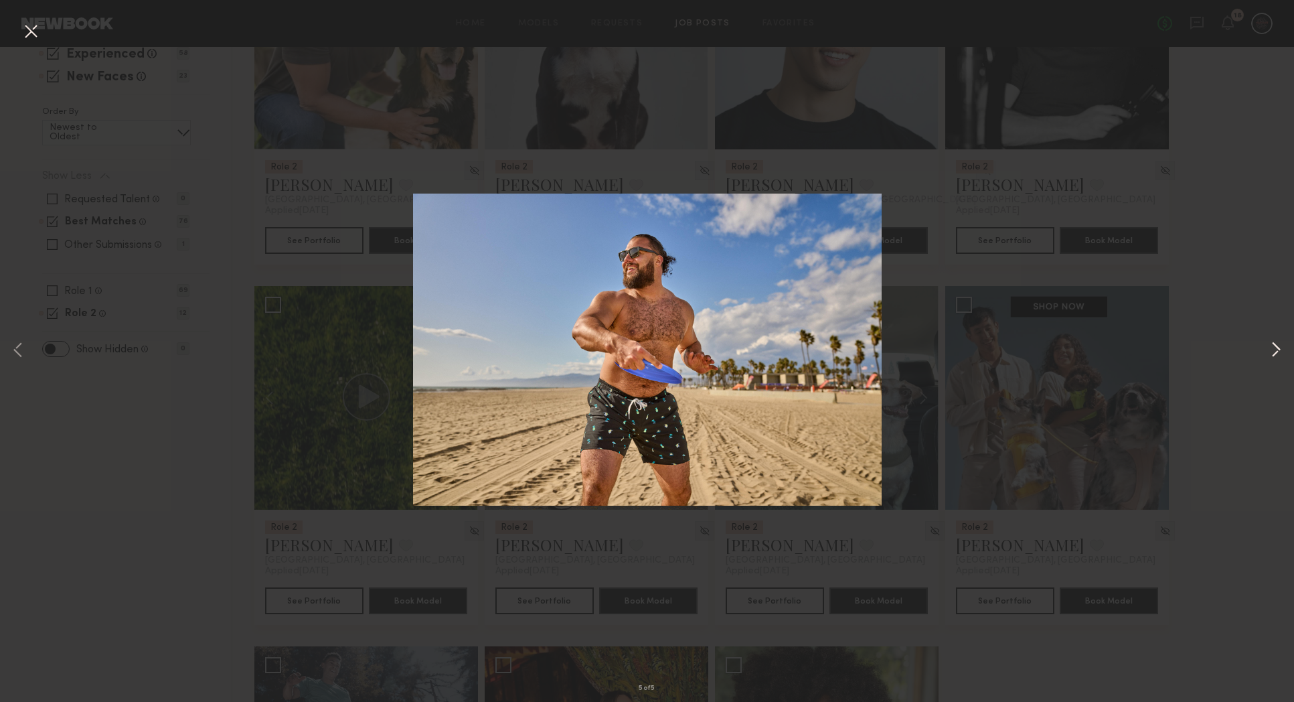
click at [1273, 344] on button at bounding box center [1276, 350] width 16 height 561
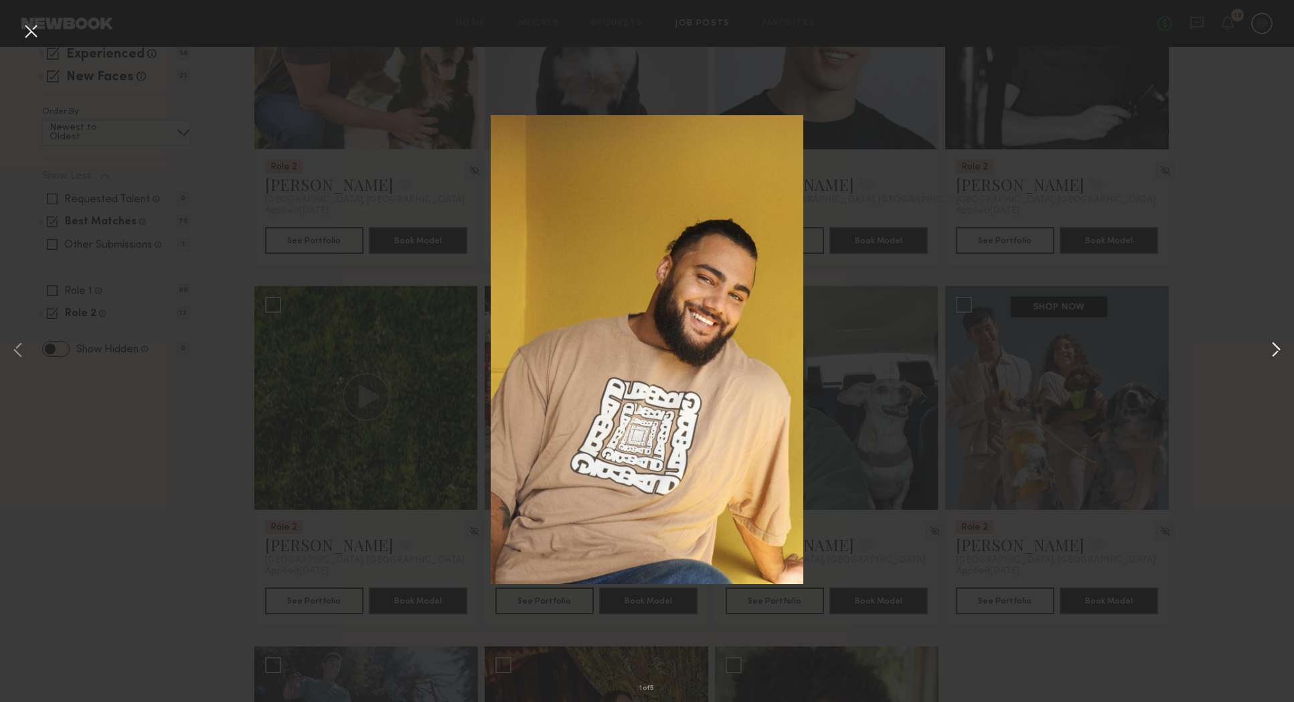
click at [1273, 344] on button at bounding box center [1276, 350] width 16 height 561
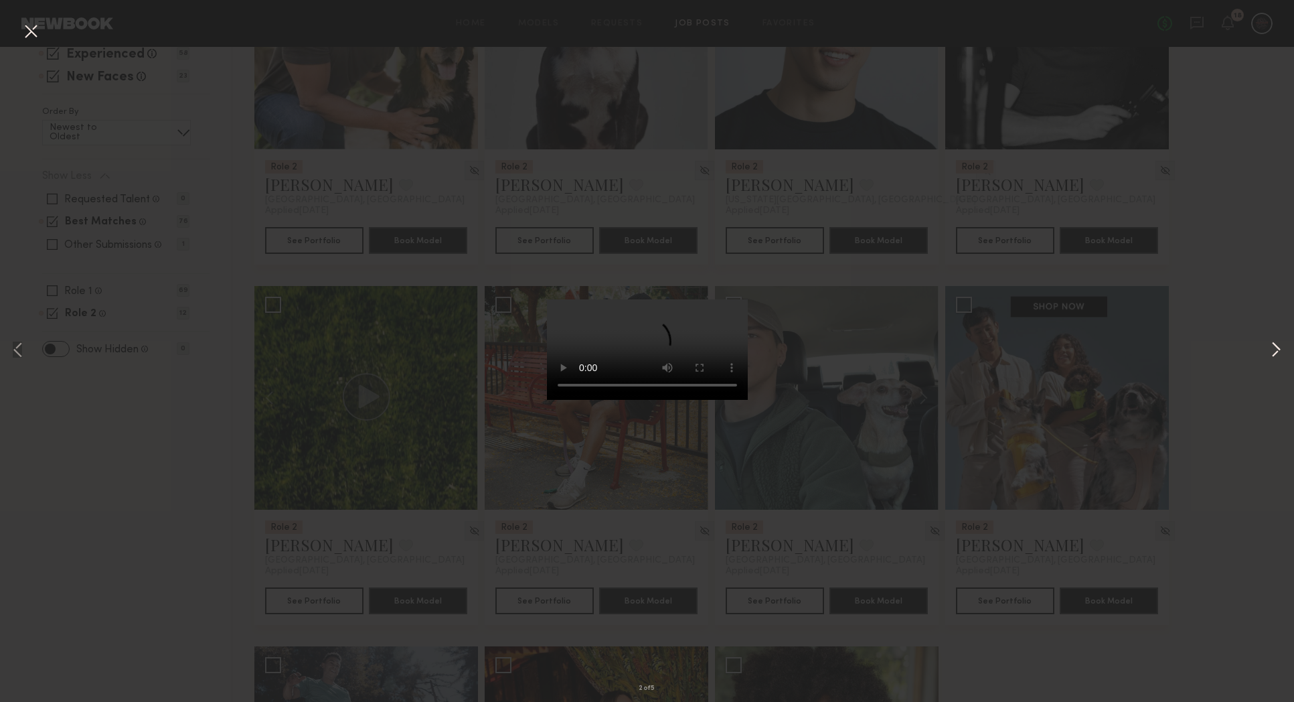
click at [1273, 344] on button at bounding box center [1276, 350] width 16 height 561
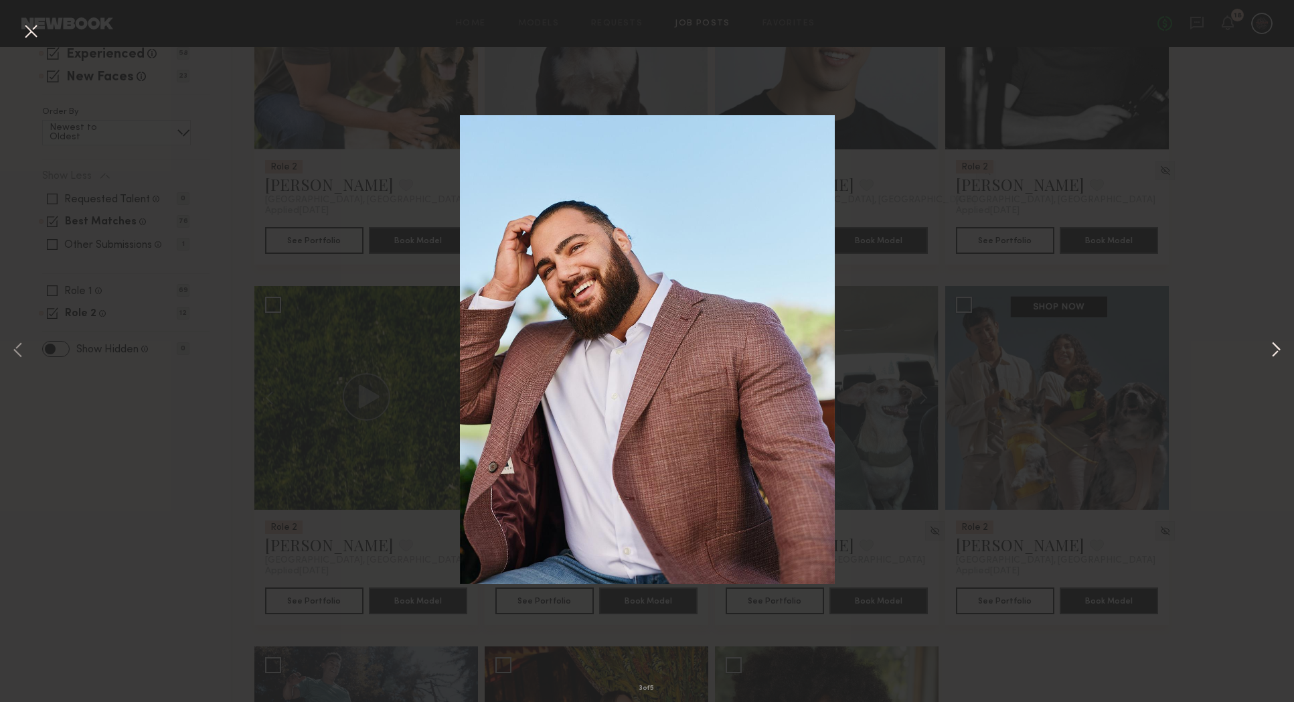
click at [1276, 348] on button at bounding box center [1276, 350] width 16 height 561
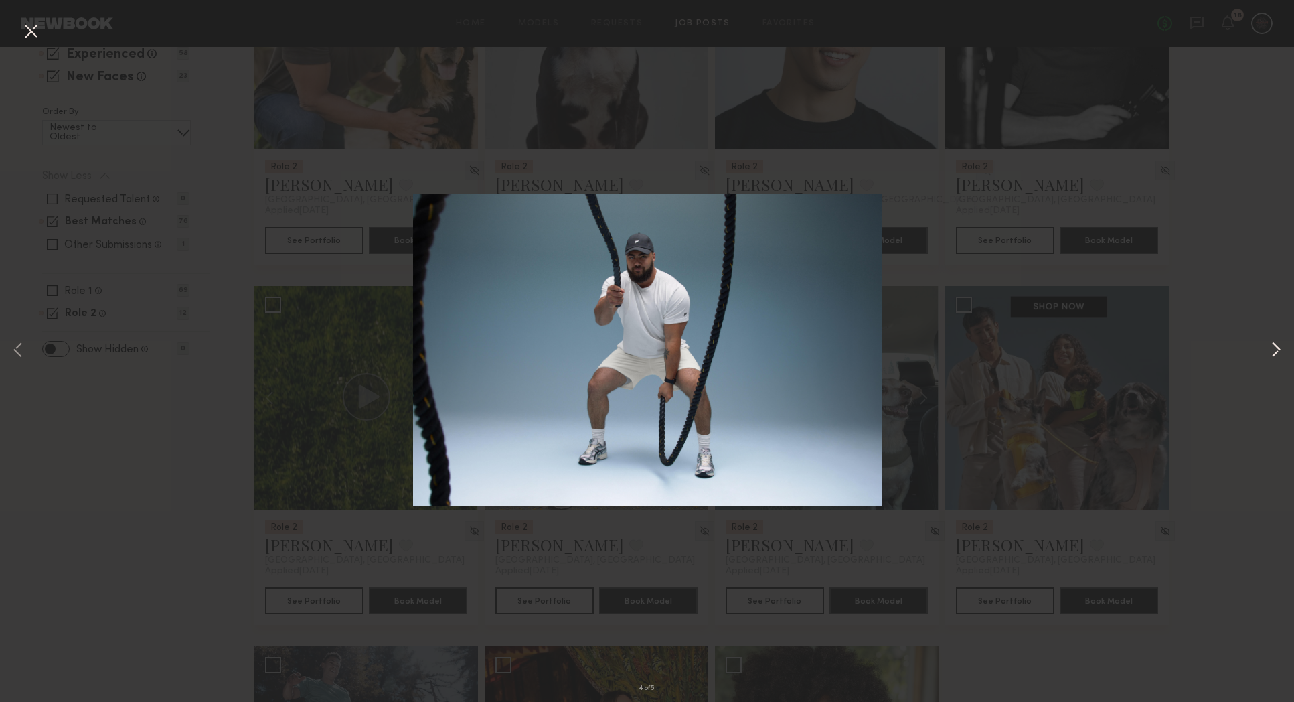
click at [1279, 349] on button at bounding box center [1276, 350] width 16 height 561
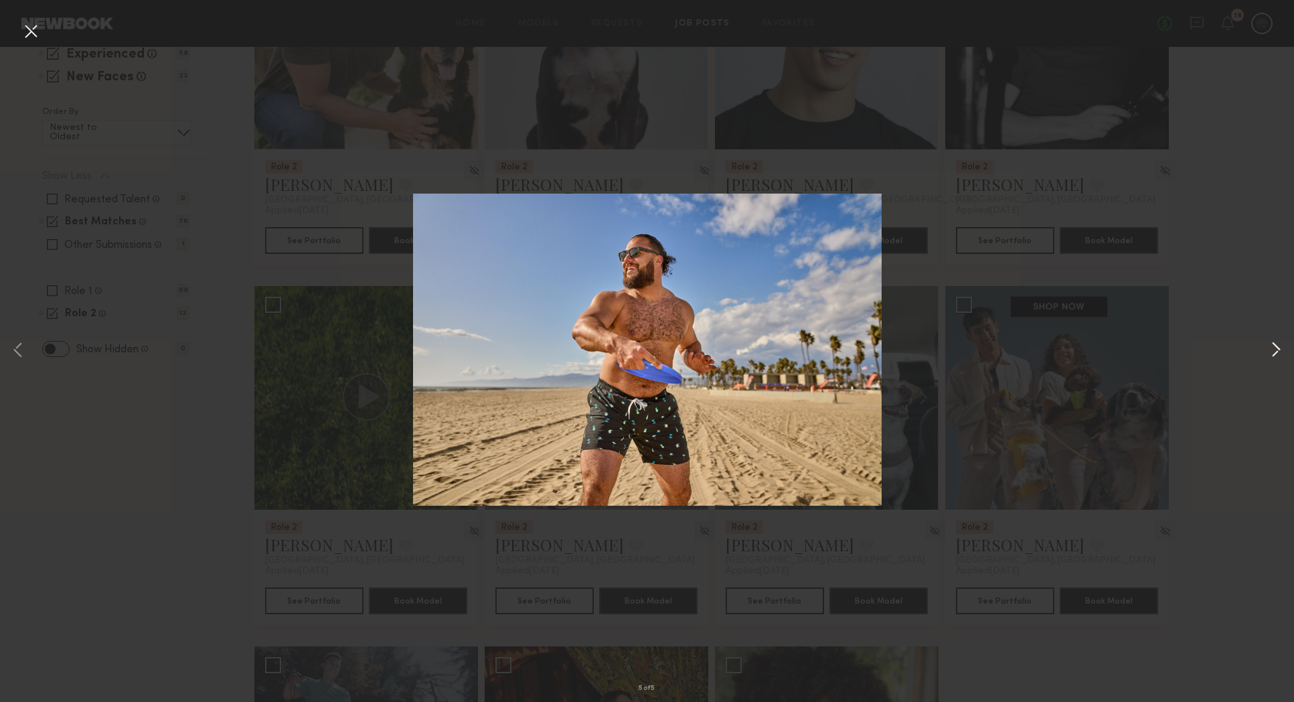
click at [1279, 349] on button at bounding box center [1276, 350] width 16 height 561
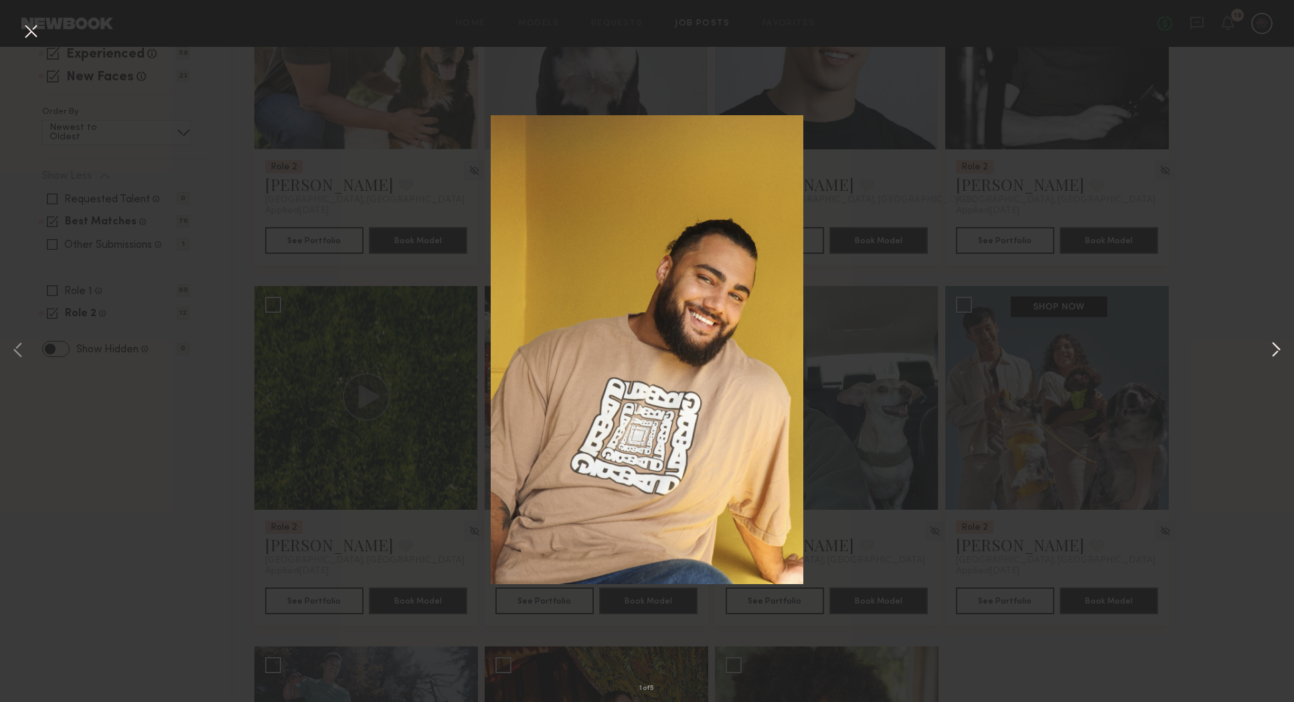
click at [1279, 349] on button at bounding box center [1276, 350] width 16 height 561
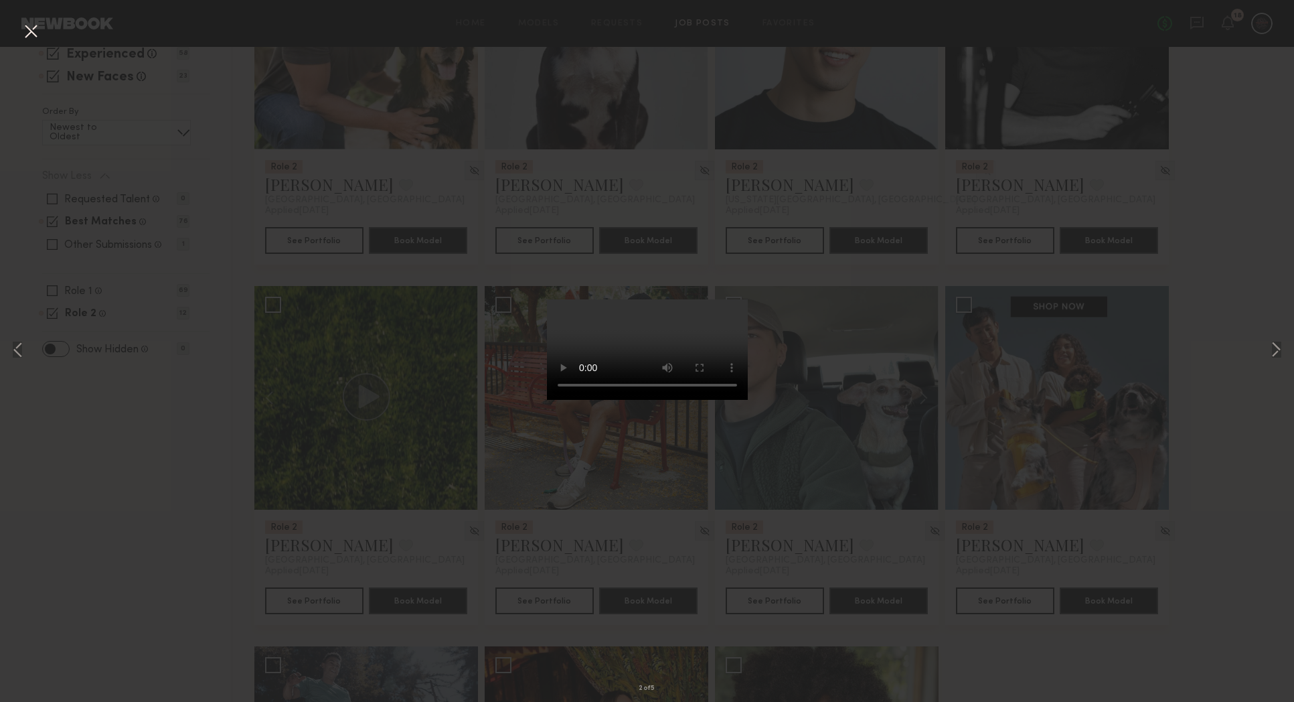
click at [1273, 54] on div "2 of 5" at bounding box center [647, 351] width 1294 height 702
click at [31, 35] on button at bounding box center [30, 32] width 21 height 24
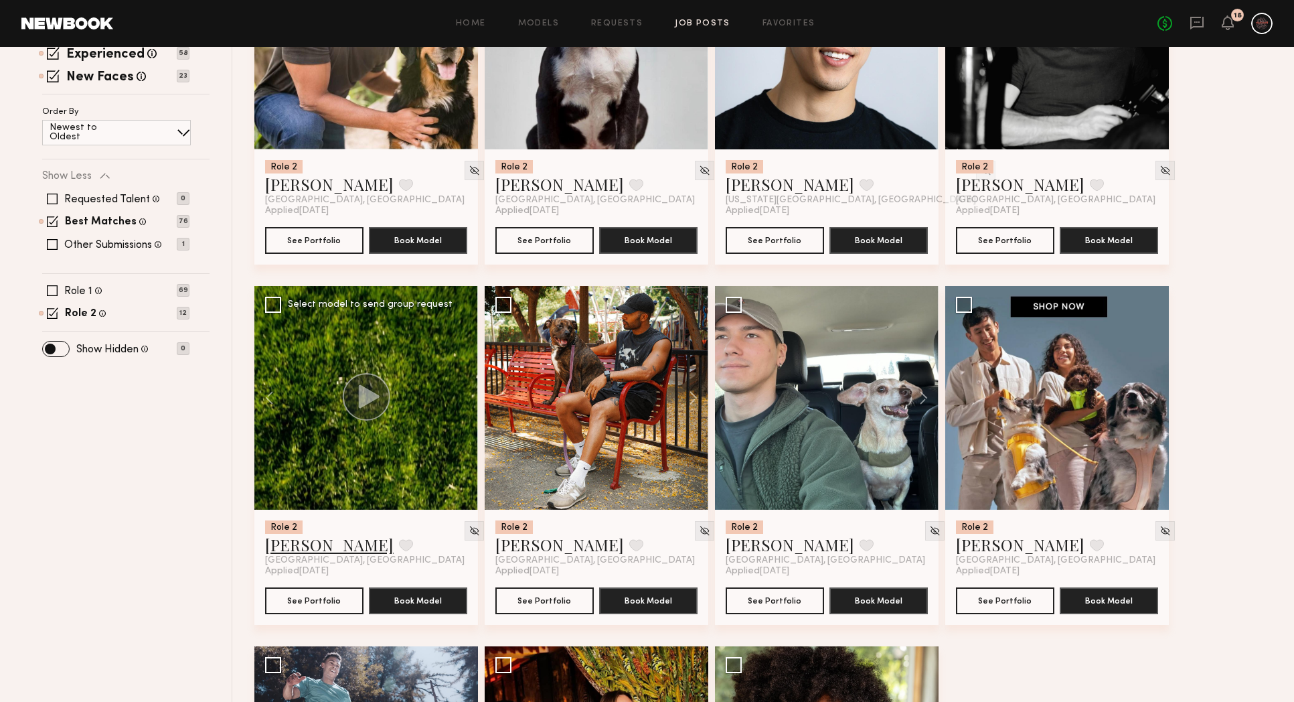
click at [300, 554] on link "[PERSON_NAME]" at bounding box center [329, 544] width 129 height 21
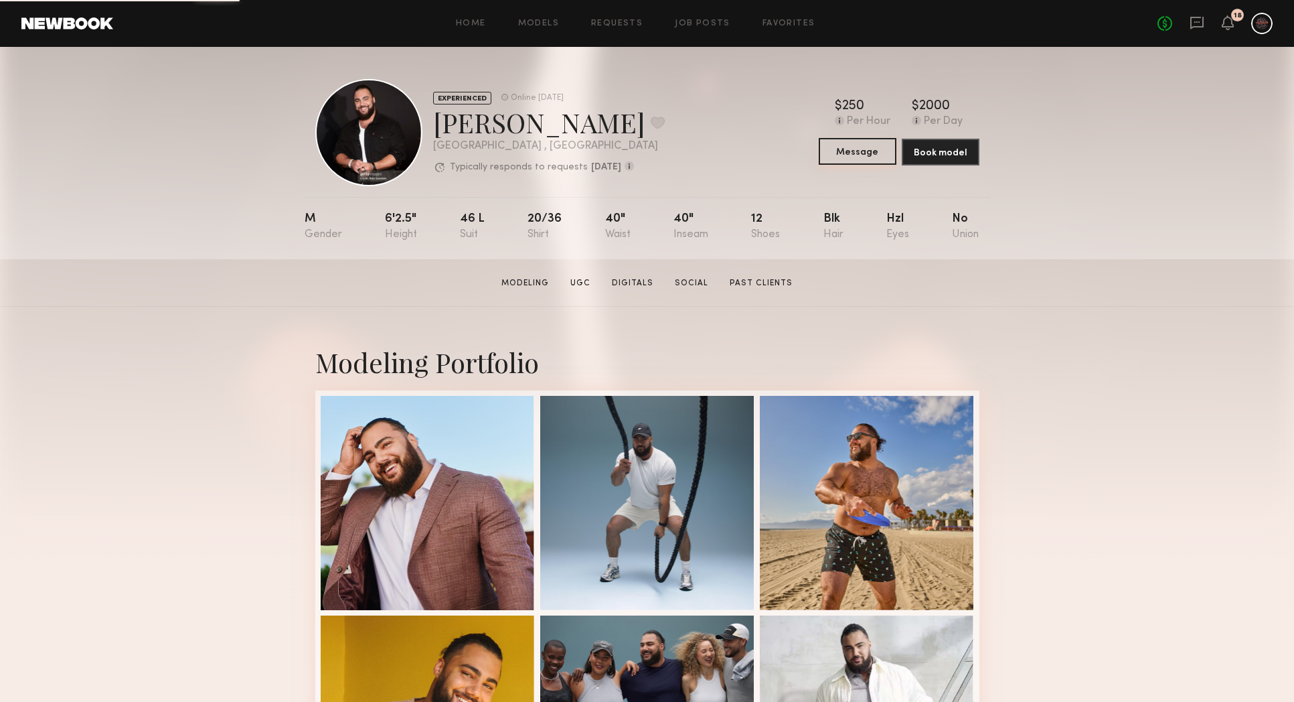
click at [849, 157] on button "Message" at bounding box center [858, 151] width 78 height 27
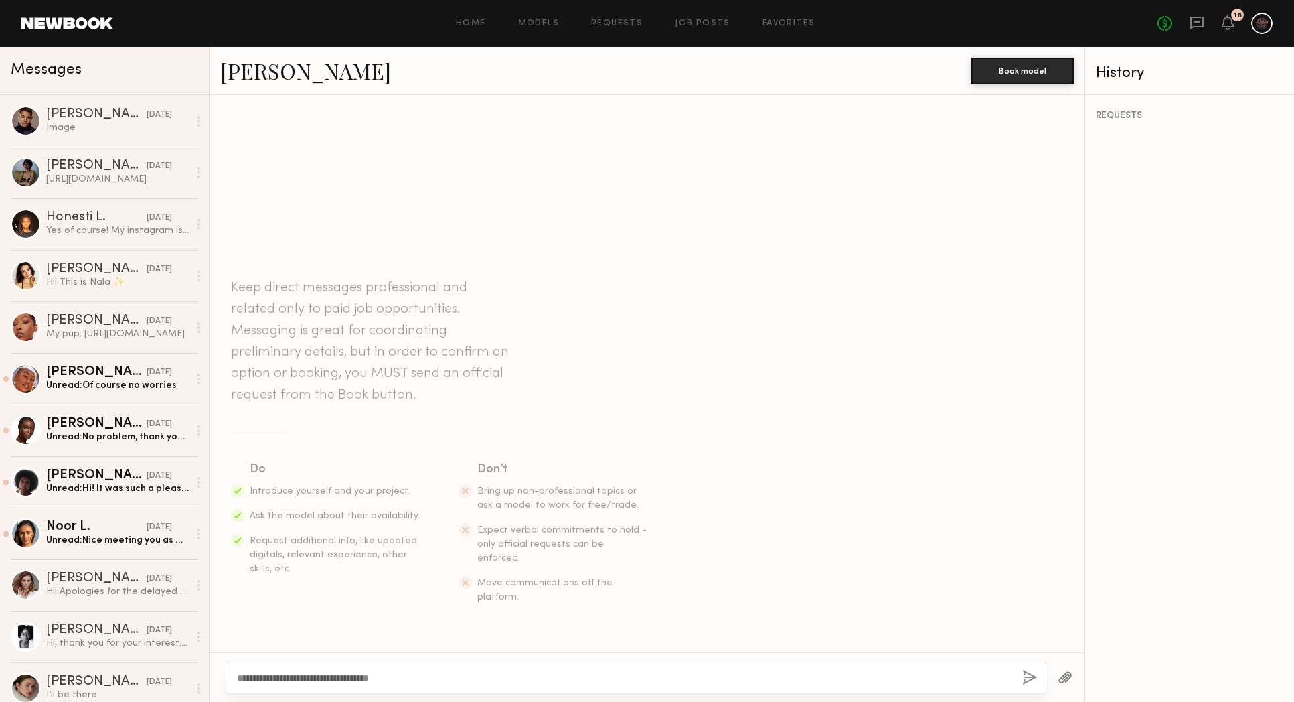
type textarea "**********"
click at [1030, 672] on button "button" at bounding box center [1029, 678] width 15 height 17
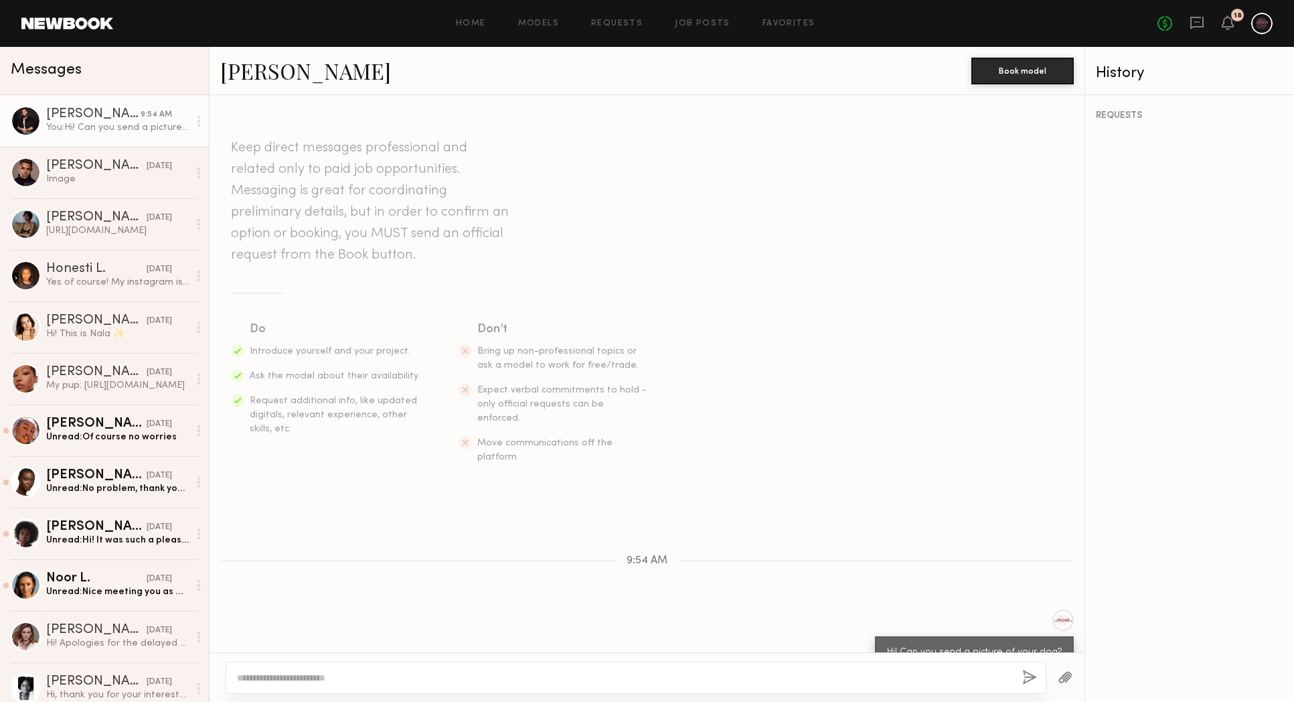
click at [676, 10] on header "Home Models Requests Job Posts Favorites Sign Out No fees up to $5,000 18" at bounding box center [647, 23] width 1294 height 47
click at [682, 19] on link "Job Posts" at bounding box center [703, 23] width 56 height 9
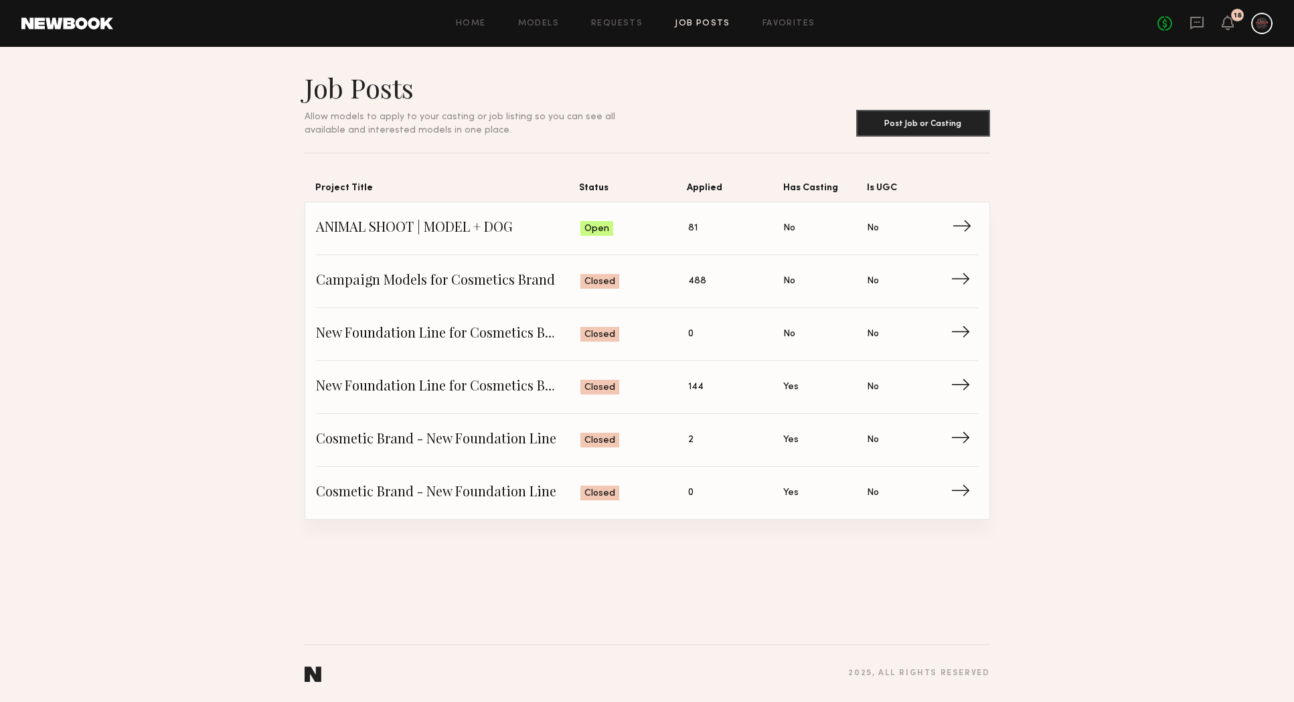
click at [651, 222] on span "Status: Open" at bounding box center [635, 228] width 108 height 20
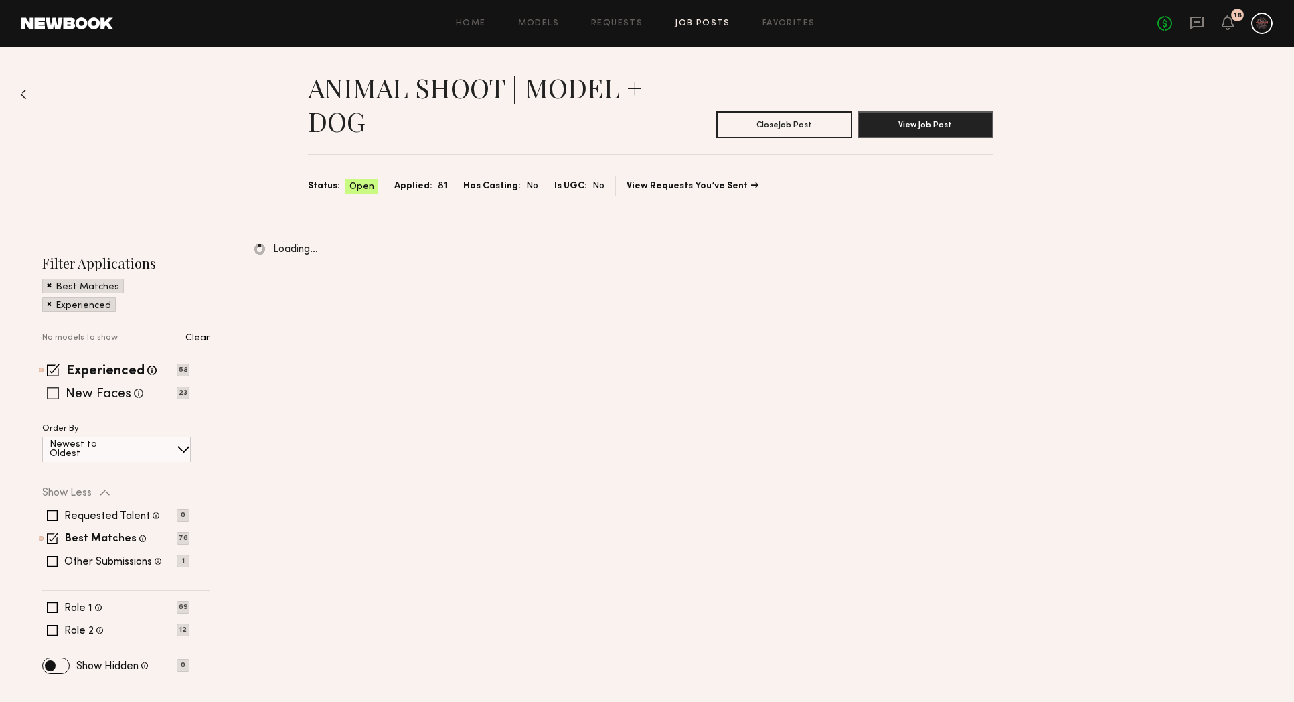
click at [62, 393] on div "New Faces Talent we've deemed to be in the early stages of their professional c…" at bounding box center [115, 393] width 147 height 11
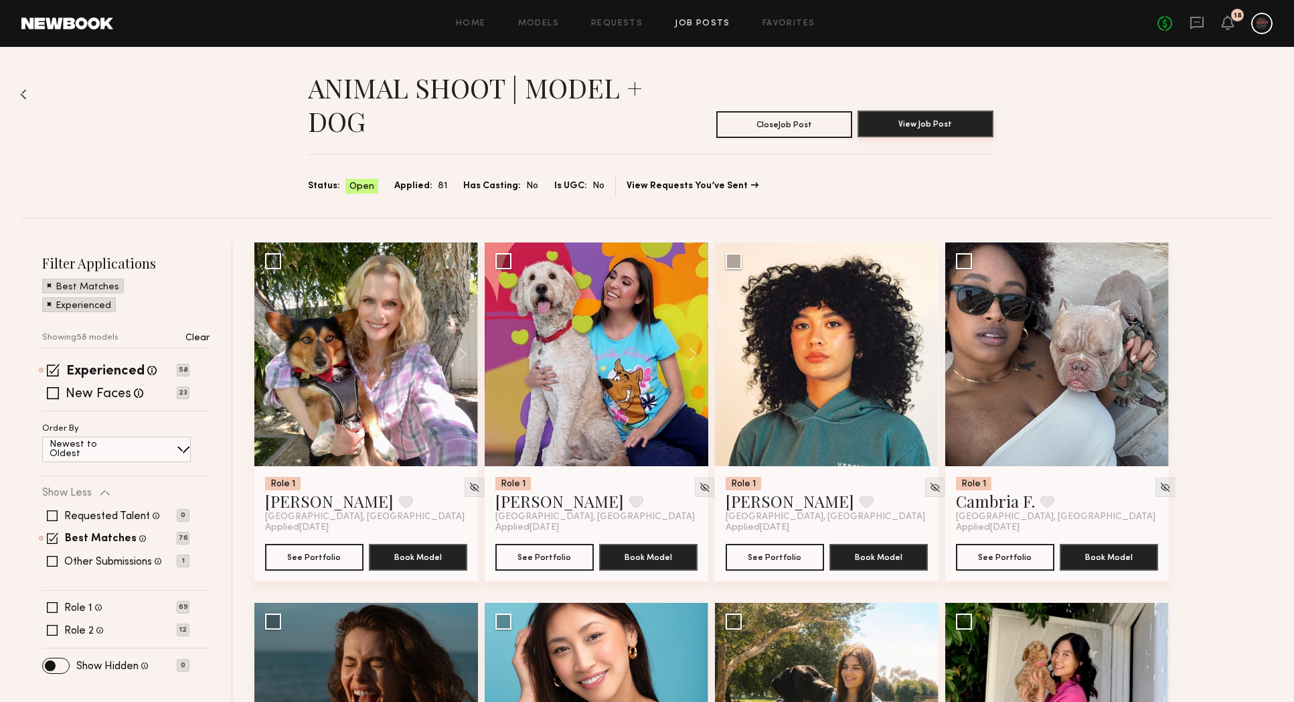
click at [932, 131] on button "View Job Post" at bounding box center [926, 123] width 136 height 27
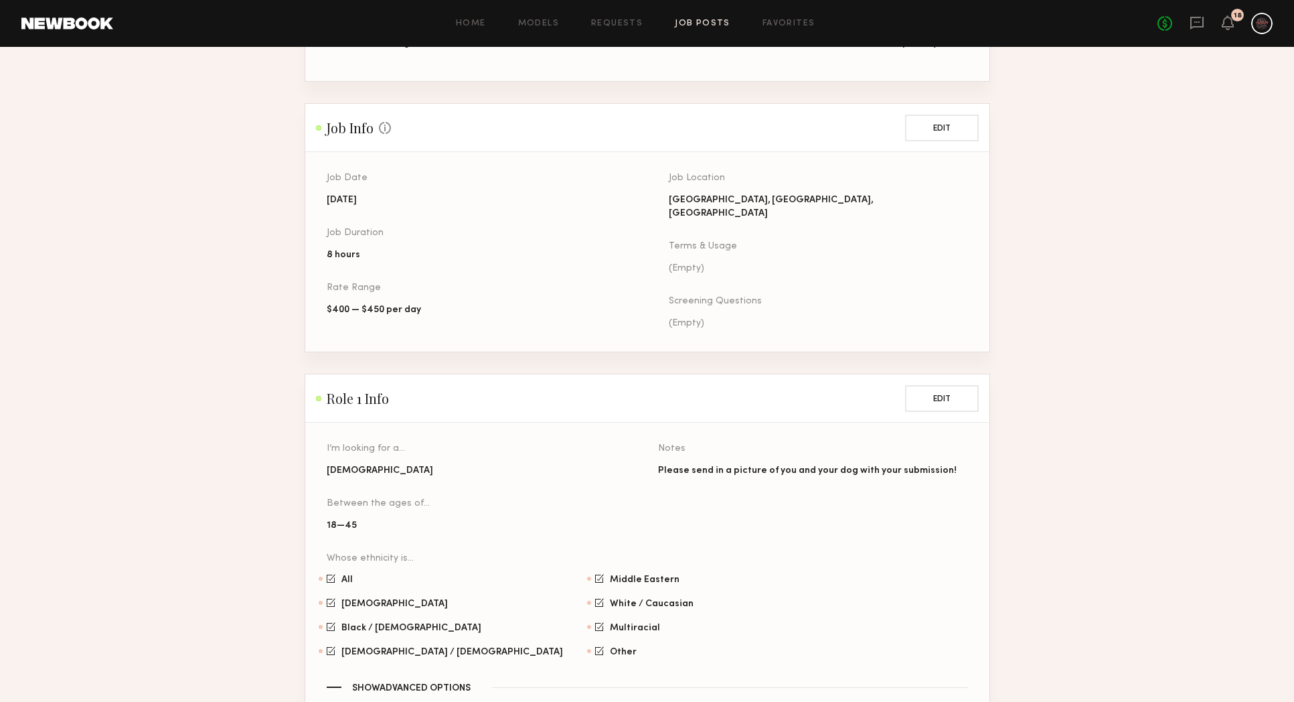
scroll to position [449, 0]
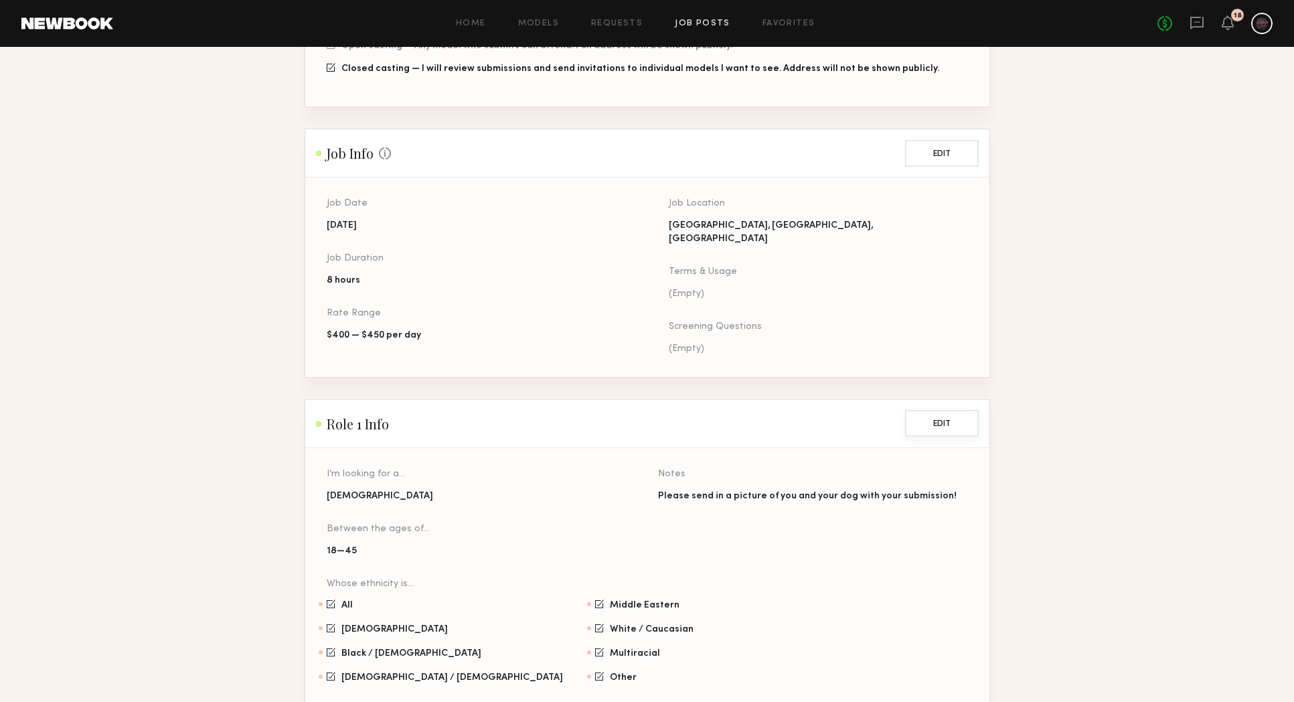
click at [947, 410] on button "Edit" at bounding box center [942, 423] width 74 height 27
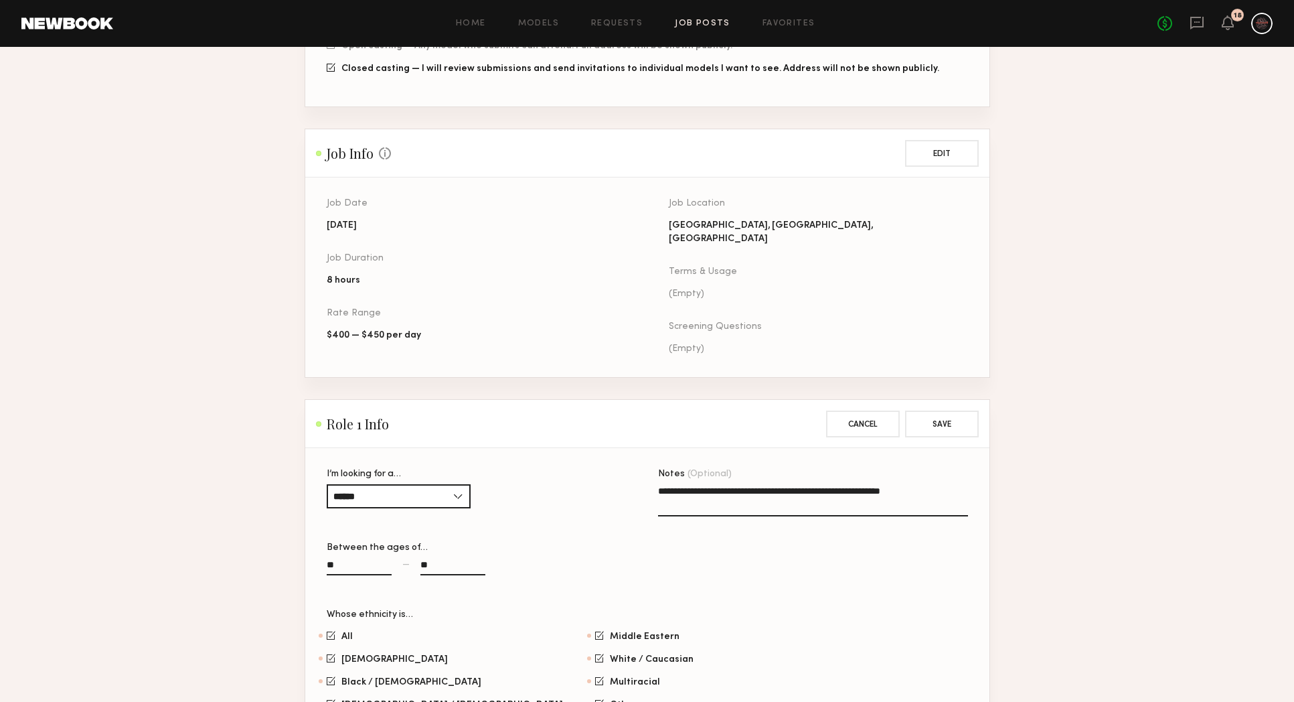
drag, startPoint x: 848, startPoint y: 466, endPoint x: 792, endPoint y: 469, distance: 55.7
click at [792, 484] on textarea "**********" at bounding box center [813, 500] width 310 height 32
type textarea "**********"
click at [951, 410] on button "Save" at bounding box center [942, 423] width 74 height 27
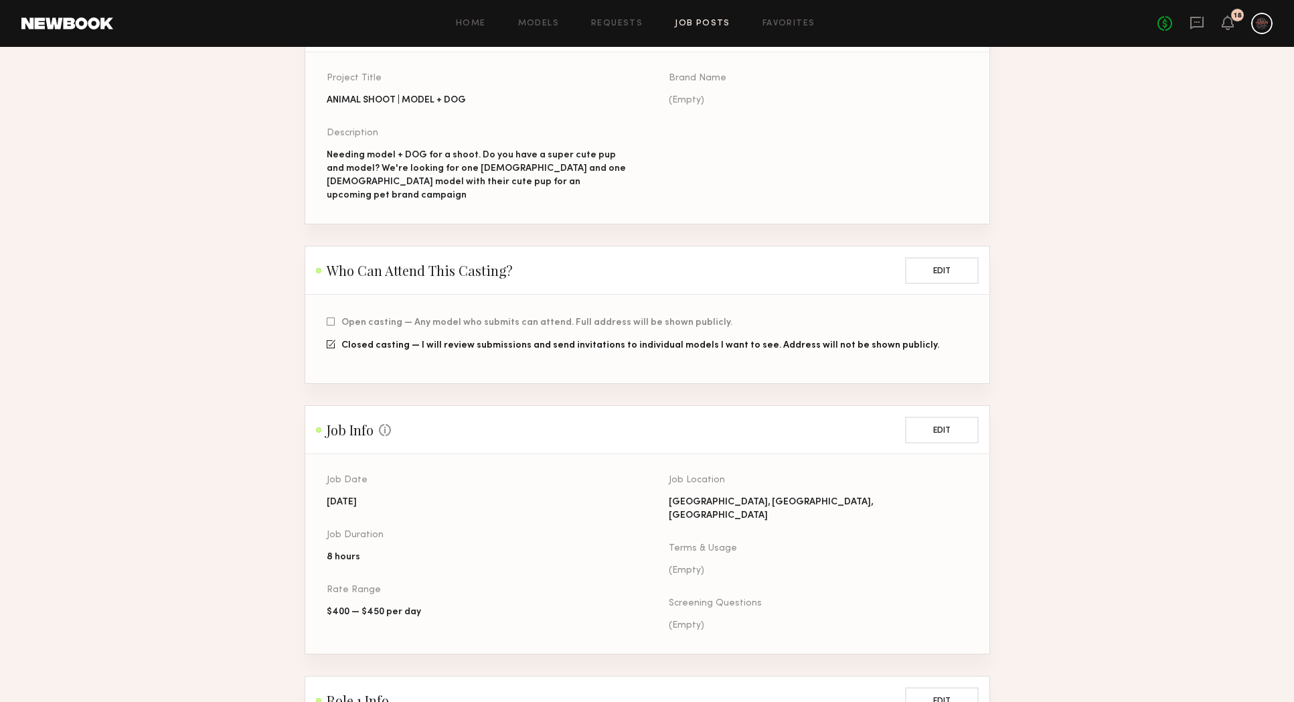
scroll to position [0, 0]
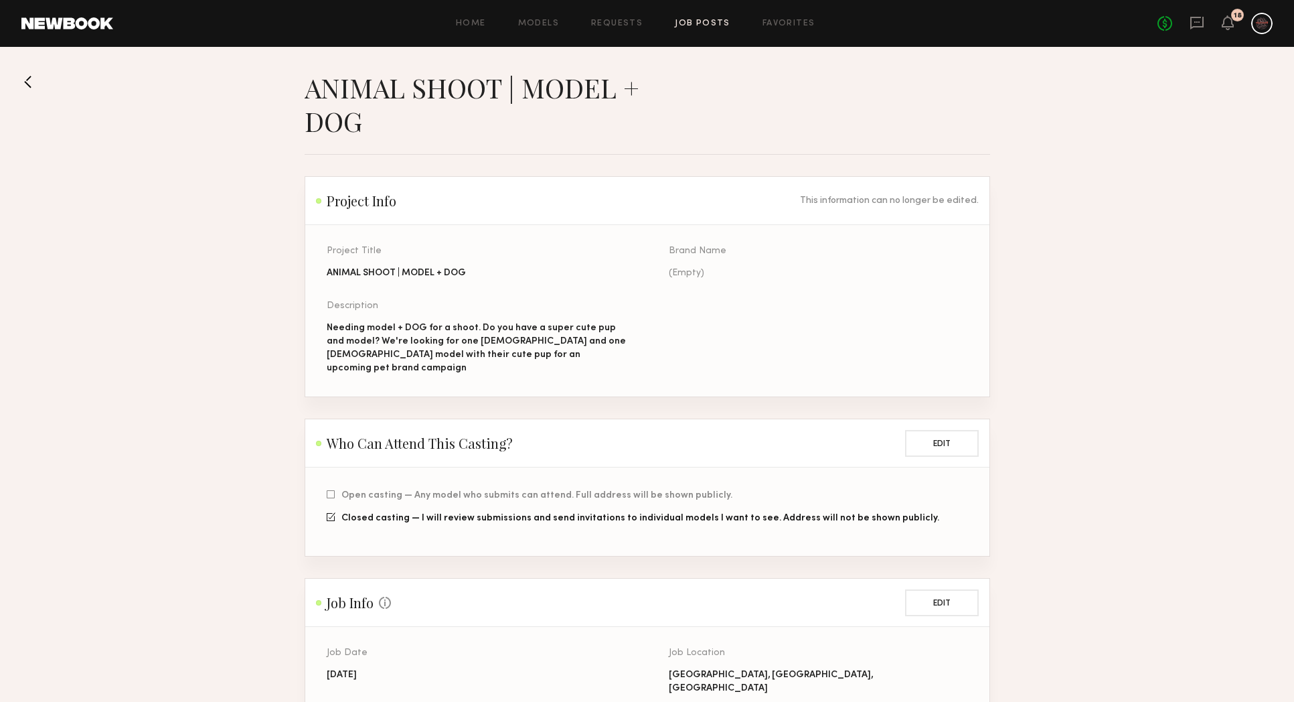
click at [691, 28] on div "Home Models Requests Job Posts Favorites Sign Out No fees up to $5,000 18" at bounding box center [693, 23] width 1160 height 21
click at [694, 23] on link "Job Posts" at bounding box center [703, 23] width 56 height 9
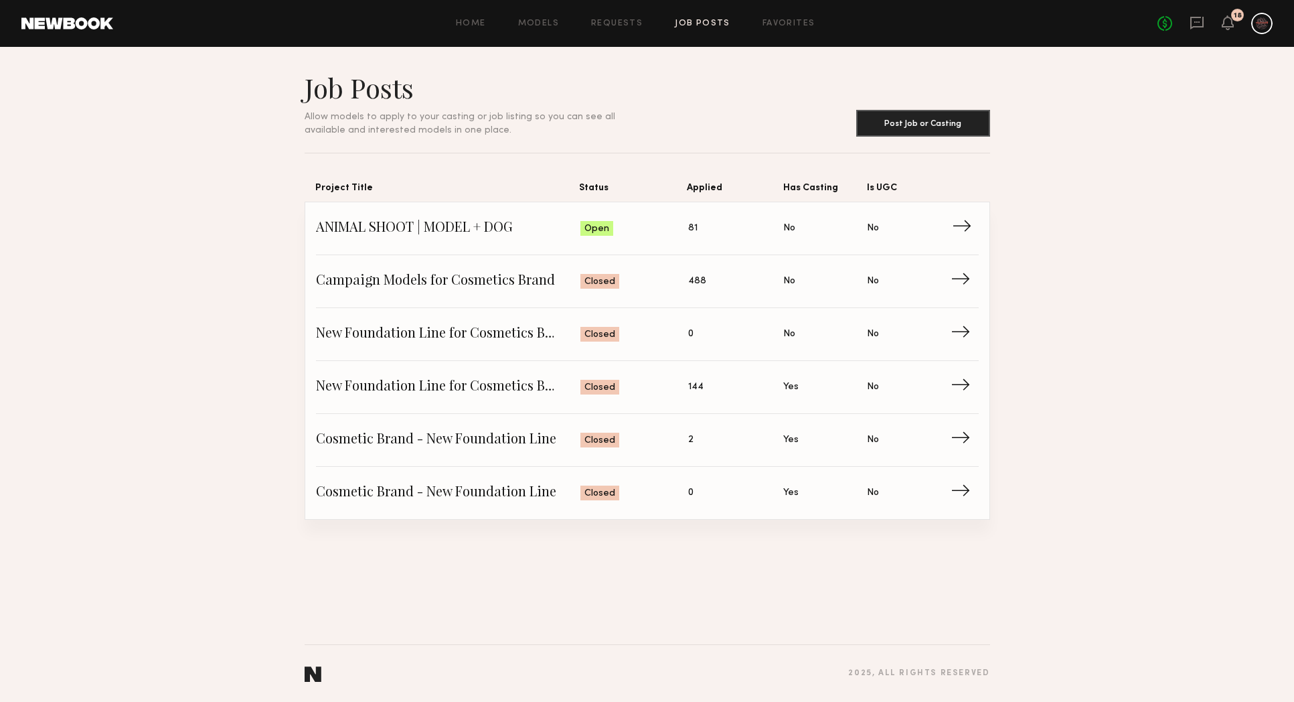
click at [757, 216] on link "ANIMAL SHOOT | MODEL + DOG Status: Open Applied: 81 Has Casting: No Is UGC: No →" at bounding box center [647, 228] width 663 height 53
